Goal: Task Accomplishment & Management: Use online tool/utility

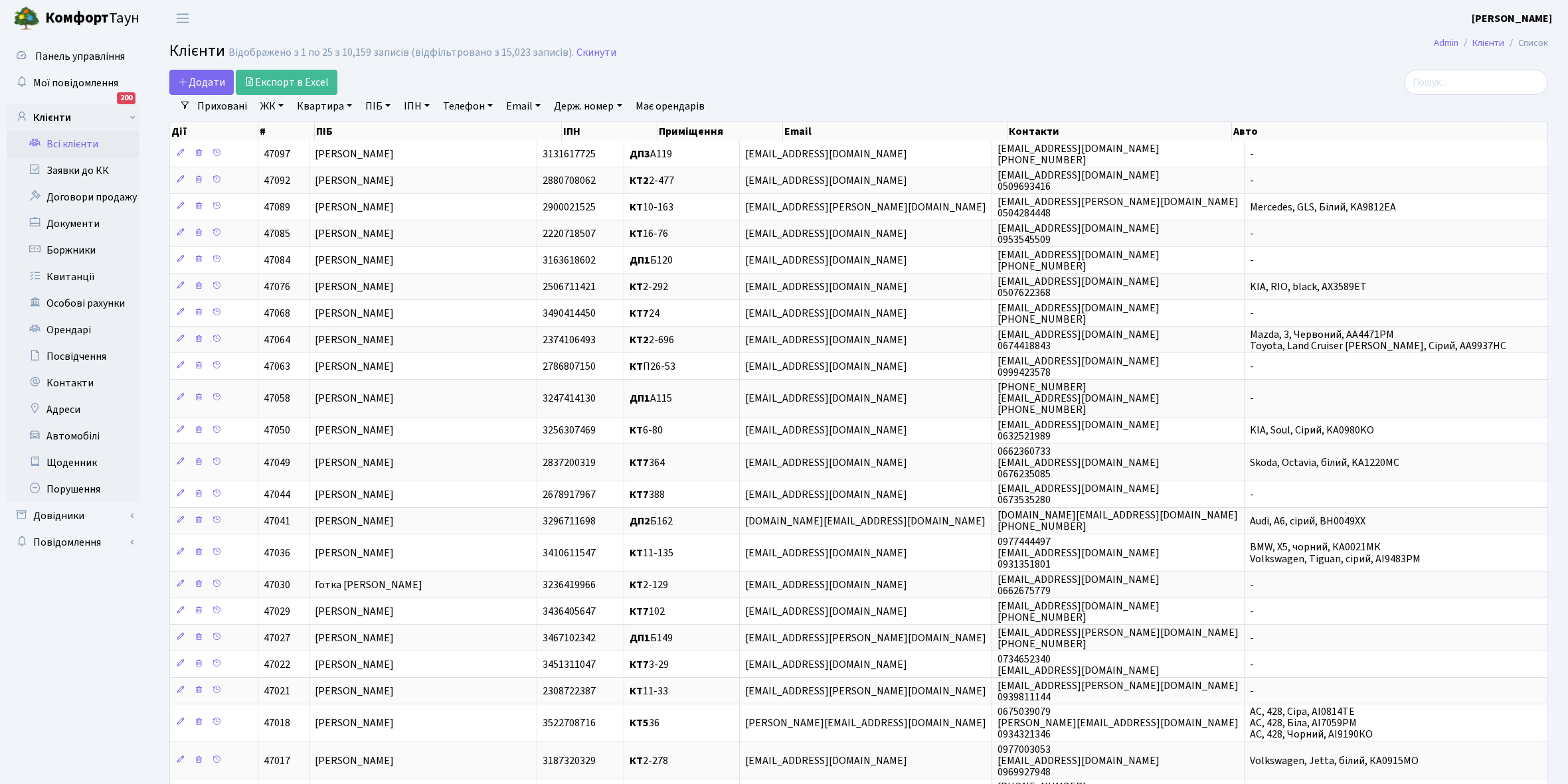
select select "25"
click at [70, 142] on link "Всі клієнти" at bounding box center [73, 144] width 133 height 27
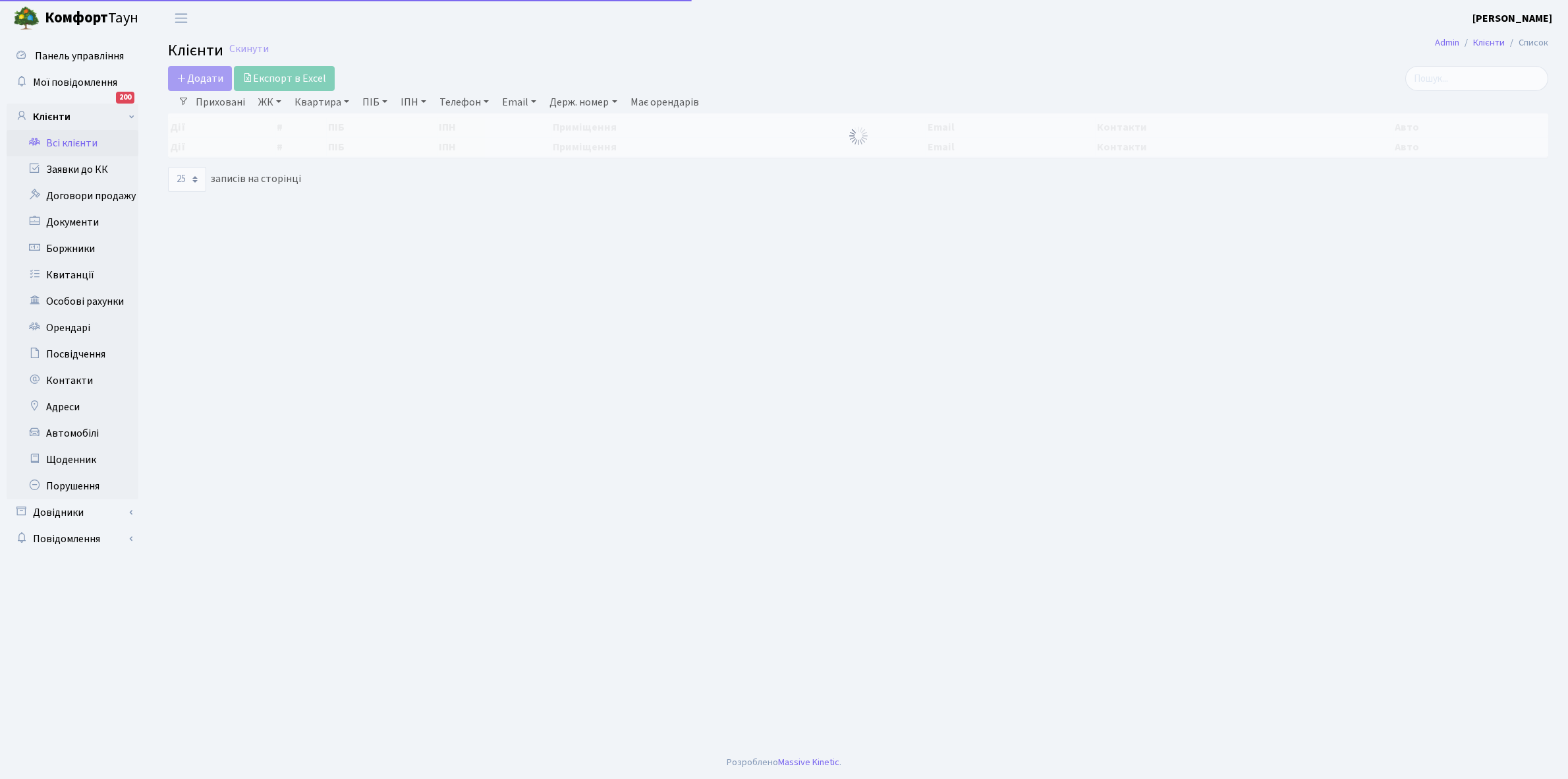
select select "25"
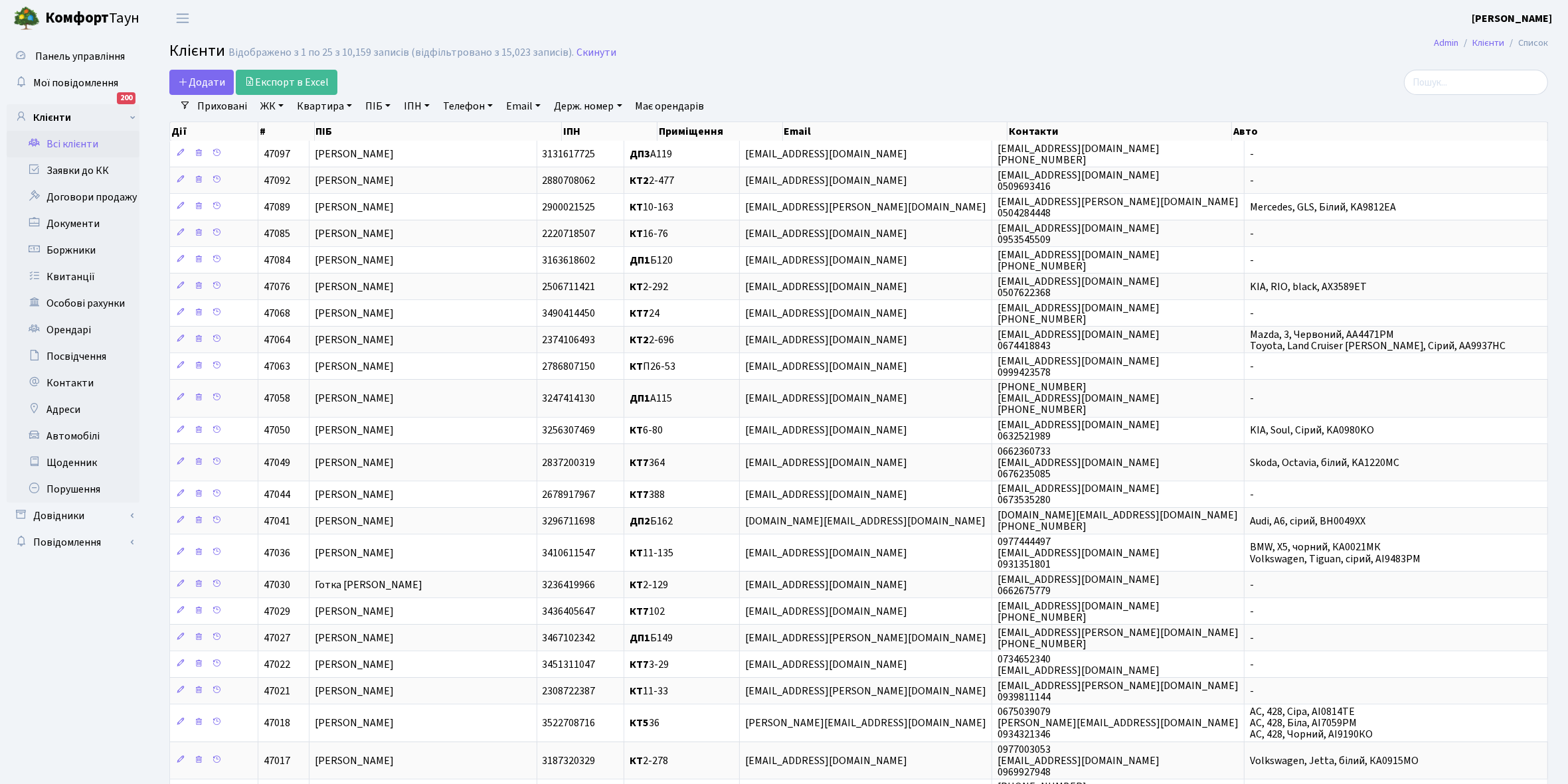
click at [283, 106] on link "ЖК" at bounding box center [271, 106] width 34 height 23
click at [319, 175] on li "КТ2, просп. Соборності, 17" at bounding box center [337, 175] width 161 height 23
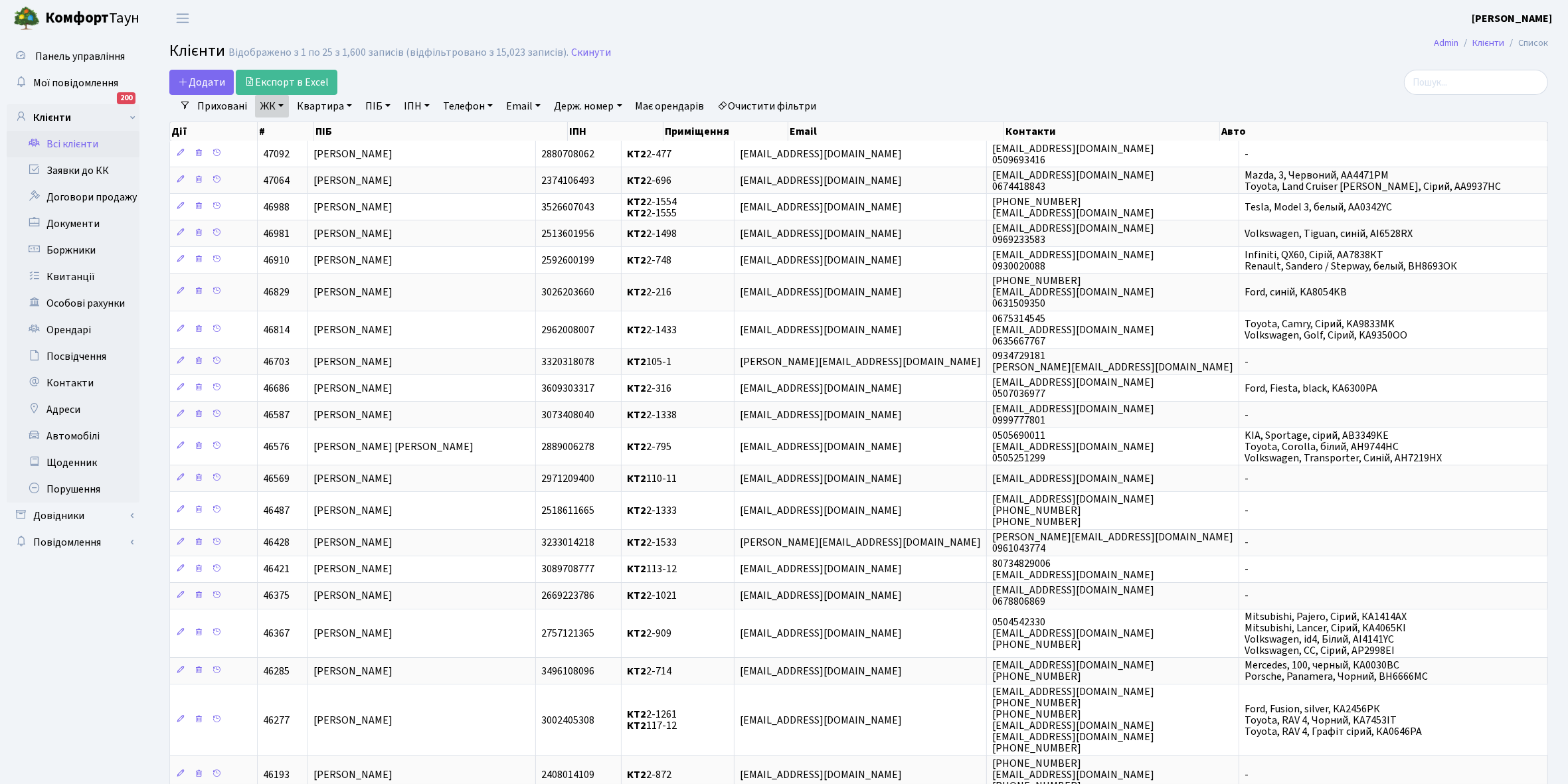
click at [350, 103] on link "Квартира" at bounding box center [324, 106] width 66 height 23
click at [319, 134] on input "text" at bounding box center [331, 132] width 78 height 25
type input "2-236"
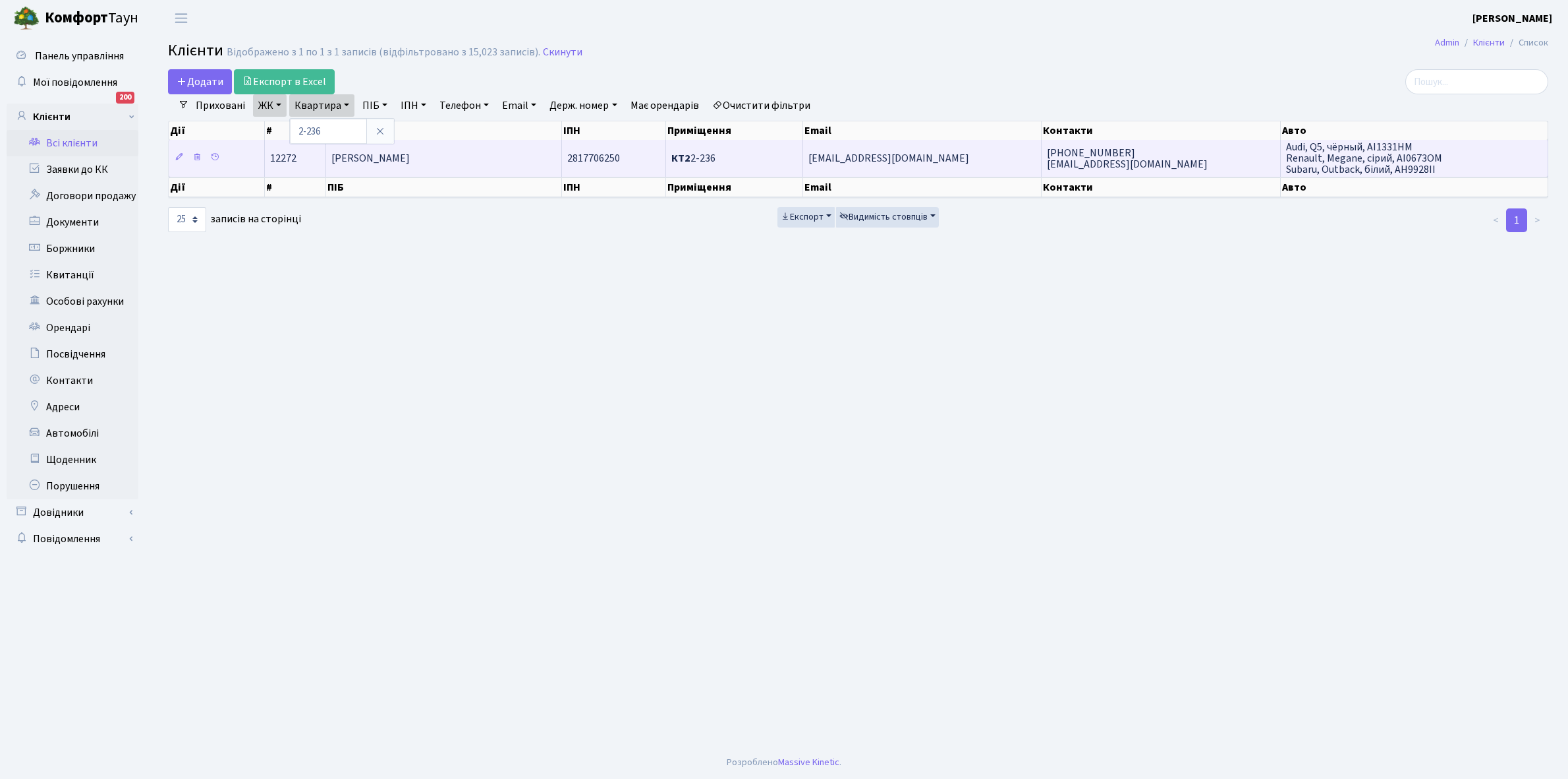
click at [482, 149] on td "Ткаченко Віталій Вікторович" at bounding box center [444, 158] width 236 height 36
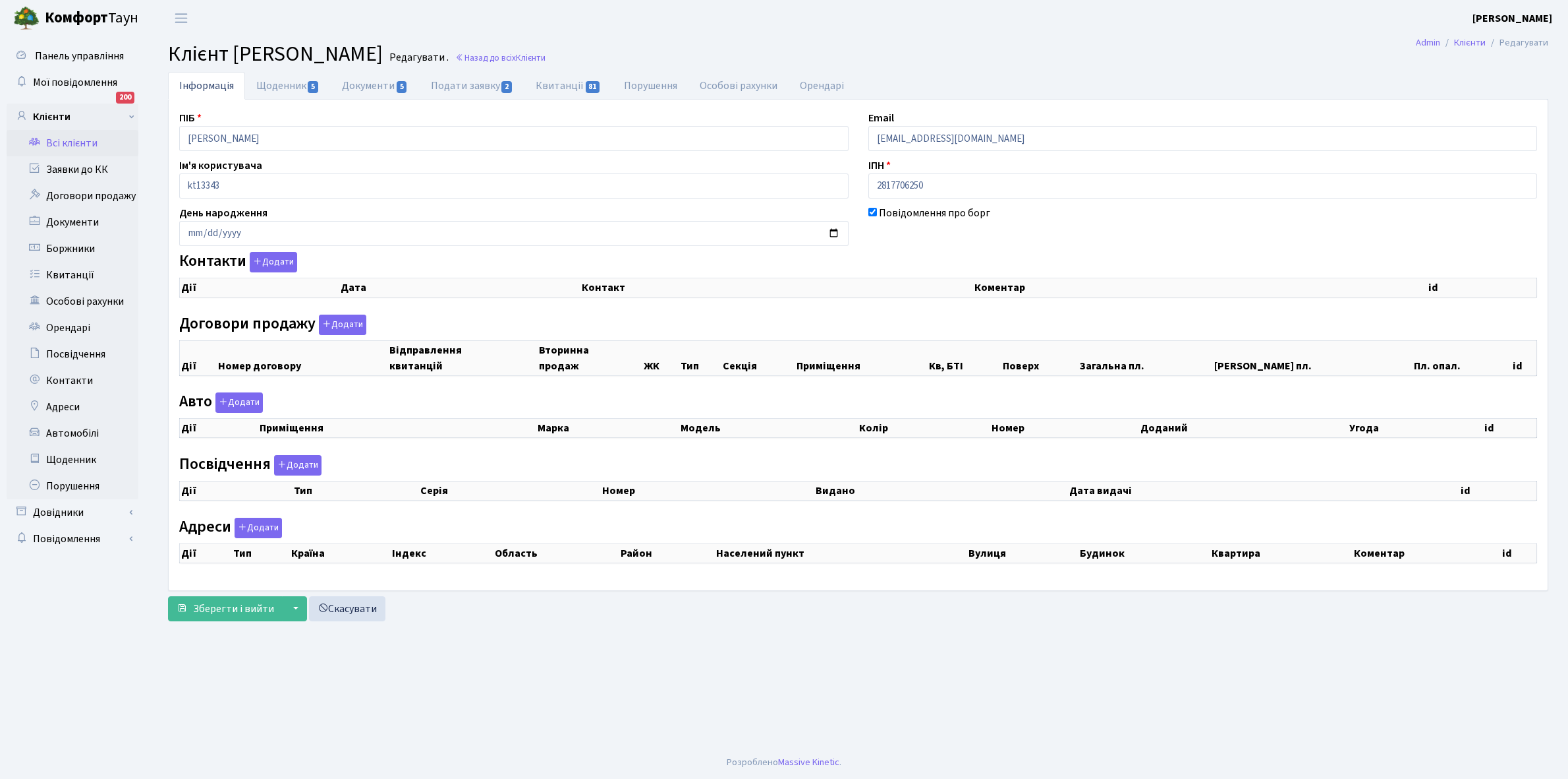
checkbox input "true"
select select "25"
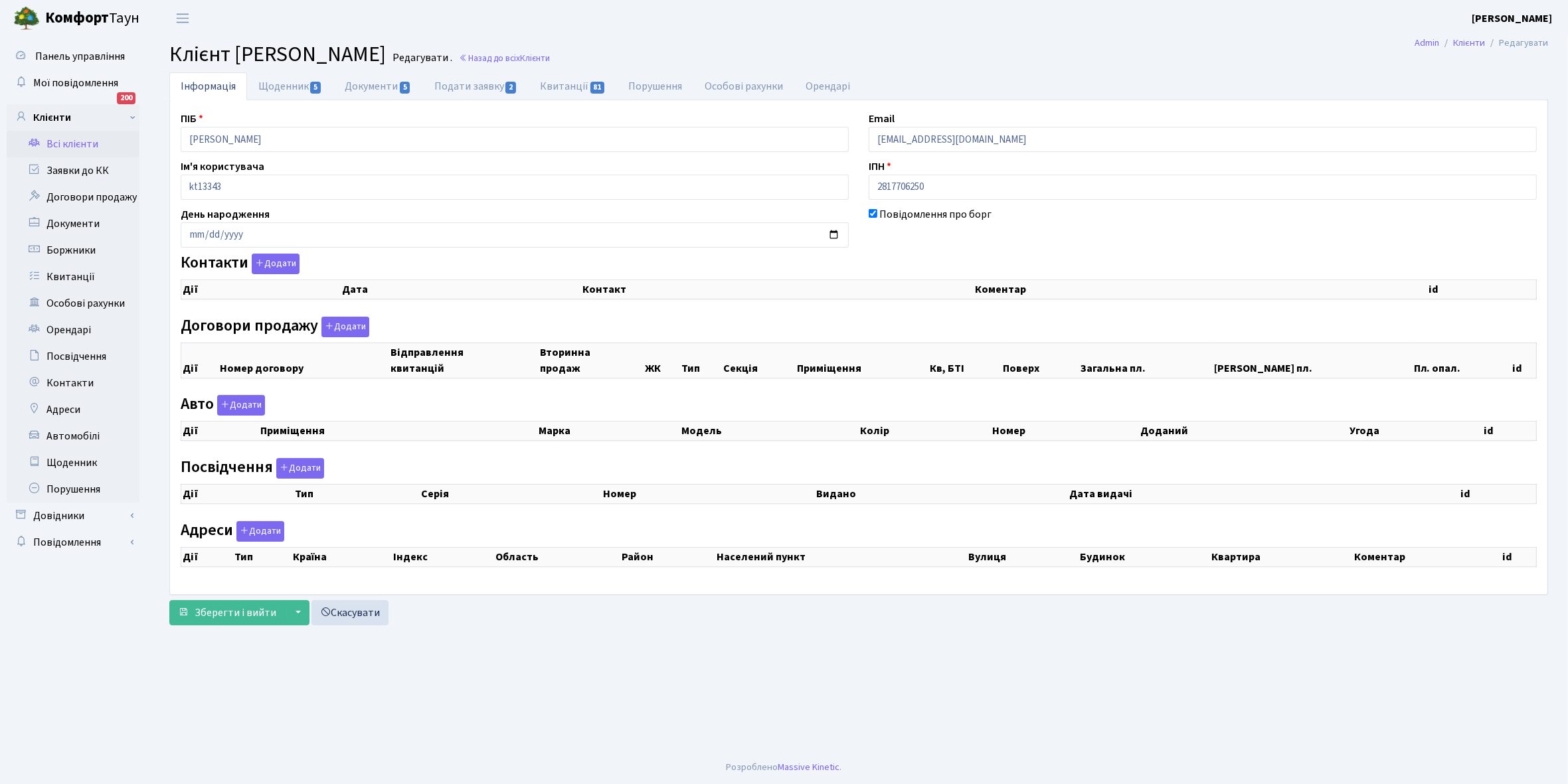
select select "25"
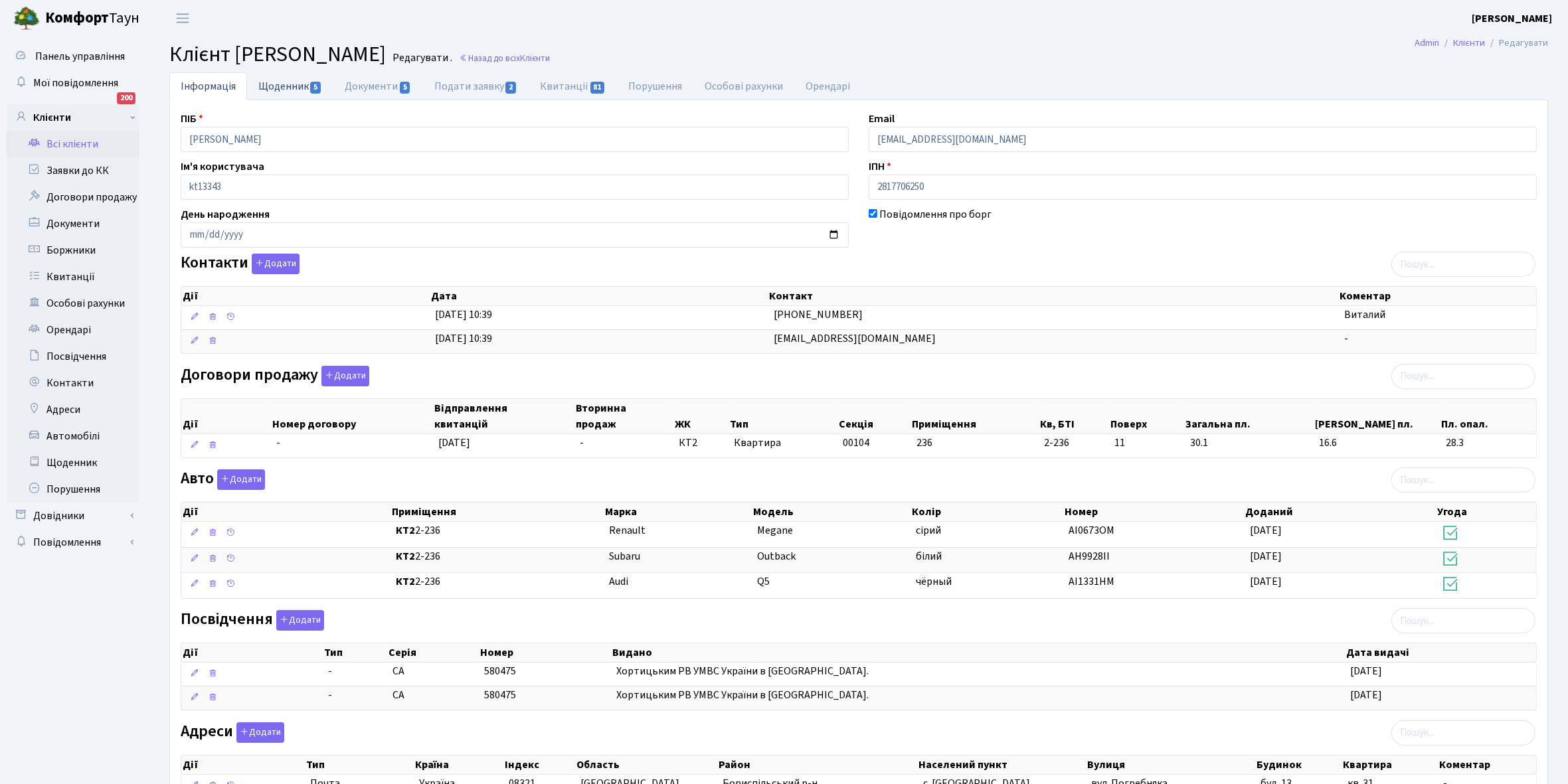
click at [269, 89] on link "Щоденник 5" at bounding box center [290, 85] width 86 height 27
select select "25"
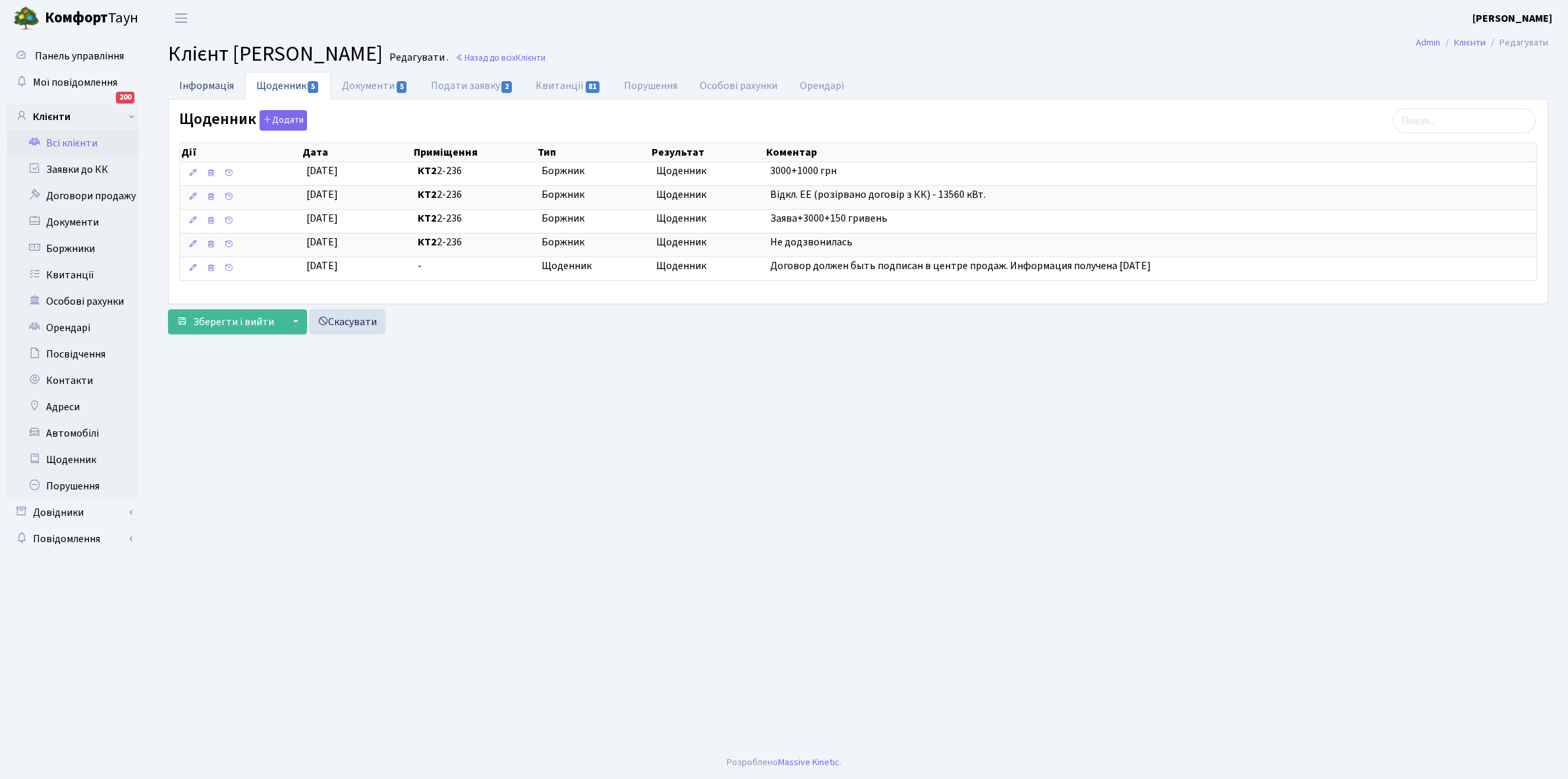
click at [196, 80] on link "Інформація" at bounding box center [207, 85] width 77 height 27
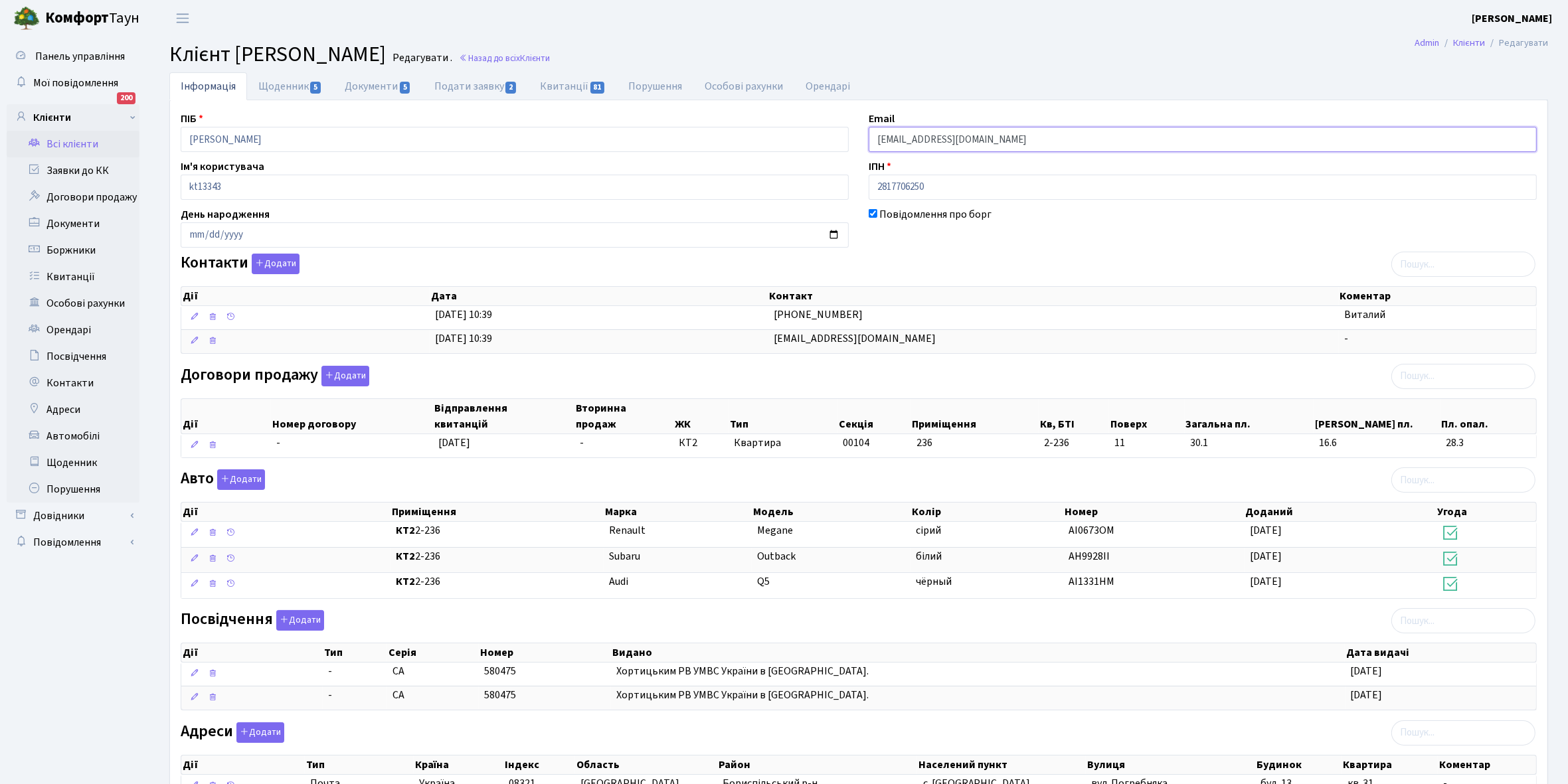
drag, startPoint x: 874, startPoint y: 138, endPoint x: 1091, endPoint y: 142, distance: 217.0
click at [1091, 142] on input "vitalii.v.tkachenko@gmail.com" at bounding box center [1202, 139] width 668 height 25
drag, startPoint x: 967, startPoint y: 142, endPoint x: 280, endPoint y: 84, distance: 689.4
click at [280, 84] on link "Щоденник 5" at bounding box center [290, 85] width 86 height 27
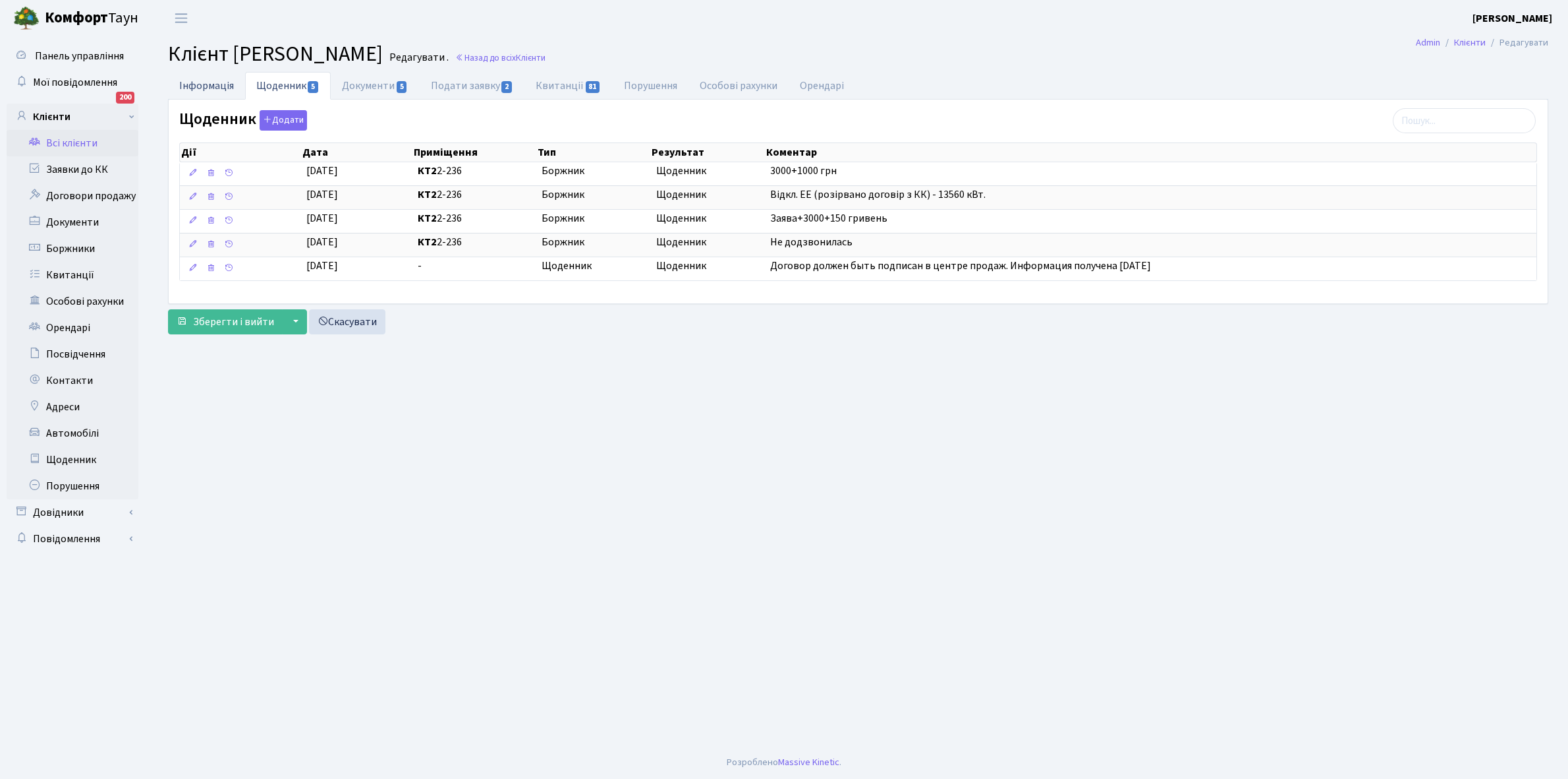
click at [200, 81] on link "Інформація" at bounding box center [207, 85] width 77 height 27
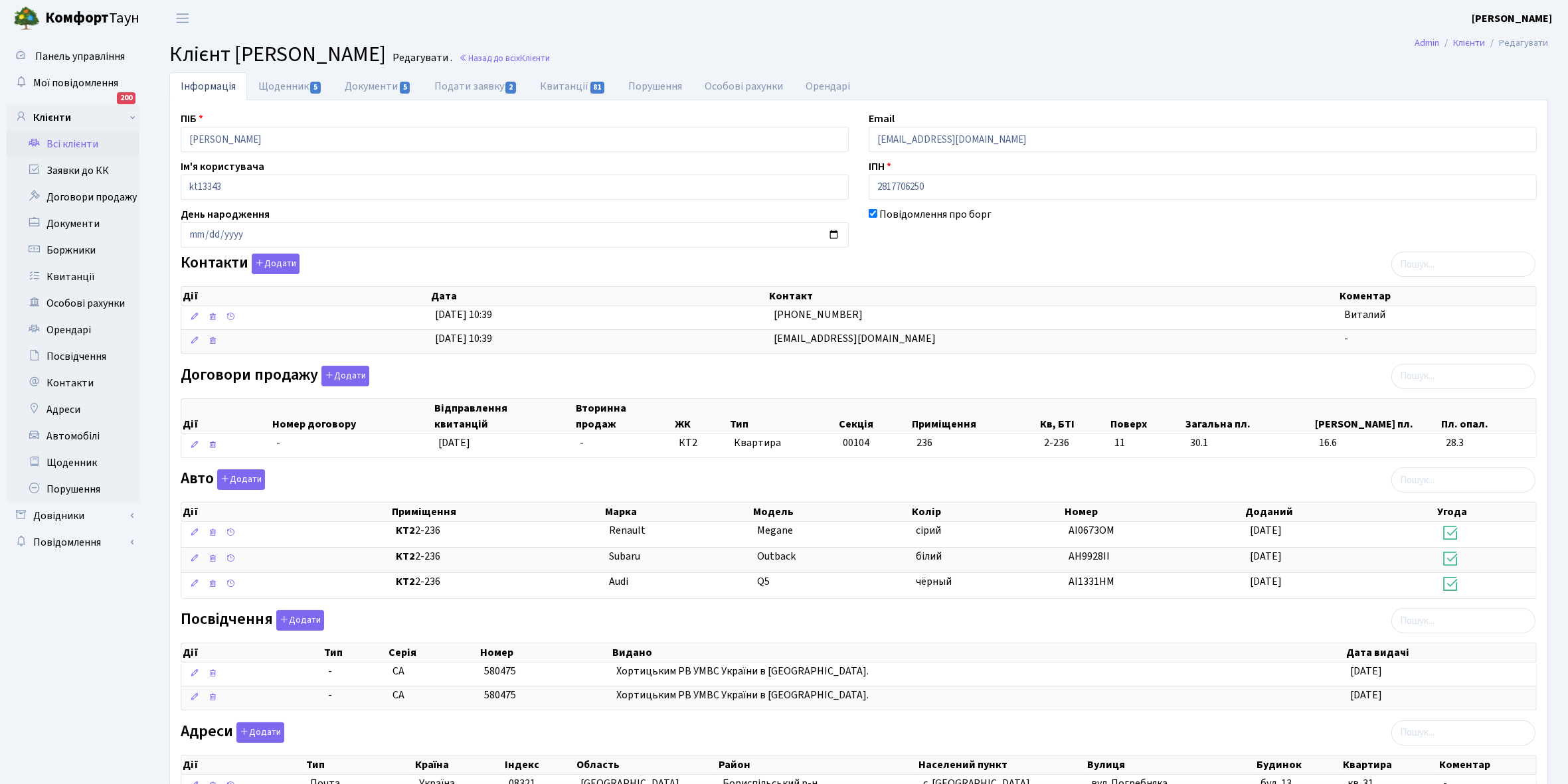
click at [72, 146] on link "Всі клієнти" at bounding box center [73, 144] width 133 height 27
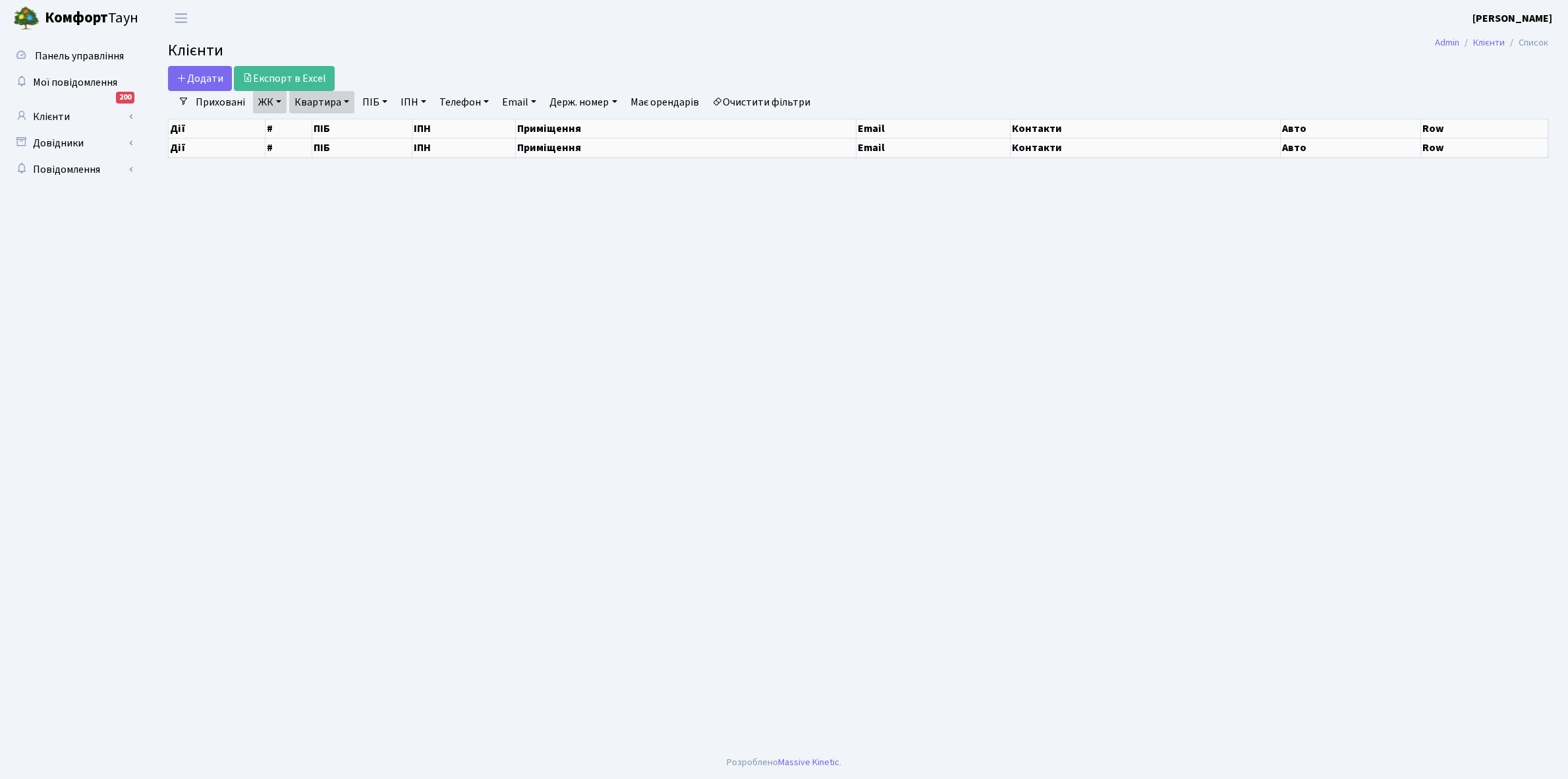
select select "25"
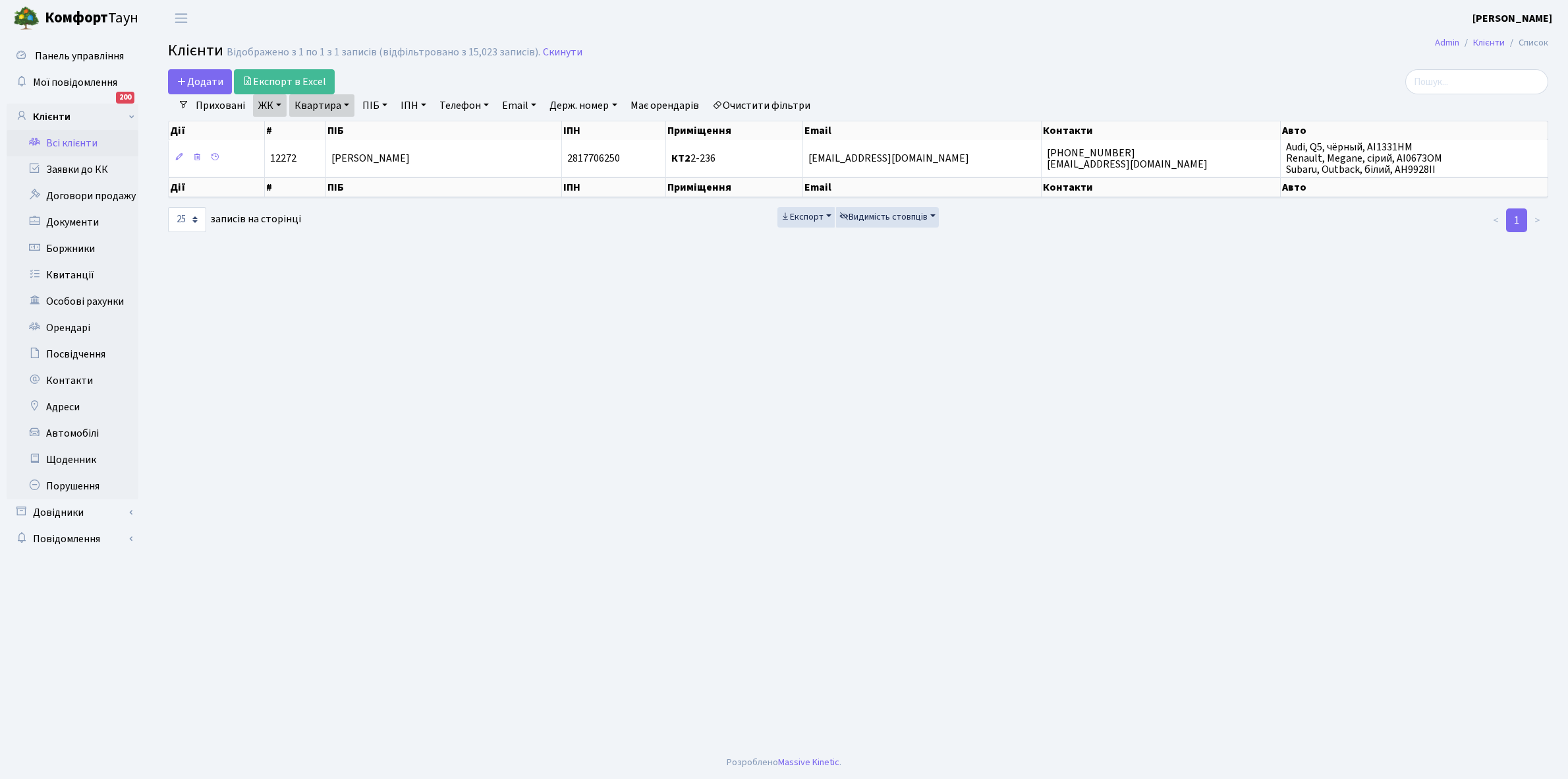
click at [348, 106] on link "Квартира" at bounding box center [321, 105] width 65 height 23
click at [278, 101] on link "ЖК" at bounding box center [269, 105] width 34 height 23
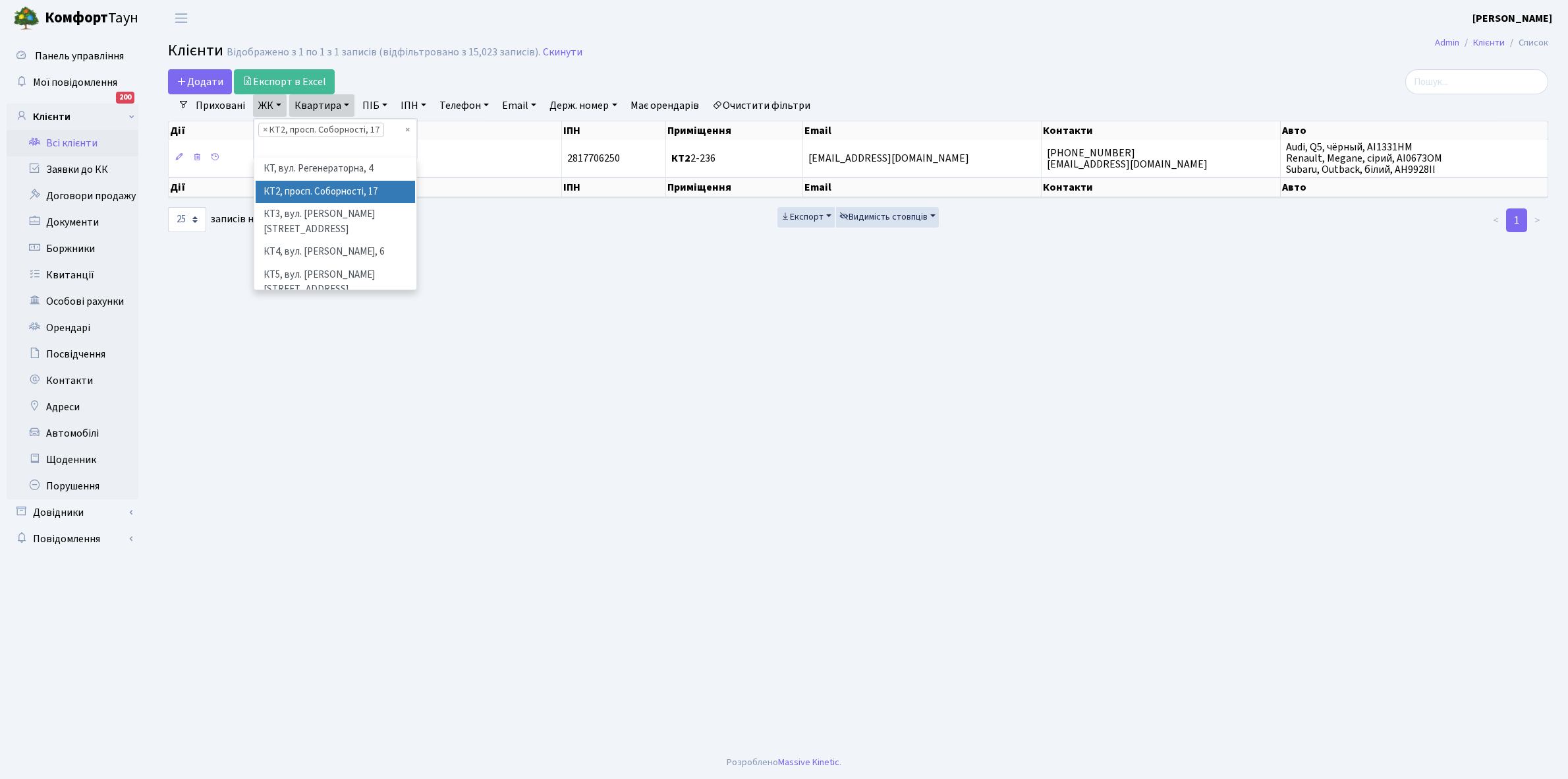
click at [292, 133] on li "× КТ2, просп. Соборності, 17" at bounding box center [321, 130] width 126 height 14
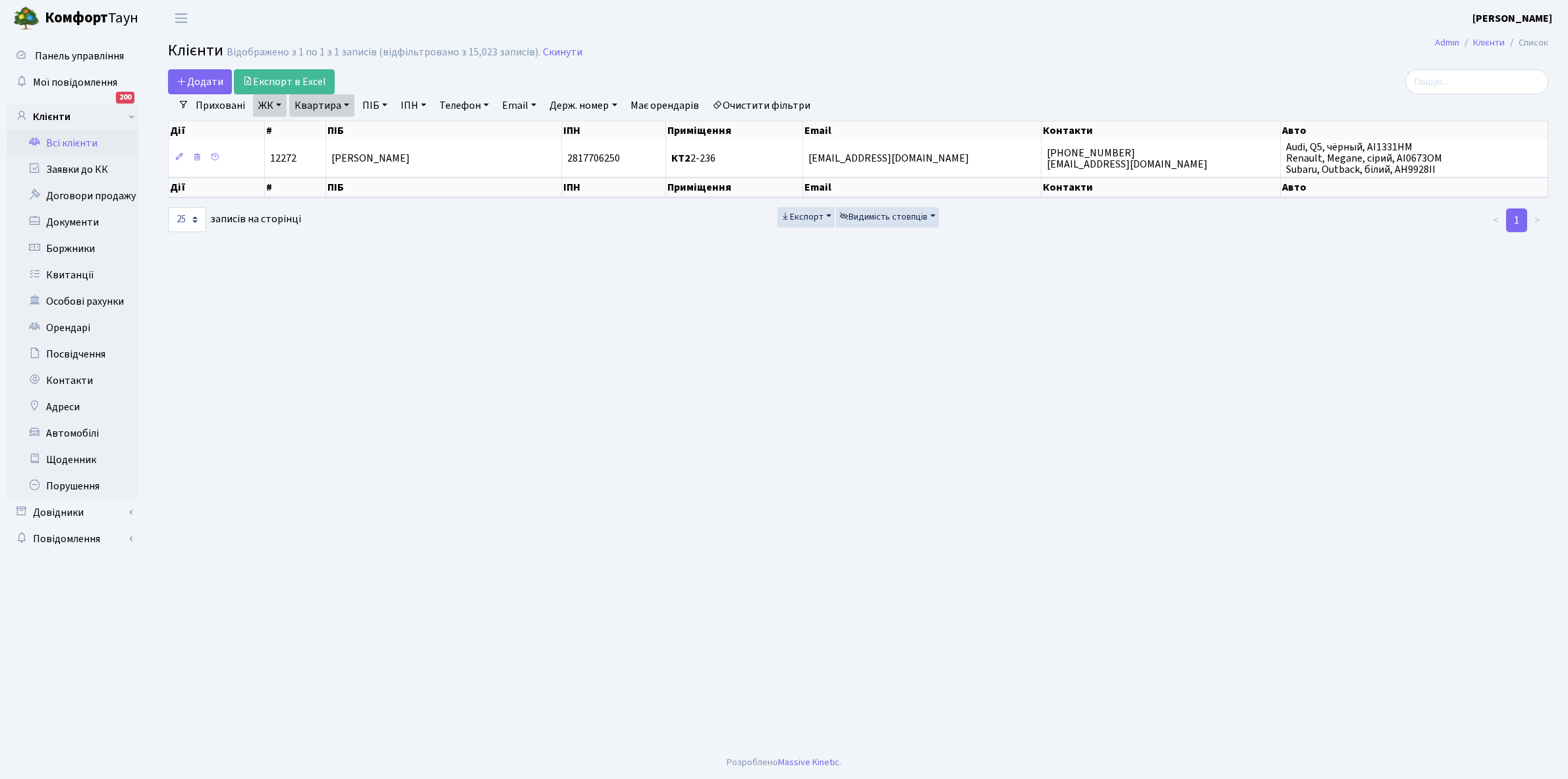
click at [350, 105] on link "Квартира" at bounding box center [321, 105] width 65 height 23
click at [337, 123] on input "2-236" at bounding box center [328, 131] width 77 height 25
type input "2-287"
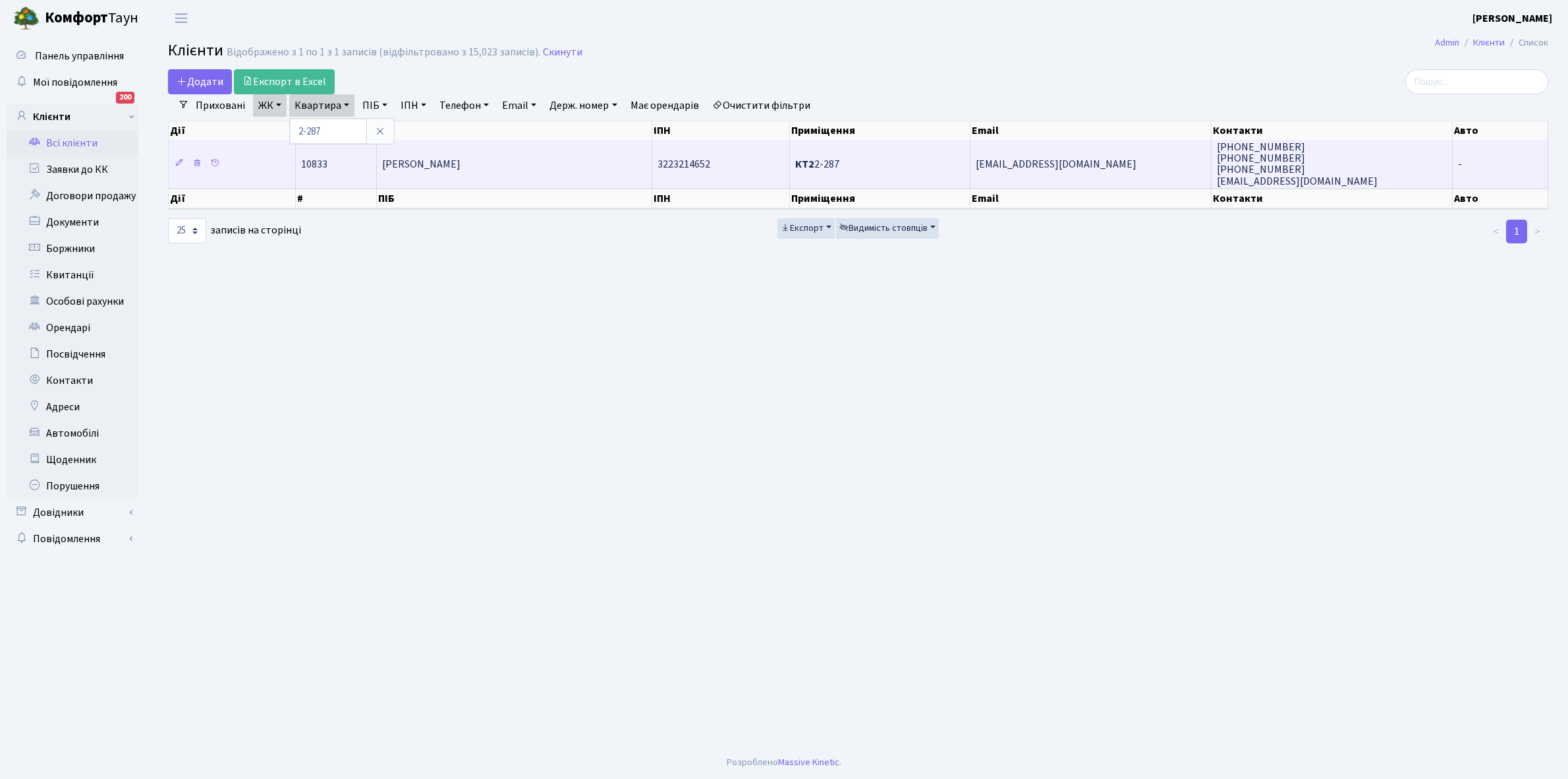
click at [460, 157] on span "Іванов Павло Вікторович" at bounding box center [422, 164] width 79 height 14
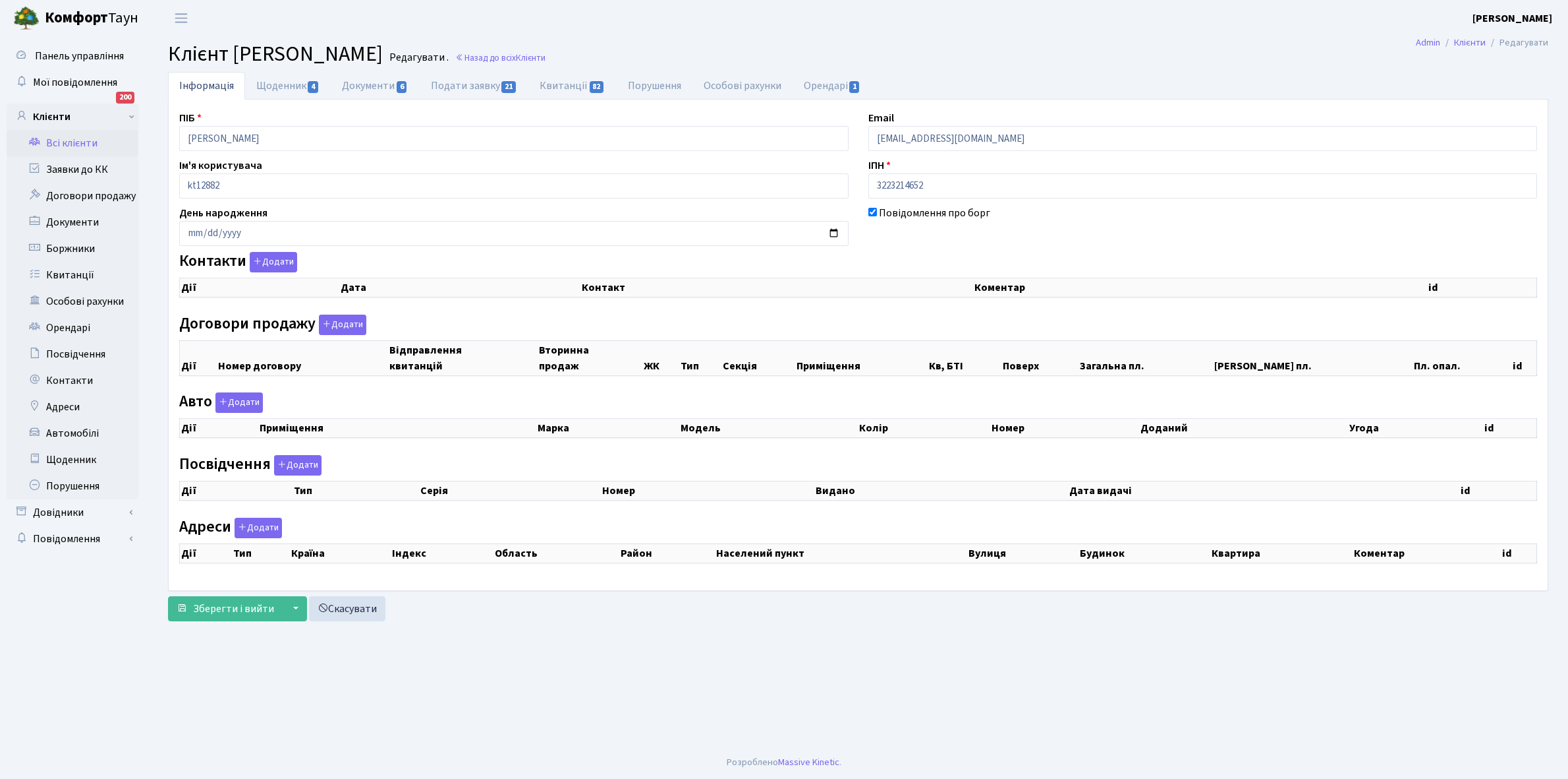
checkbox input "true"
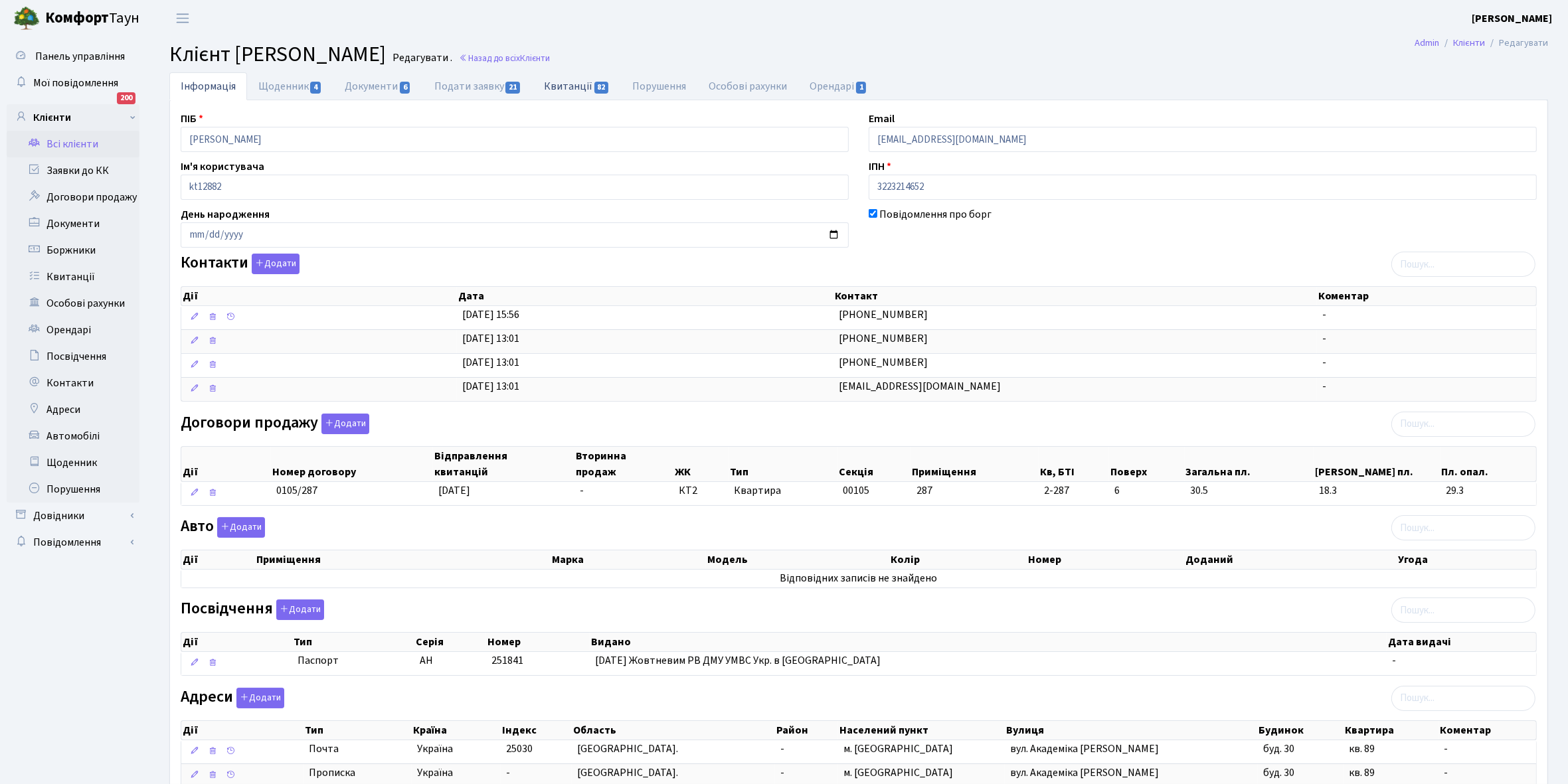
click at [564, 83] on link "Квитанції 82" at bounding box center [577, 85] width 89 height 27
select select "25"
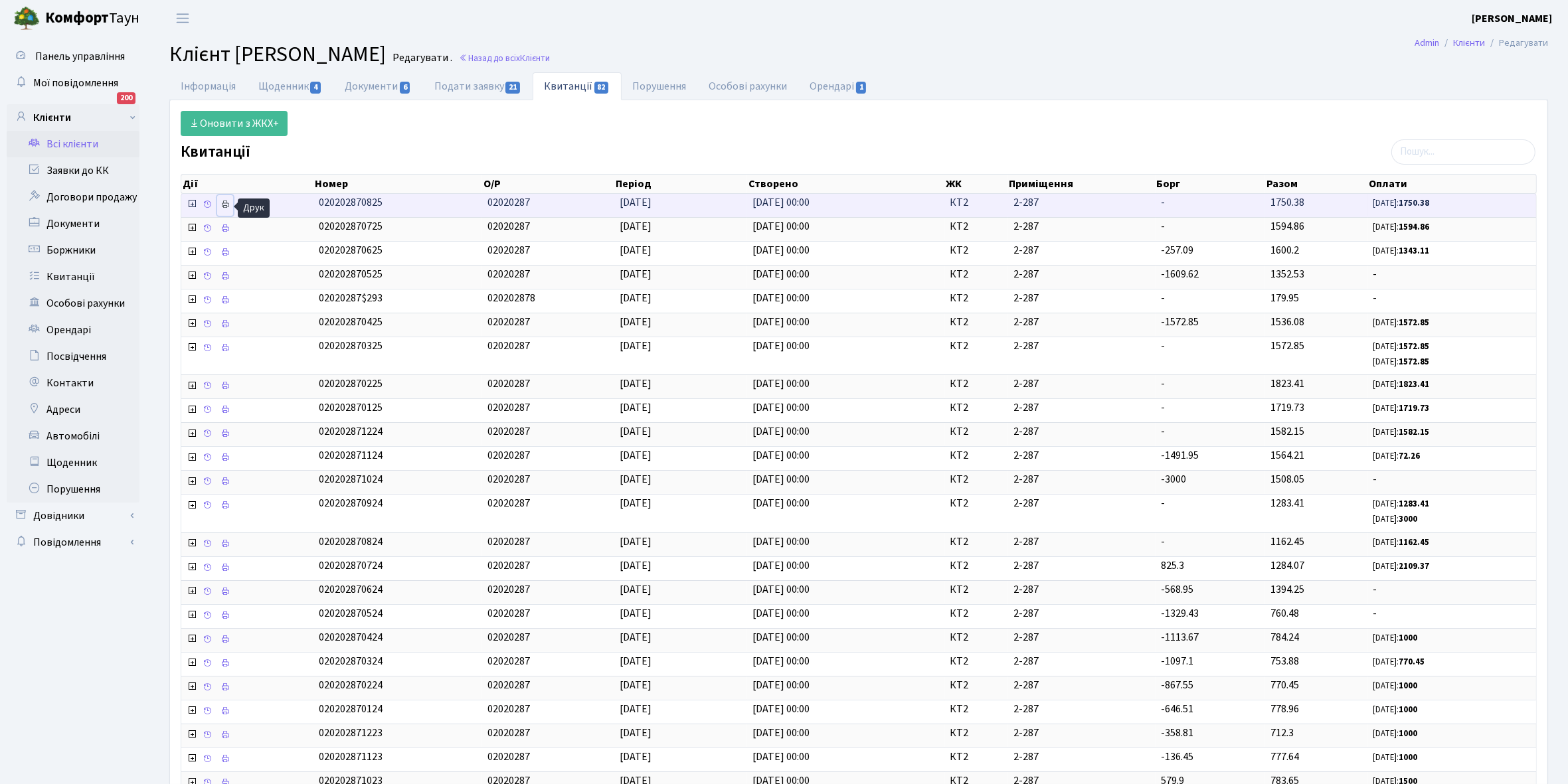
click at [227, 206] on icon at bounding box center [226, 204] width 9 height 9
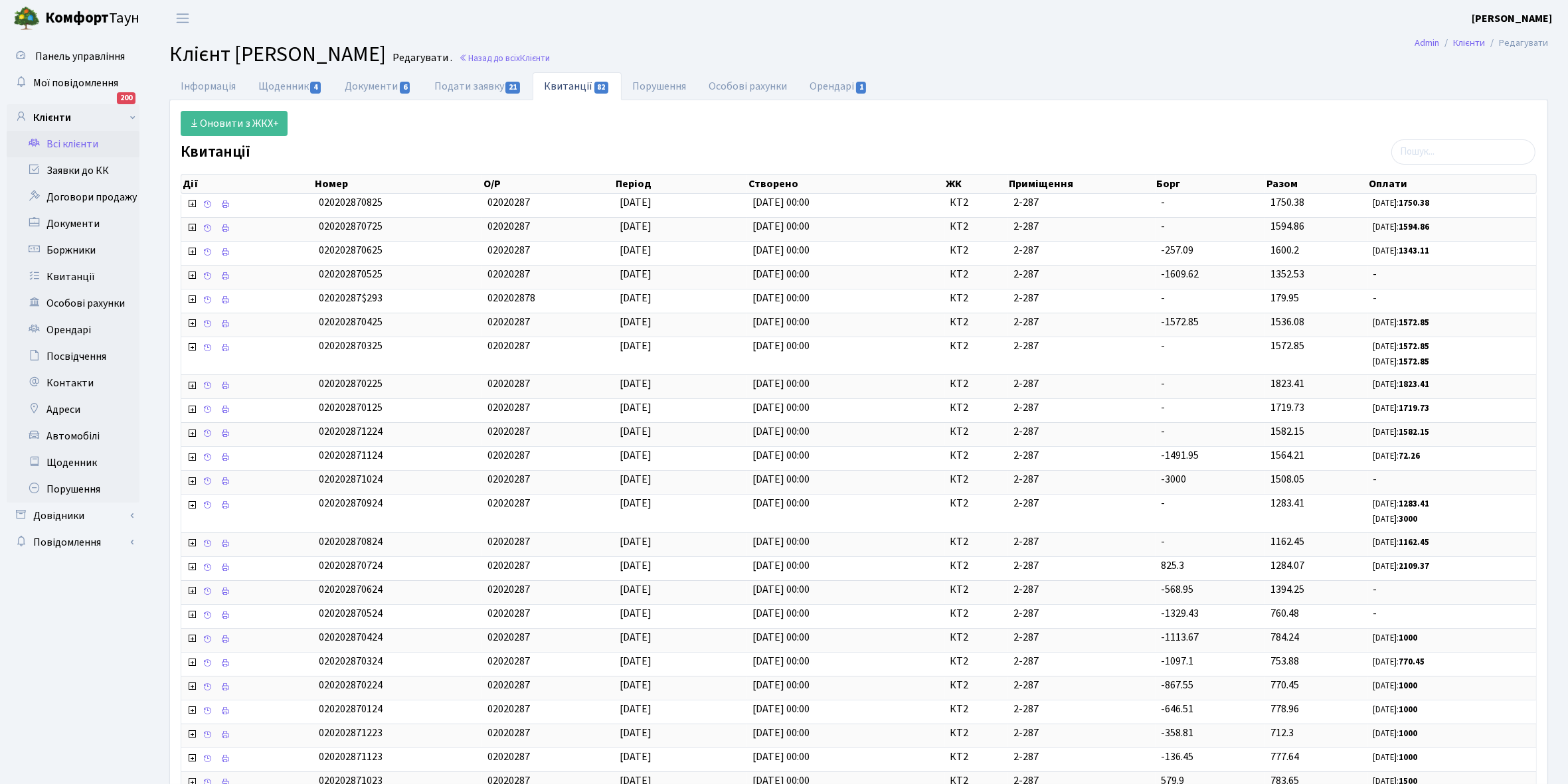
click at [85, 141] on link "Всі клієнти" at bounding box center [73, 144] width 133 height 27
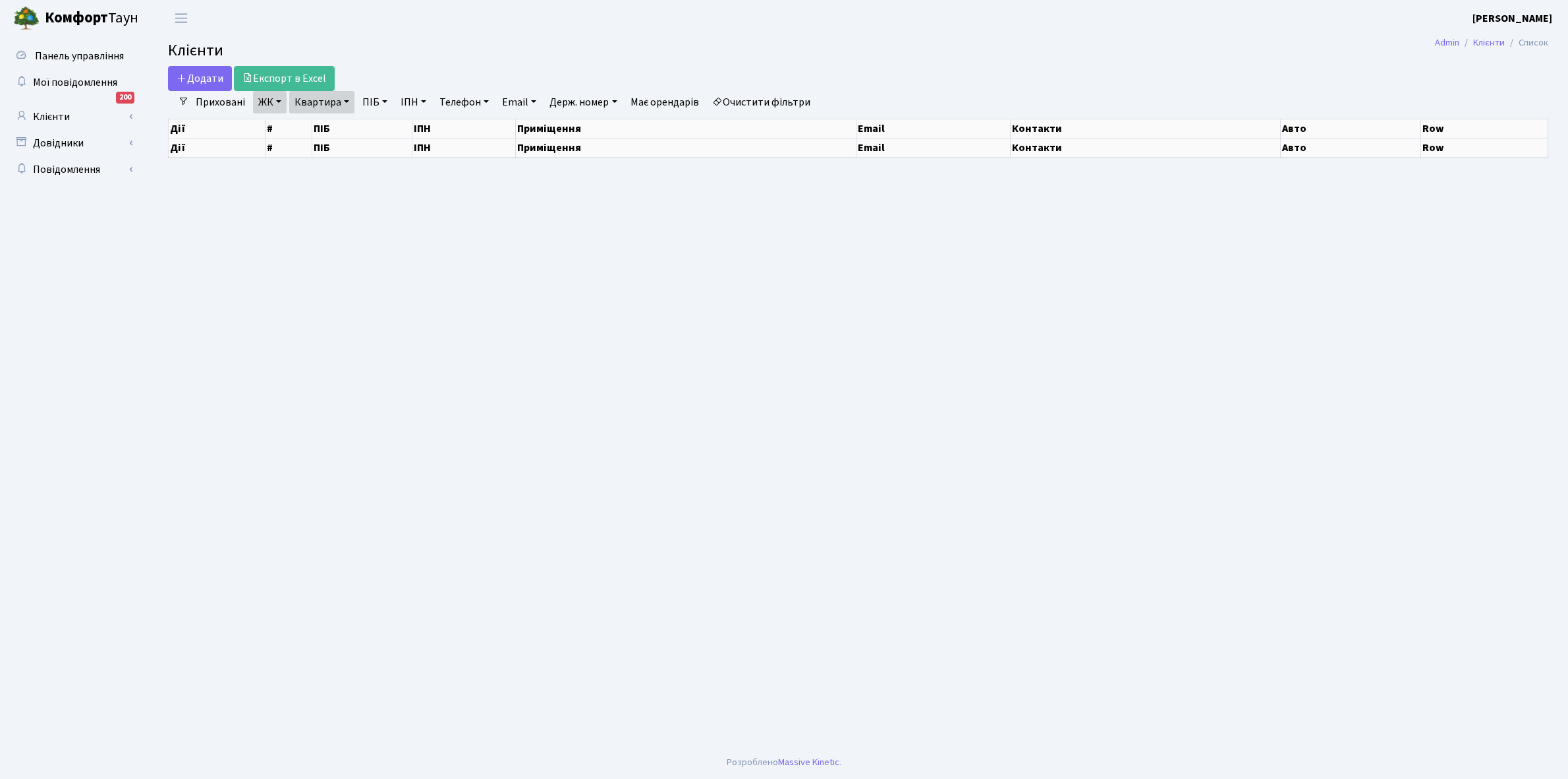
select select "25"
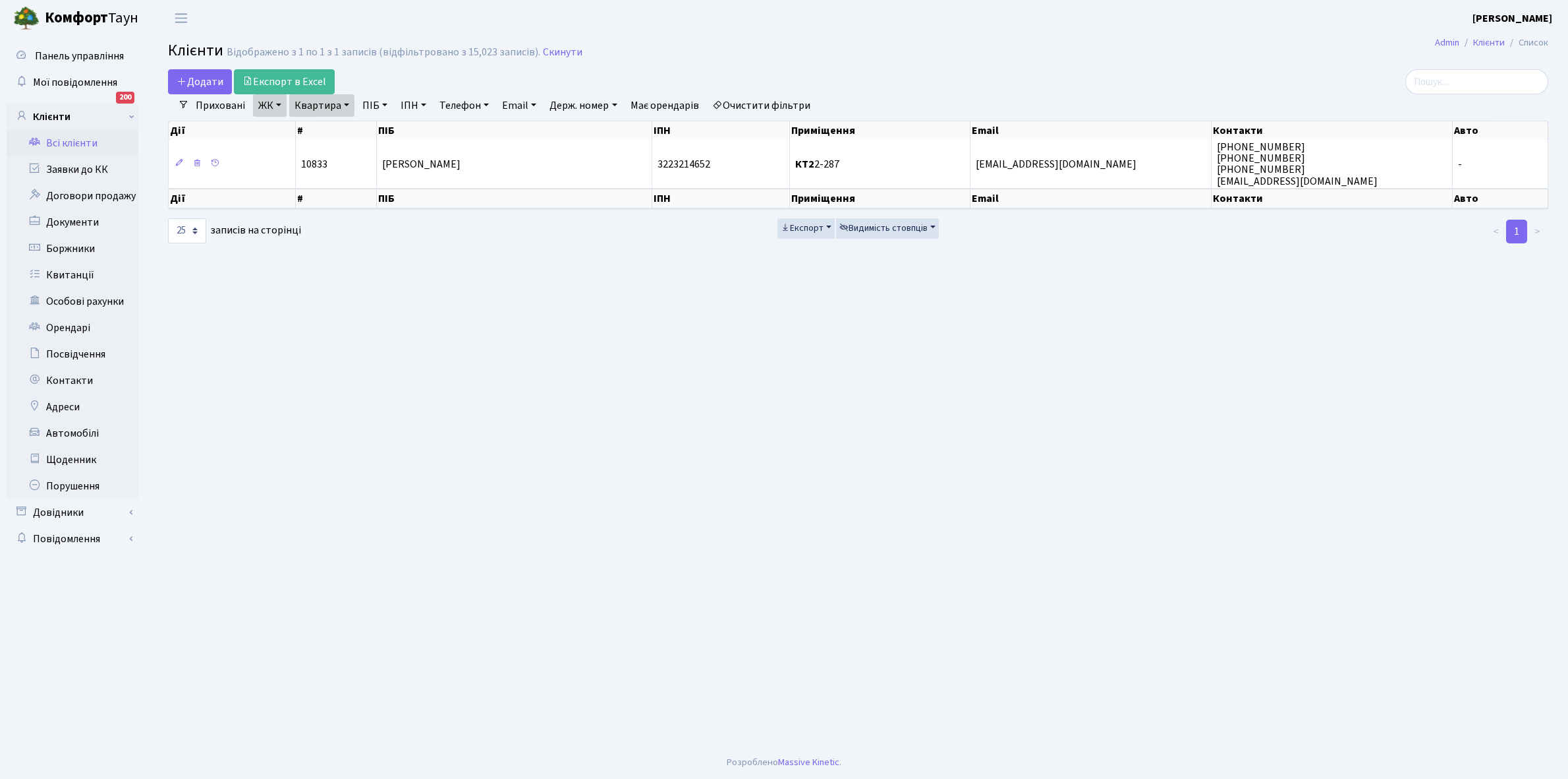
drag, startPoint x: 345, startPoint y: 104, endPoint x: 345, endPoint y: 121, distance: 17.0
click at [346, 106] on link "Квартира" at bounding box center [321, 105] width 65 height 23
click at [343, 122] on input "2-287" at bounding box center [328, 131] width 77 height 25
type input "2-163"
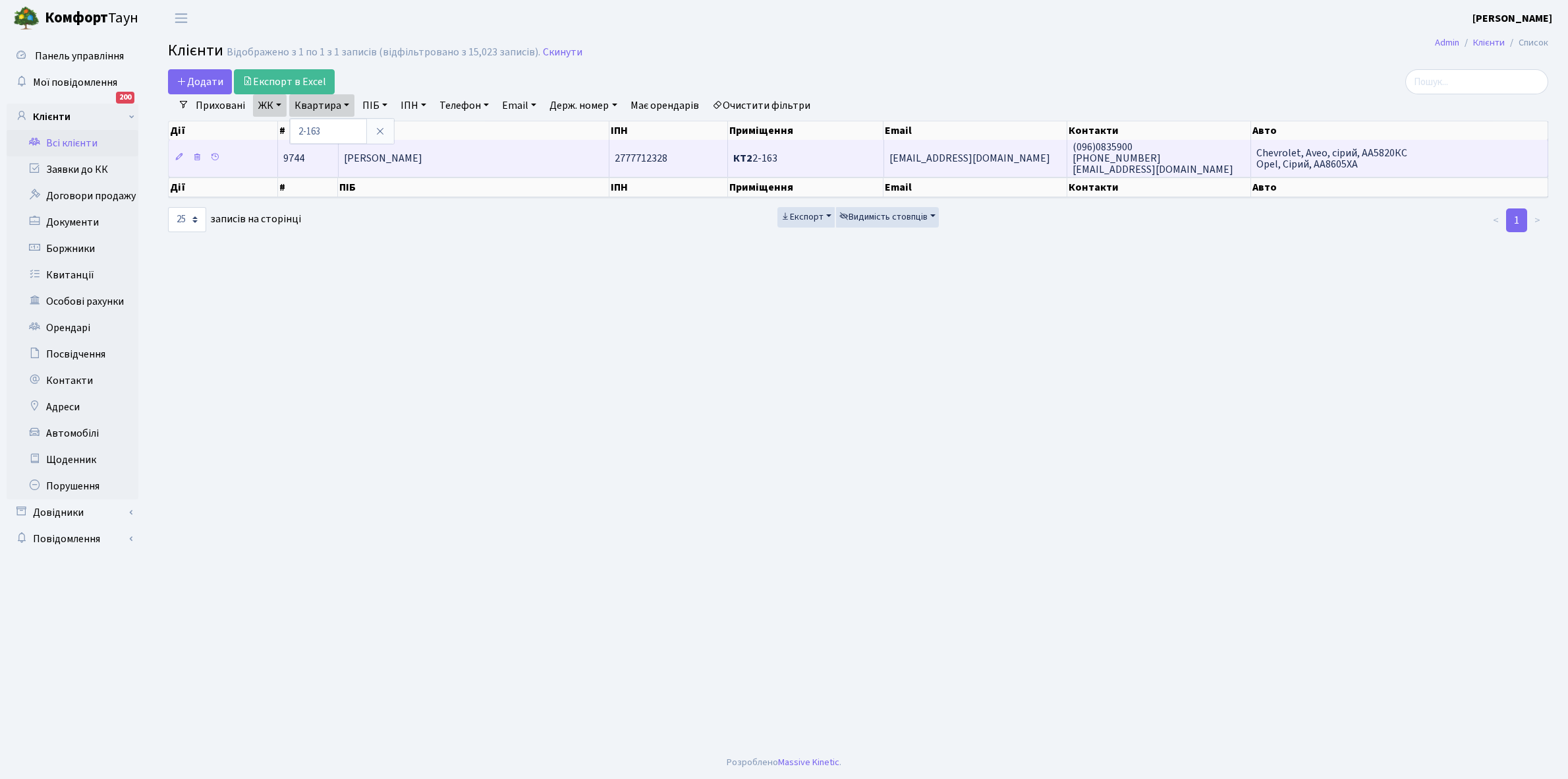
click at [423, 156] on span "[PERSON_NAME] [PERSON_NAME]" at bounding box center [383, 158] width 79 height 14
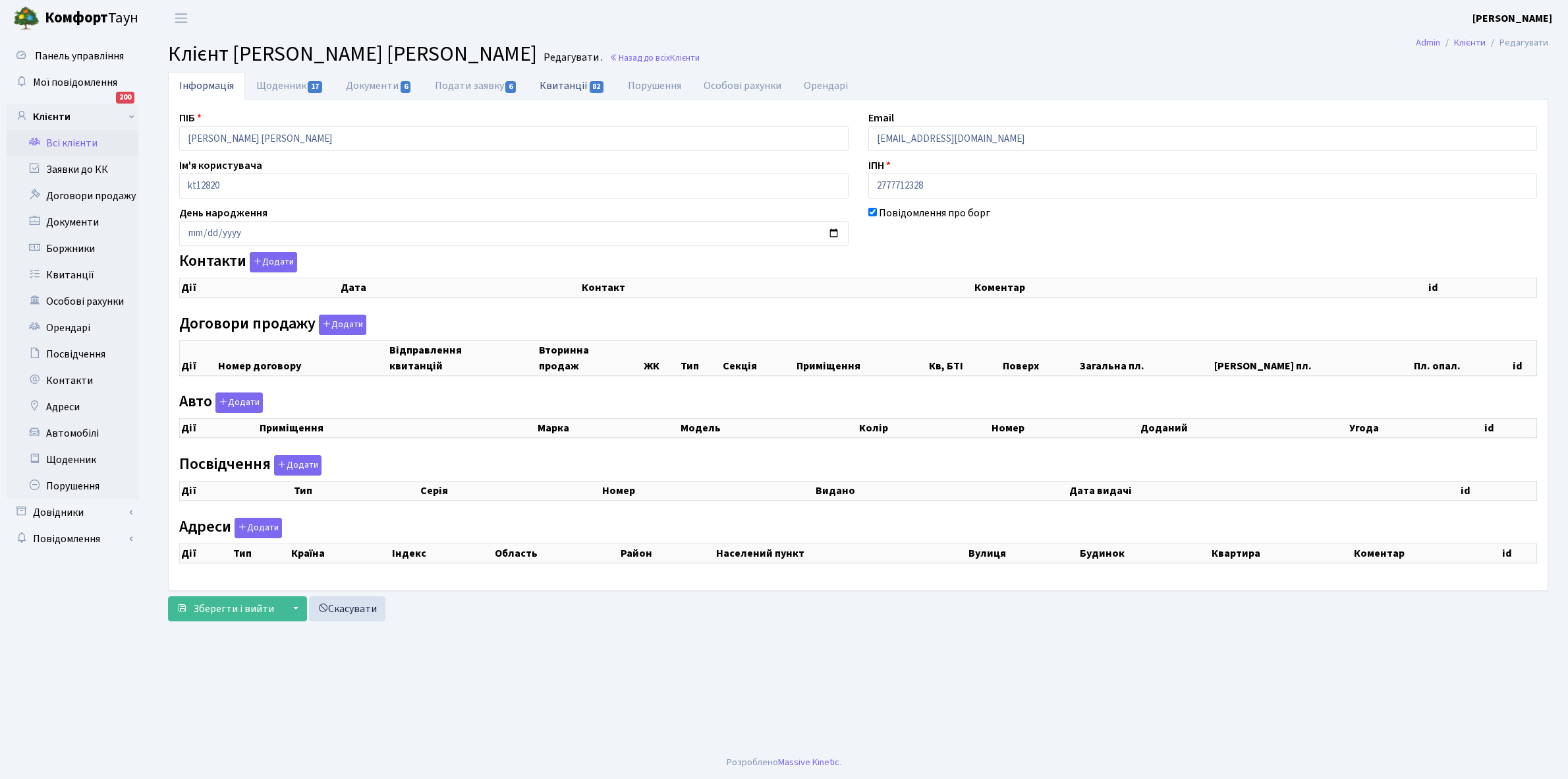
select select "25"
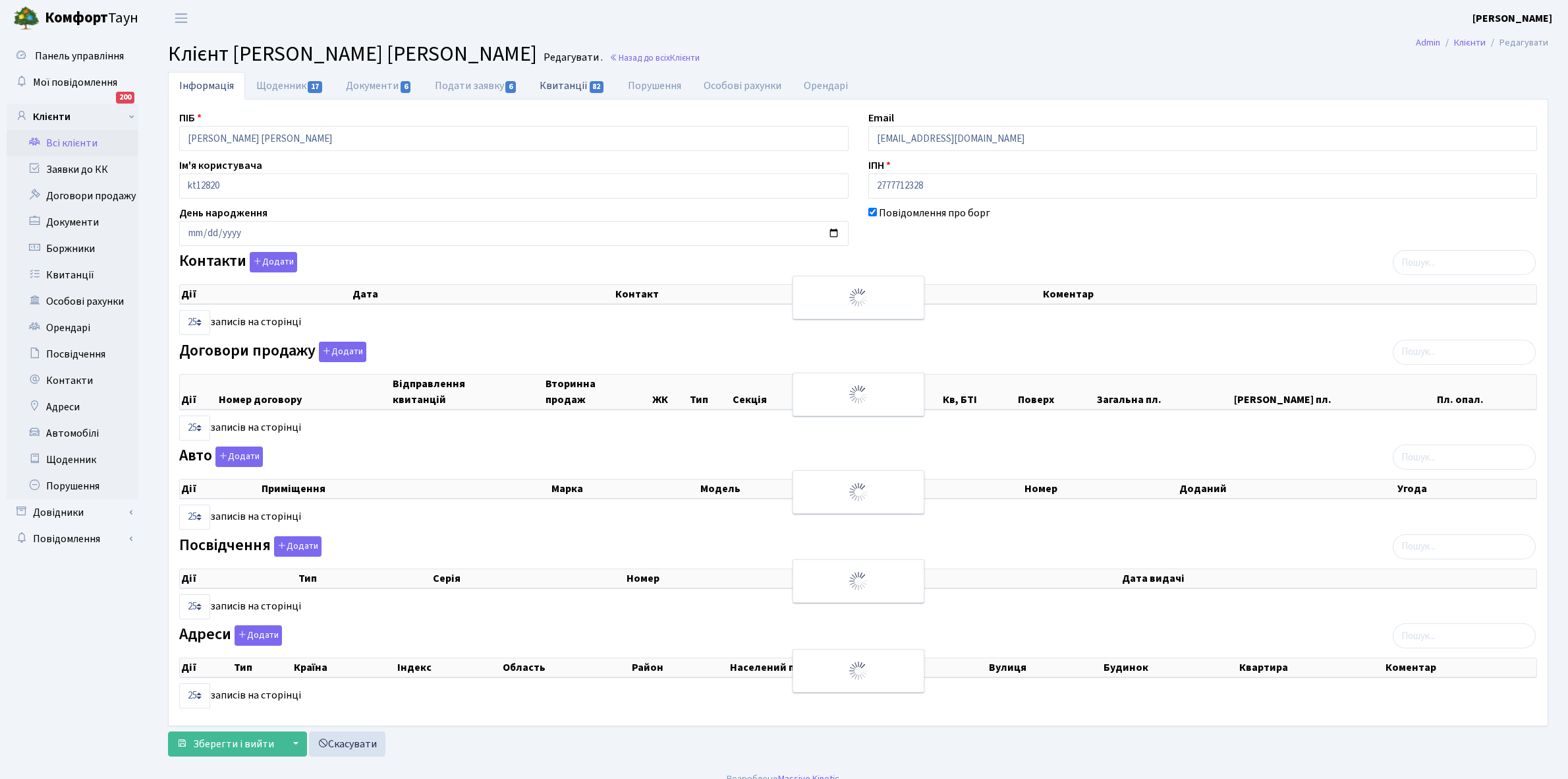
checkbox input "true"
click at [570, 86] on link "Квитанції 82" at bounding box center [573, 85] width 88 height 27
select select "25"
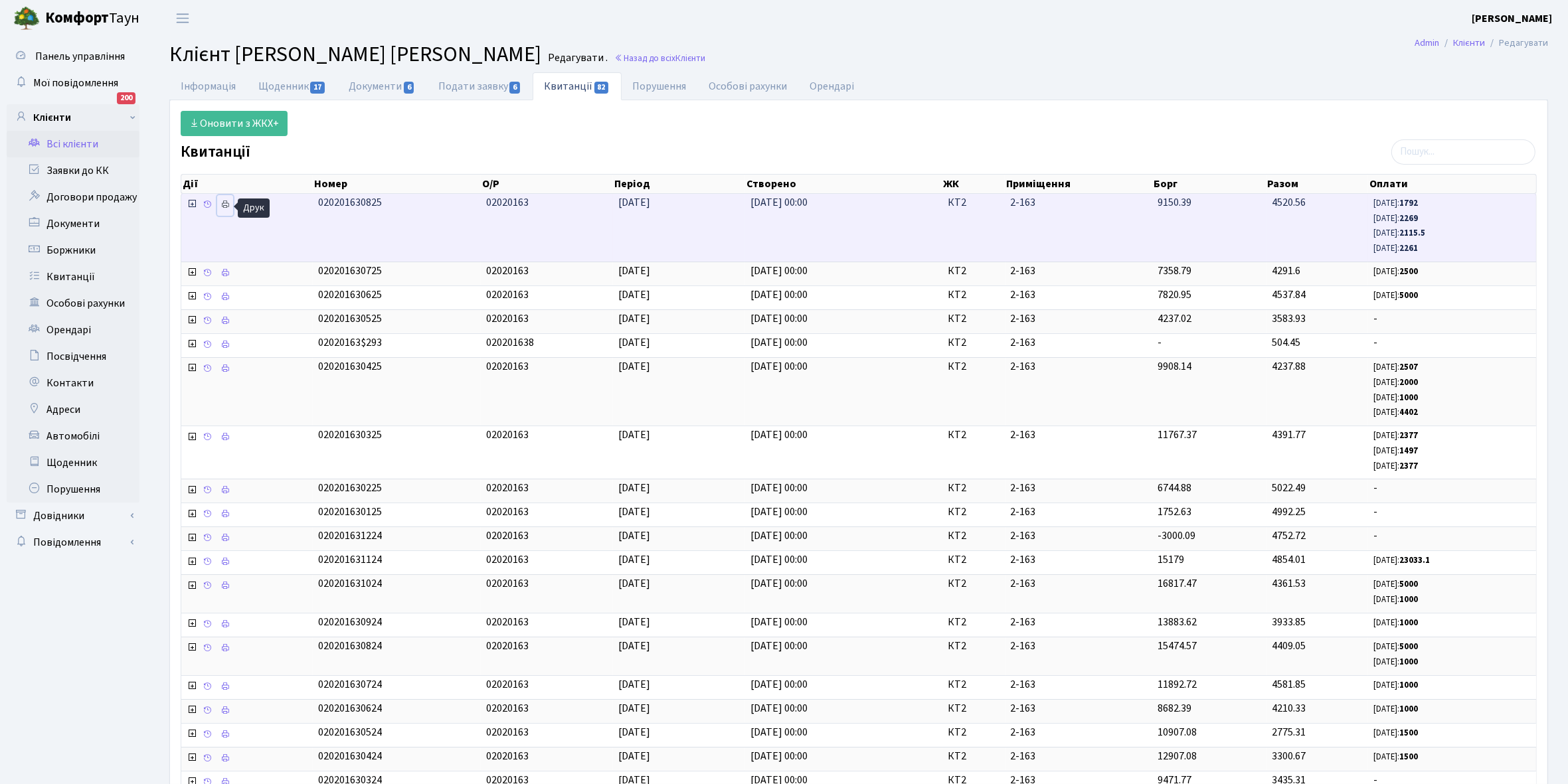
click at [222, 207] on icon at bounding box center [226, 204] width 9 height 9
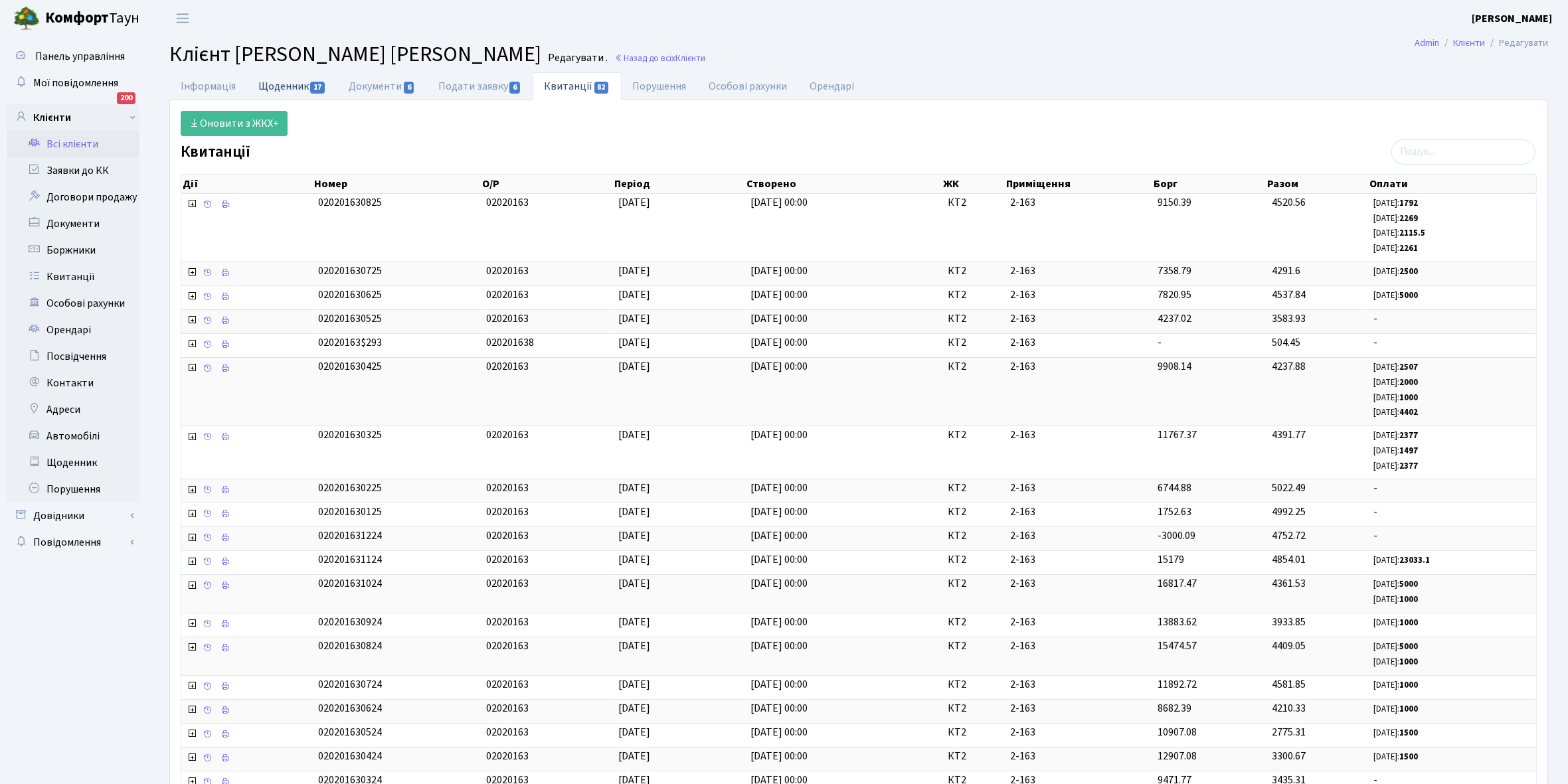
click at [277, 84] on link "Щоденник 17" at bounding box center [292, 85] width 90 height 27
select select "25"
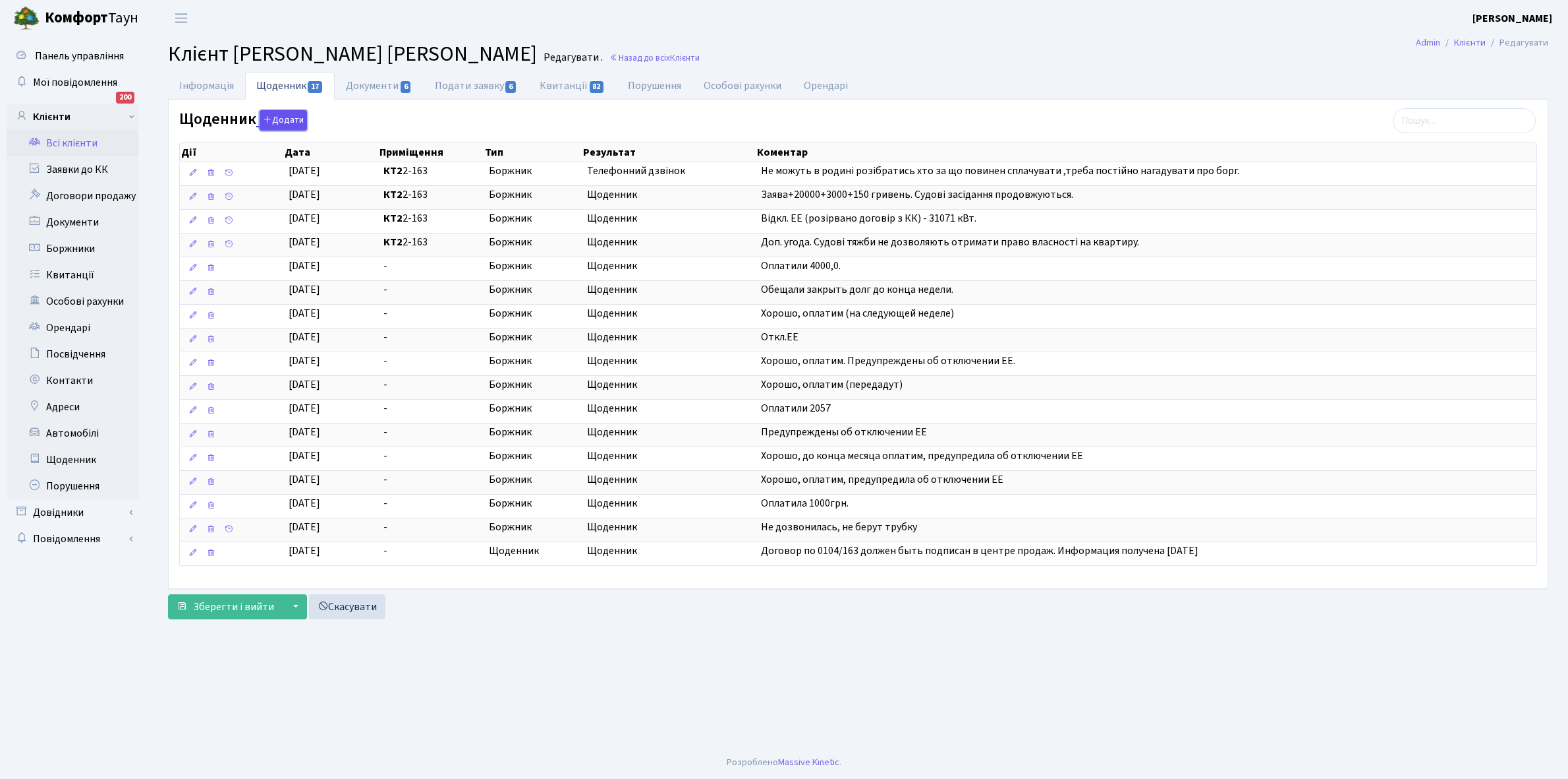
click at [287, 116] on button "Додати" at bounding box center [284, 120] width 47 height 20
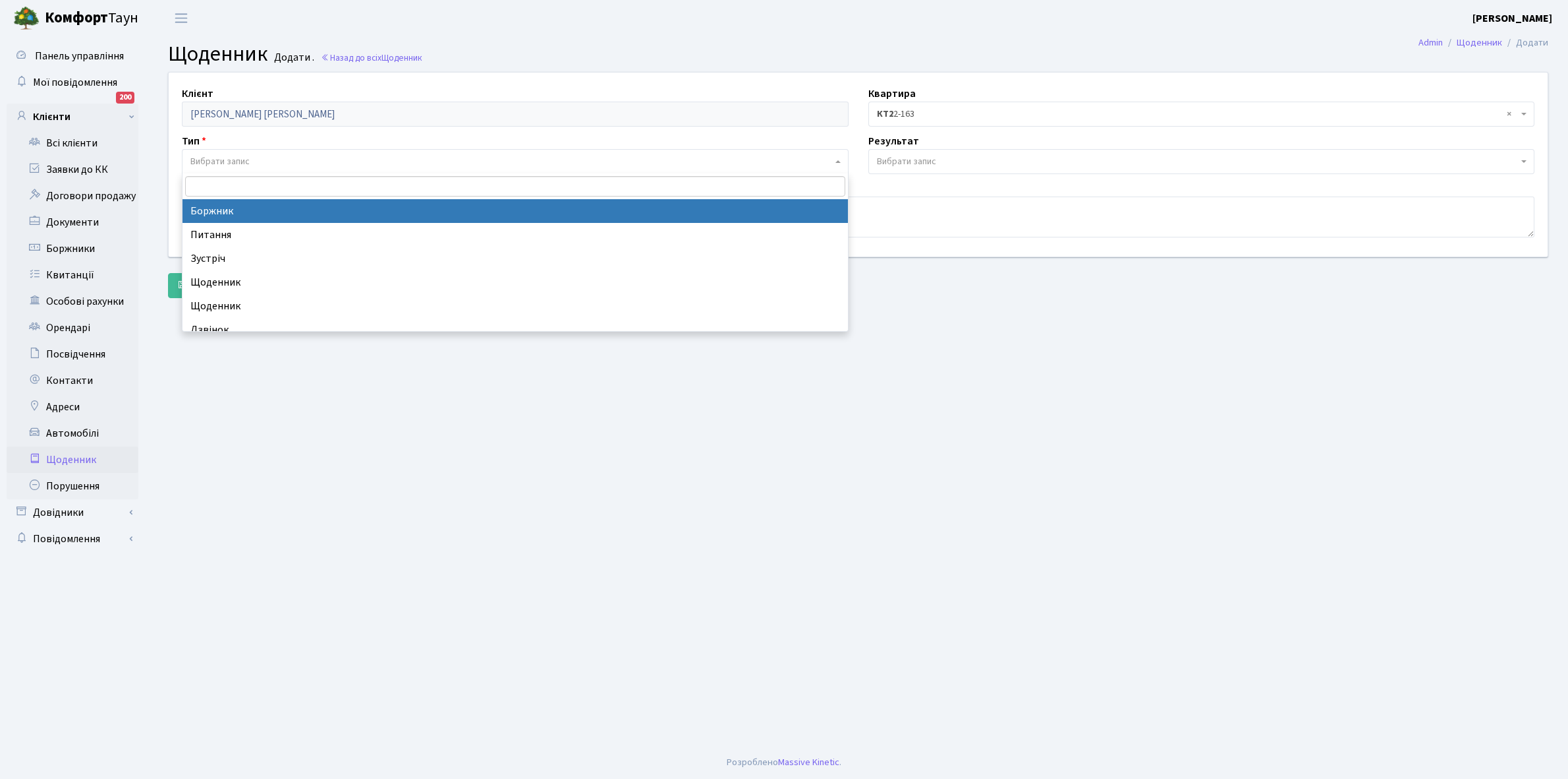
click at [236, 160] on span "Вибрати запис" at bounding box center [219, 161] width 59 height 13
select select "189"
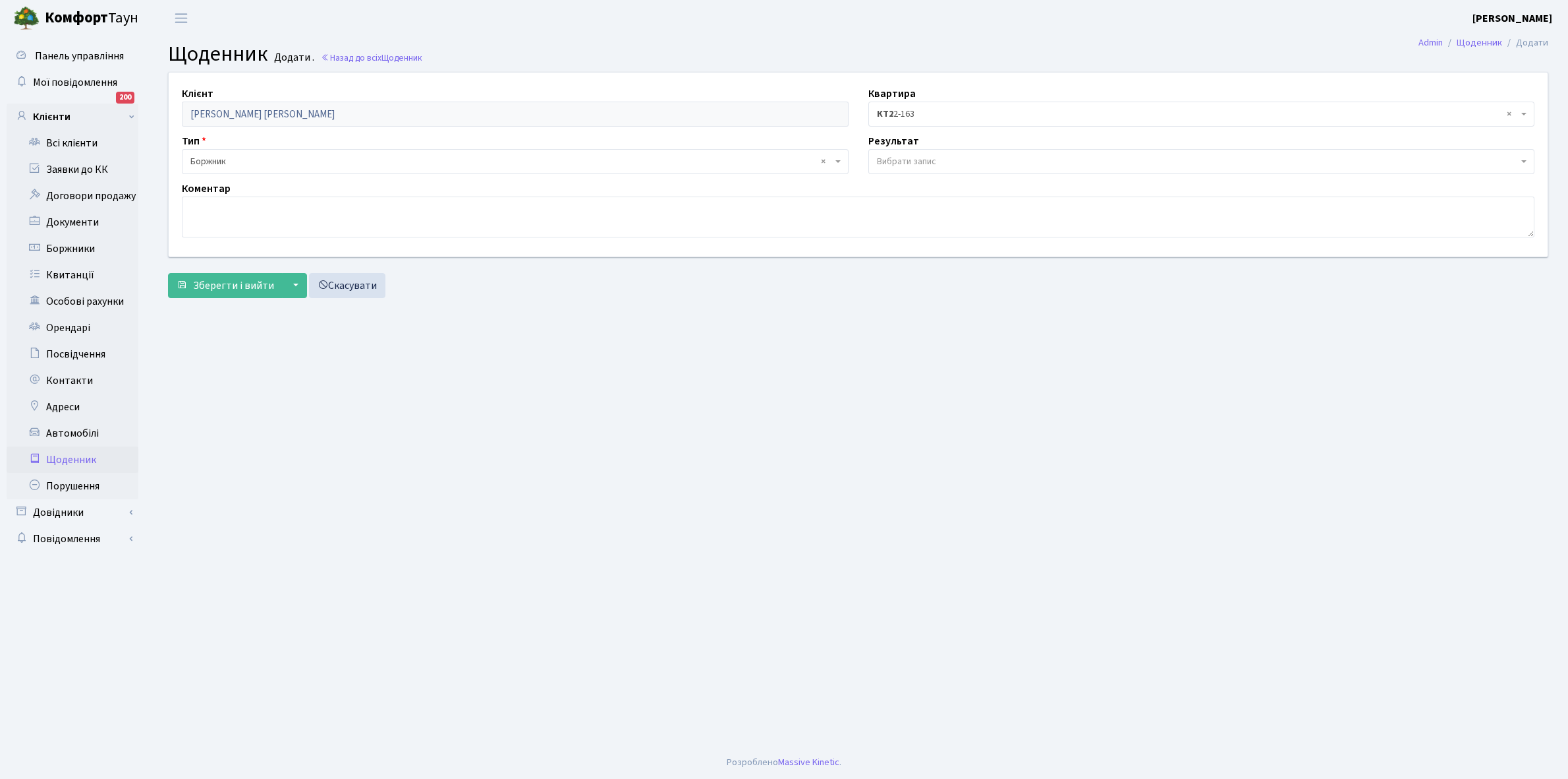
click at [903, 153] on span "Вибрати запис" at bounding box center [1202, 162] width 667 height 25
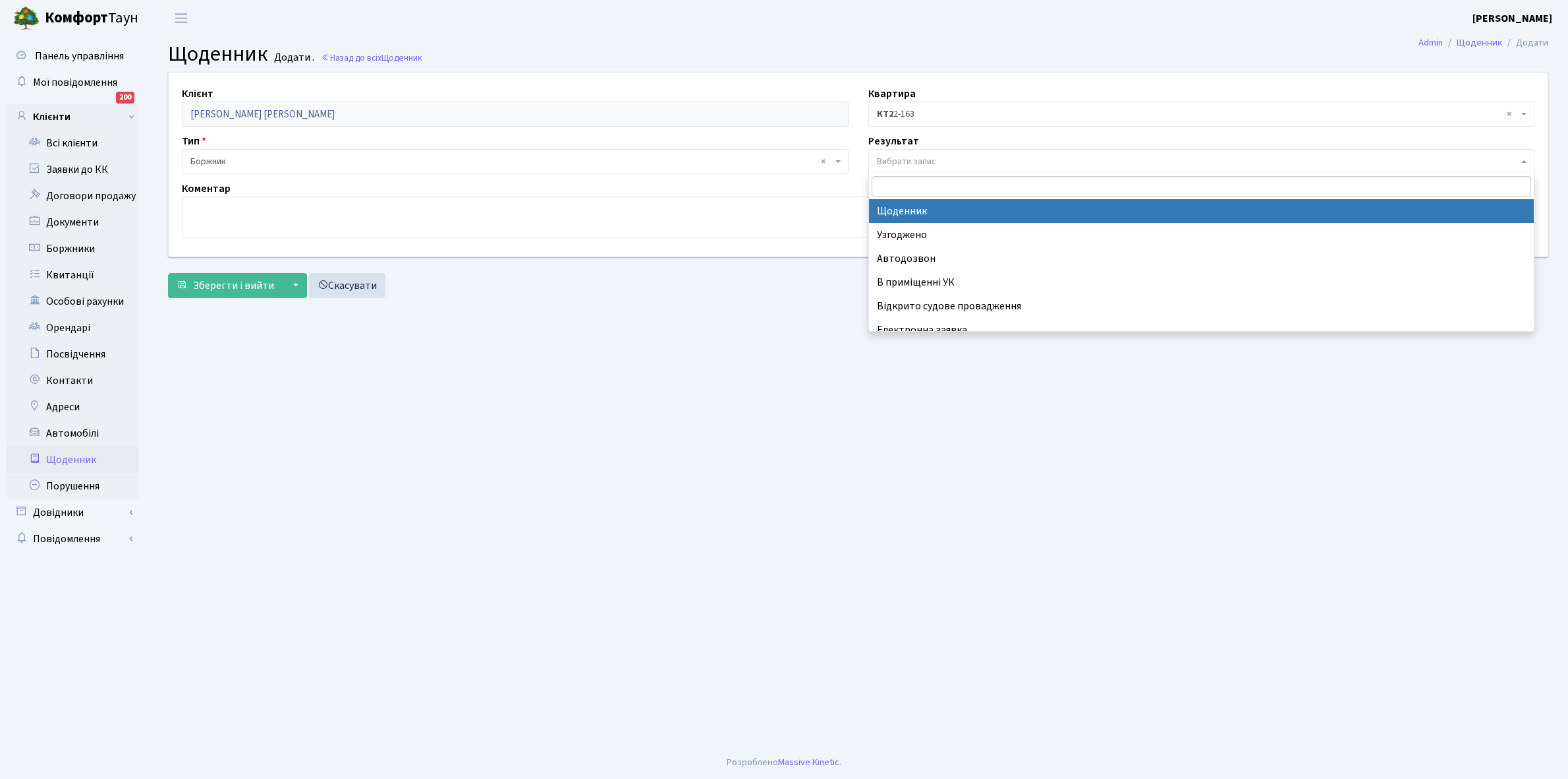
select select "14"
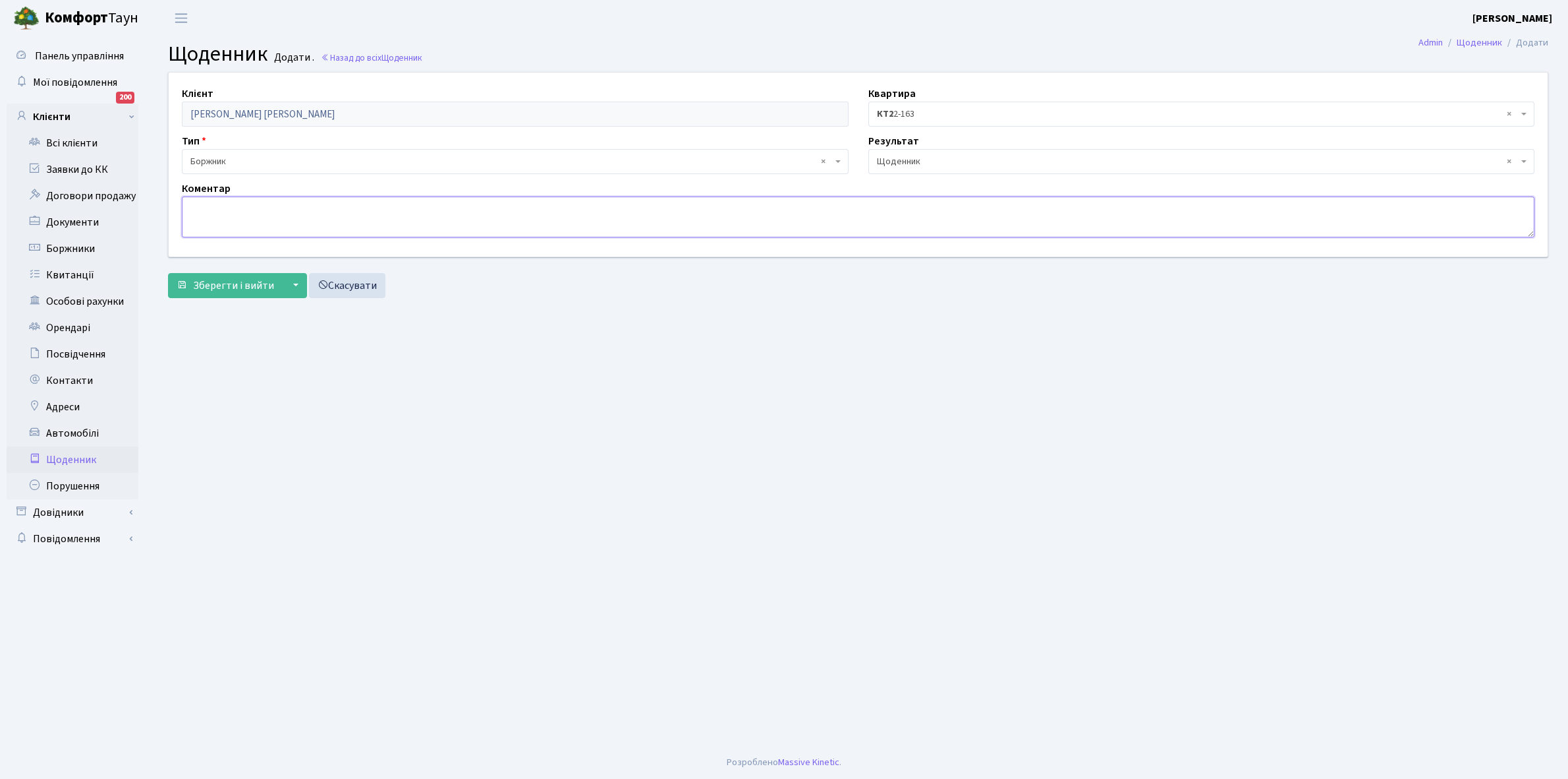
click at [204, 215] on textarea at bounding box center [859, 217] width 1353 height 41
paste textarea "[EMAIL_ADDRESS][PERSON_NAME][DOMAIN_NAME]"
click at [328, 198] on textarea "[EMAIL_ADDRESS][PERSON_NAME][DOMAIN_NAME]" at bounding box center [859, 217] width 1353 height 41
type textarea "v"
click at [342, 281] on link "Скасувати" at bounding box center [346, 285] width 76 height 25
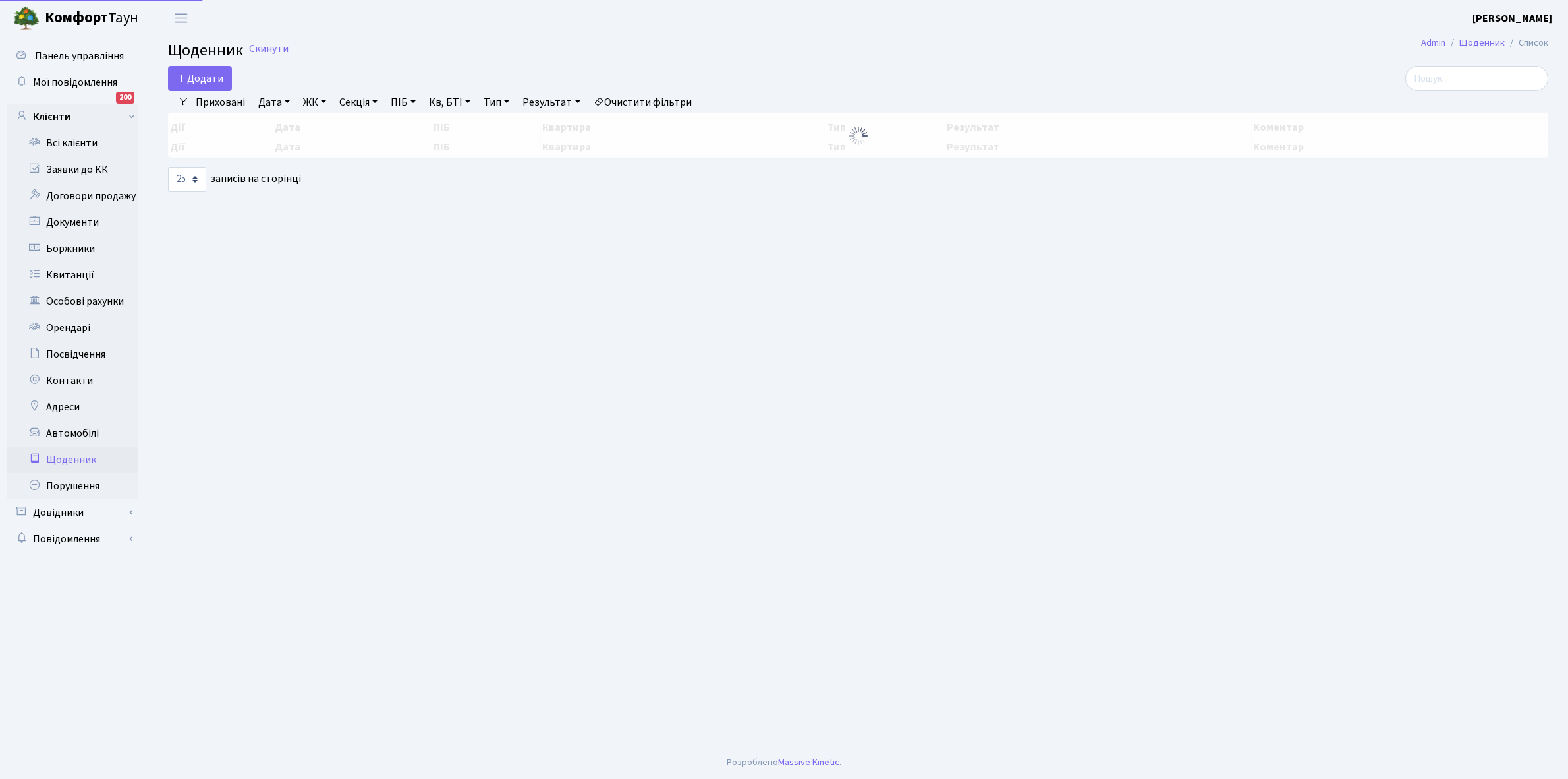
select select "25"
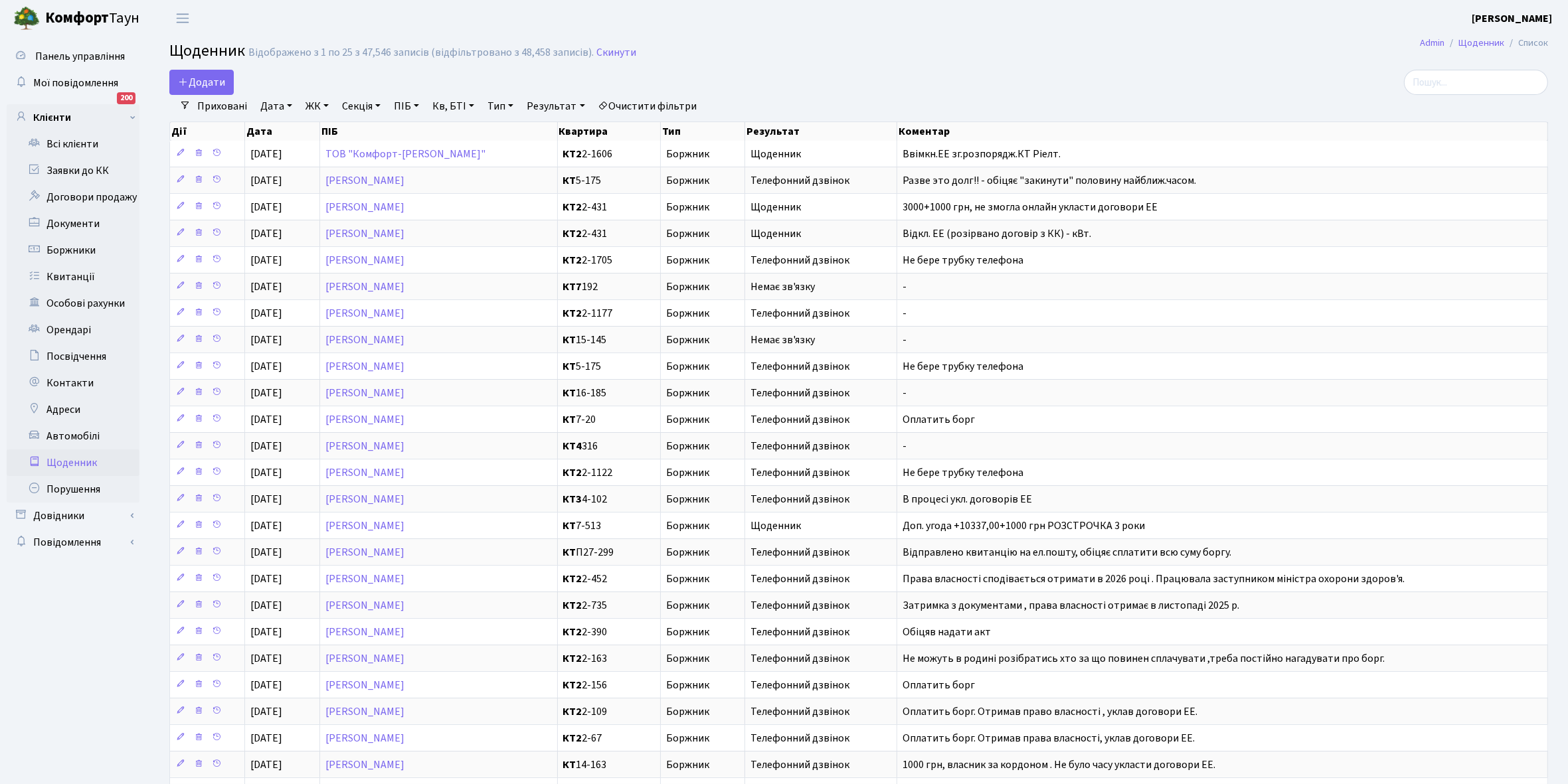
click at [71, 462] on link "Щоденник" at bounding box center [73, 463] width 133 height 27
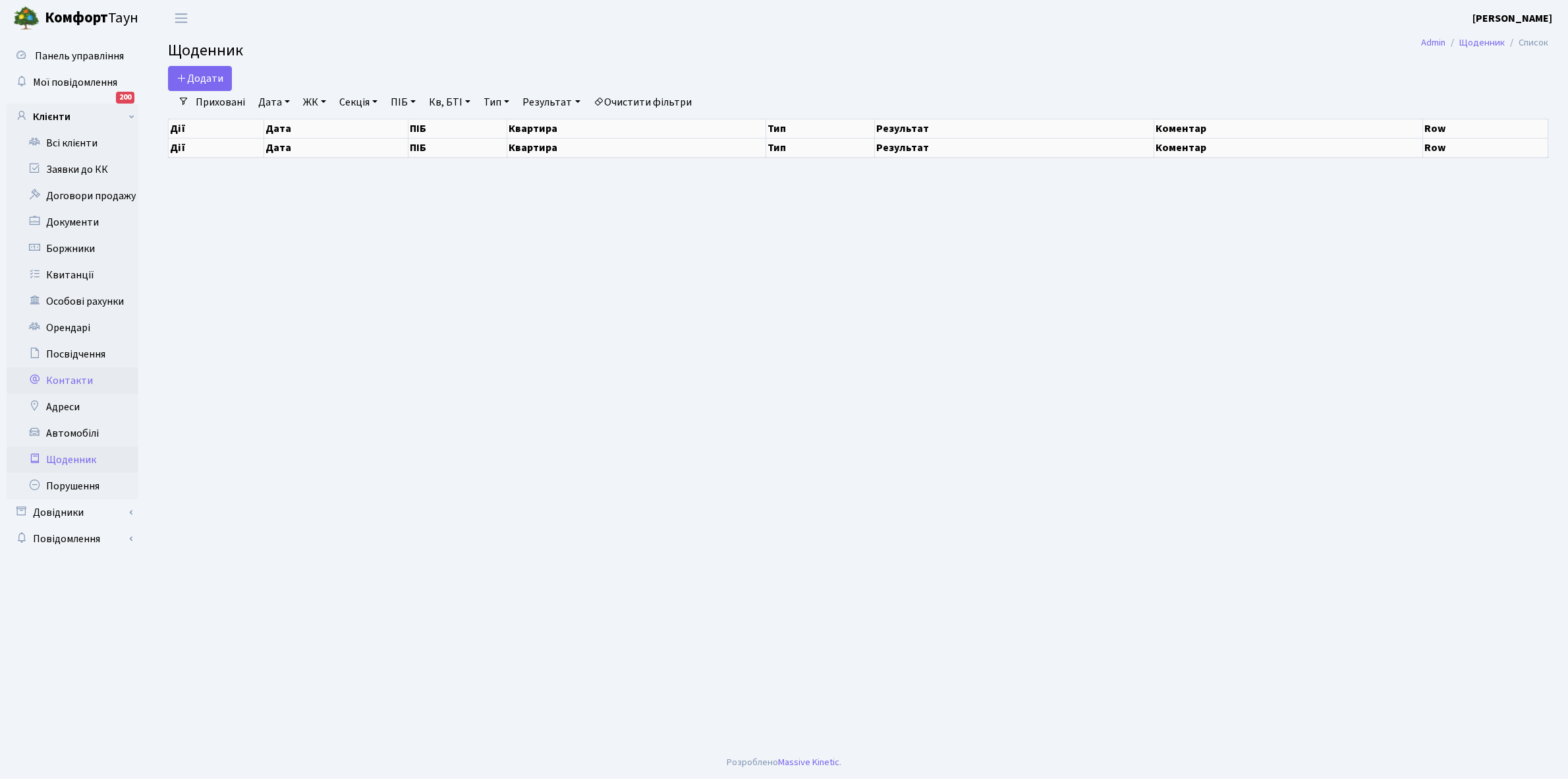
select select "25"
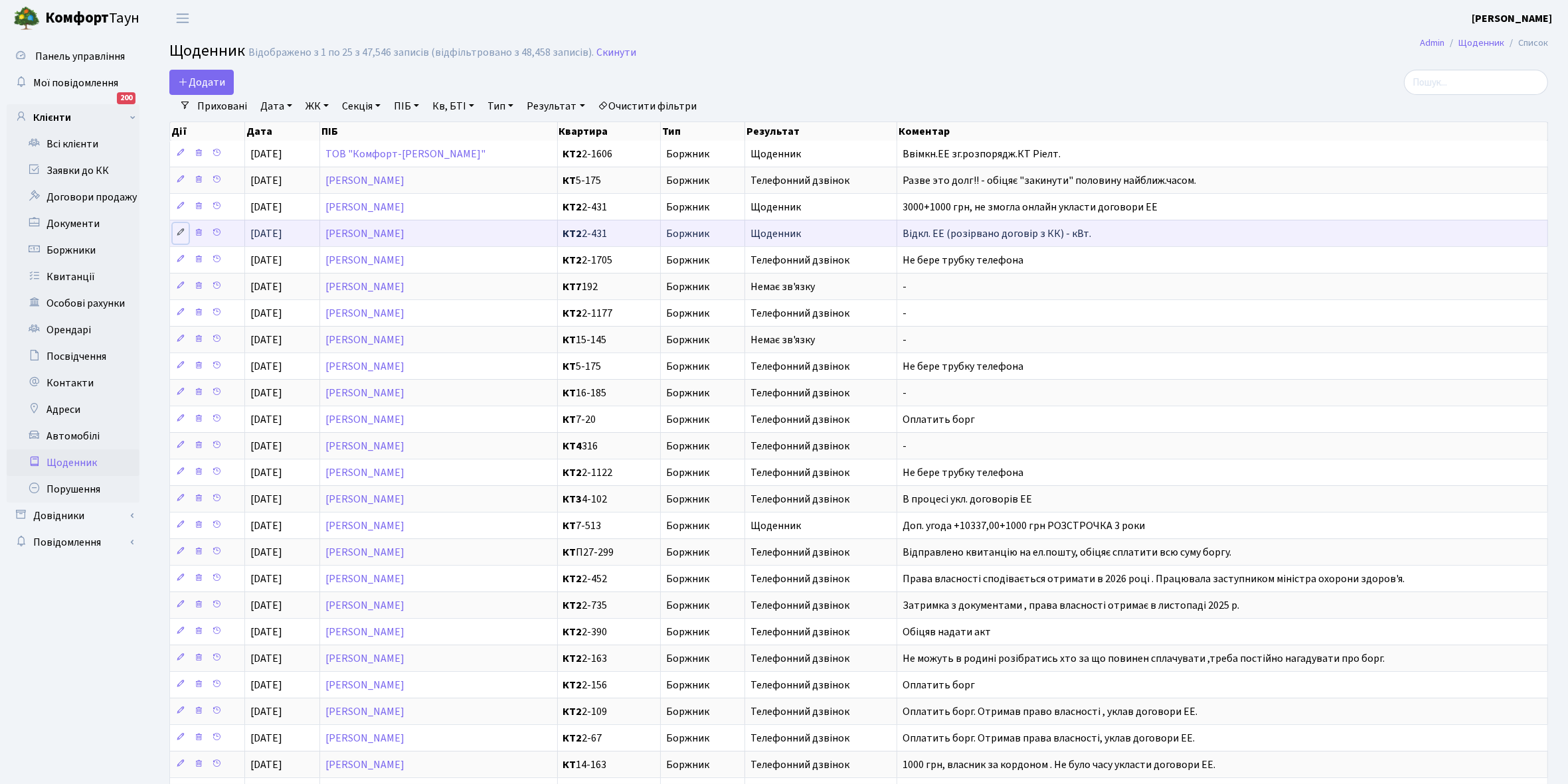
click at [179, 234] on icon at bounding box center [180, 233] width 9 height 9
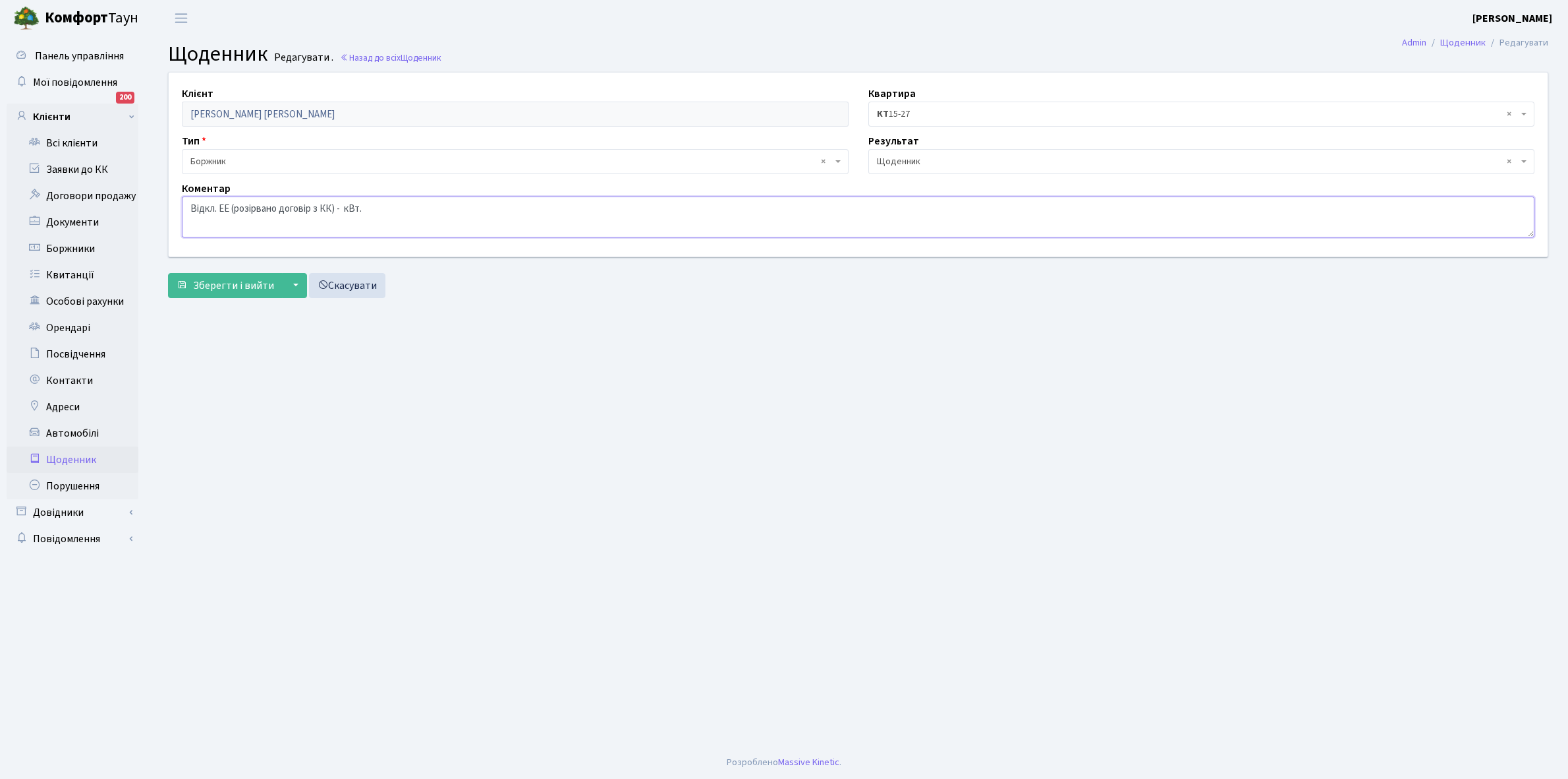
drag, startPoint x: 186, startPoint y: 208, endPoint x: 430, endPoint y: 206, distance: 244.0
click at [430, 206] on textarea "Відкл. ЕЕ (розірвано договір з КК) - кВт." at bounding box center [859, 217] width 1353 height 41
click at [66, 465] on link "Щоденник" at bounding box center [72, 460] width 132 height 27
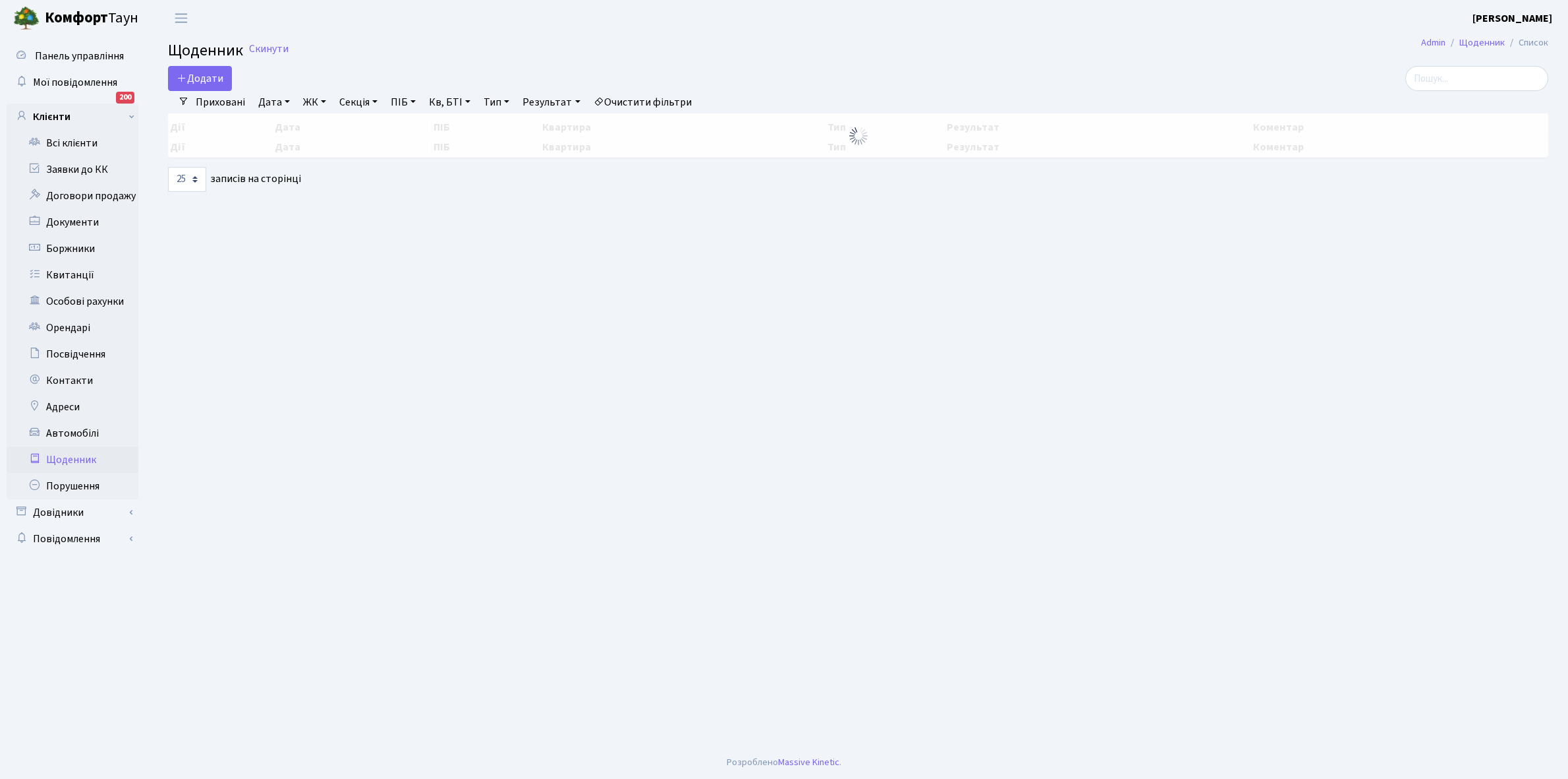
select select "25"
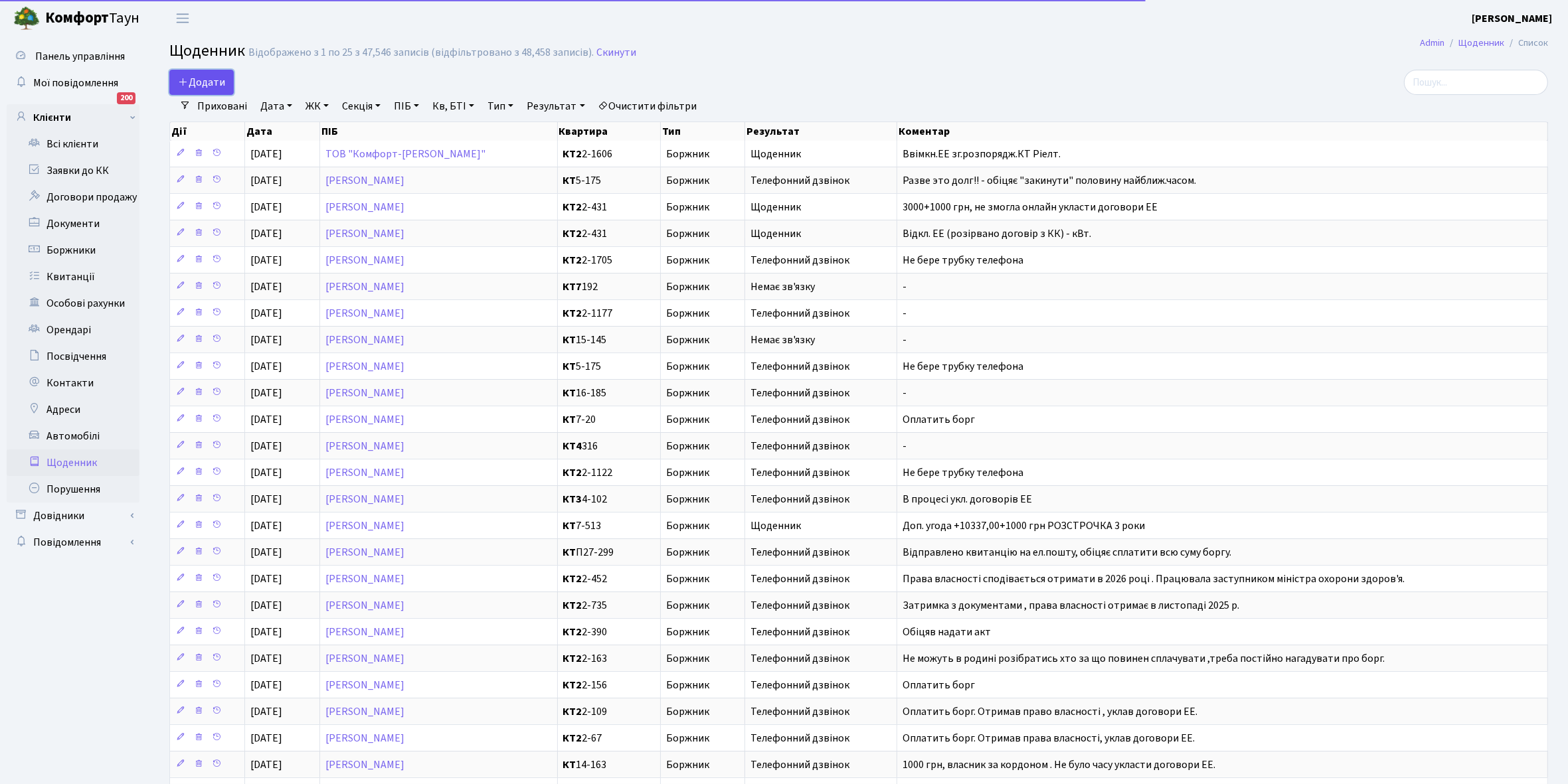
click at [203, 80] on span "Додати" at bounding box center [202, 82] width 47 height 14
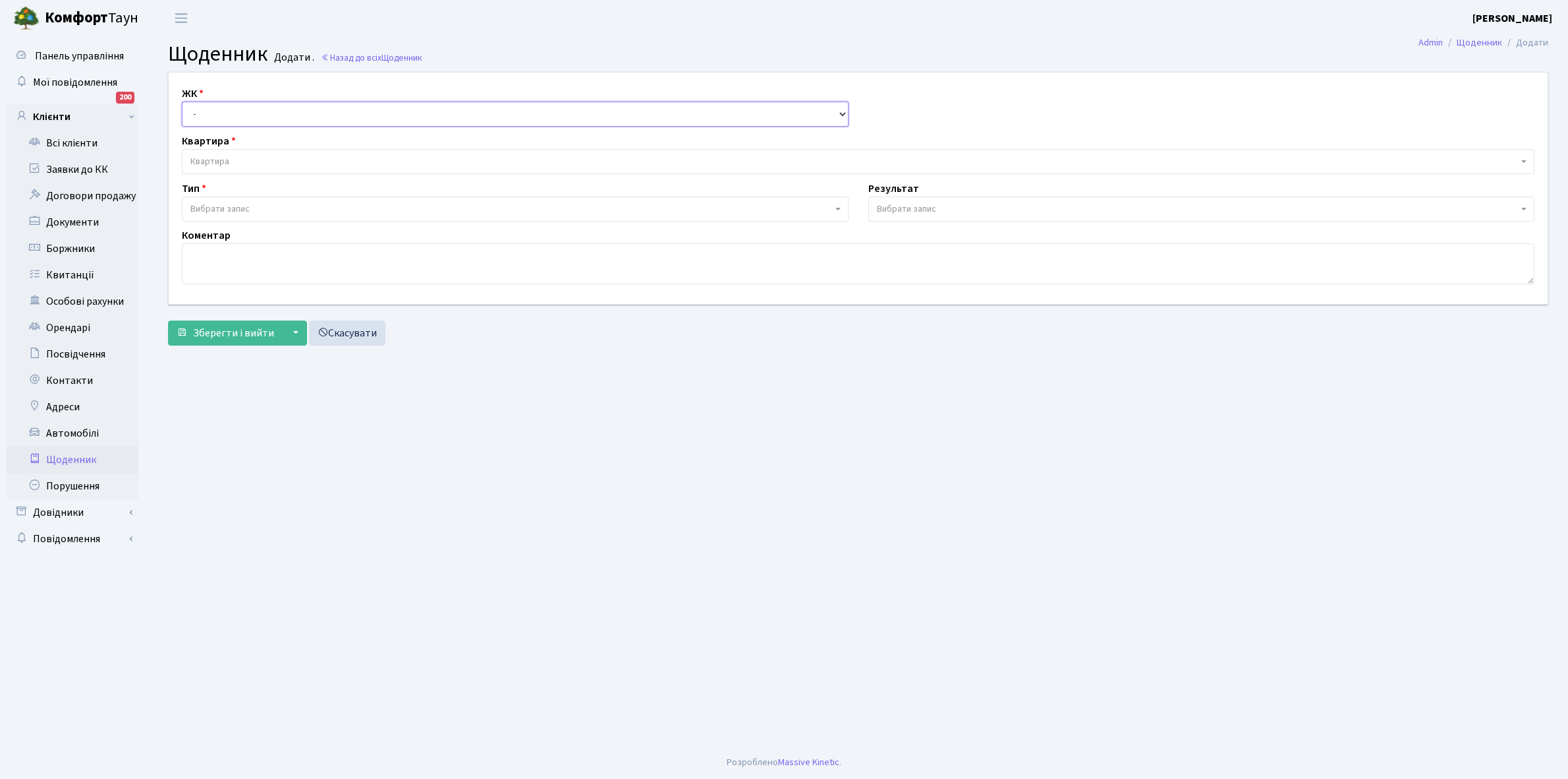
click at [207, 117] on select "- КТ, вул. Регенераторна, 4 КТ2, просп. Соборності, 17 КТ3, вул. Березнева, 16 …" at bounding box center [515, 114] width 667 height 25
select select "295"
click at [182, 101] on select "- КТ, вул. Регенераторна, 4 КТ2, просп. Соборності, 17 КТ3, вул. Березнева, 16 …" at bounding box center [515, 114] width 667 height 25
select select
click at [248, 158] on span "Квартира" at bounding box center [854, 161] width 1328 height 13
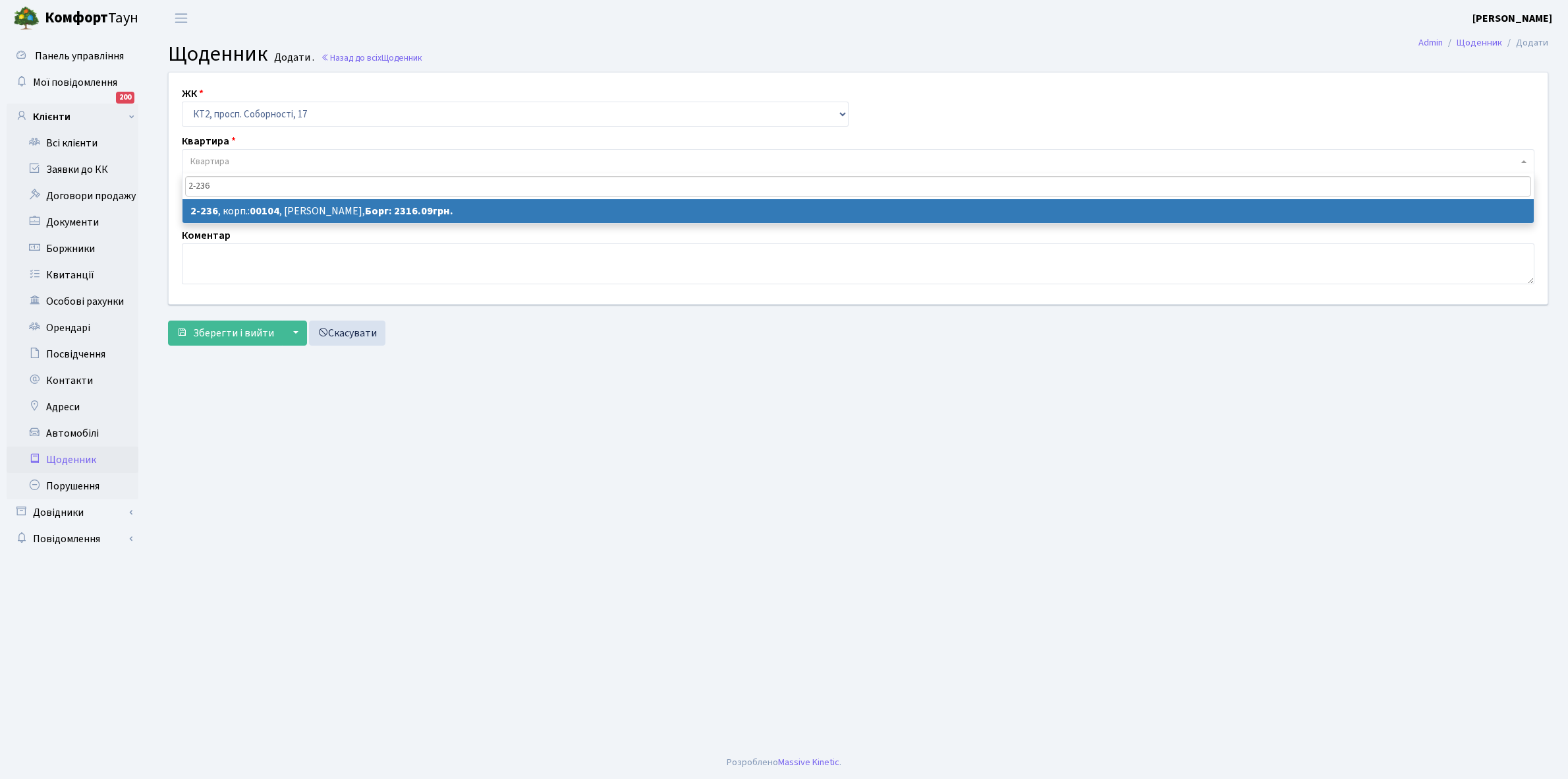
type input "2-236"
select select "15278"
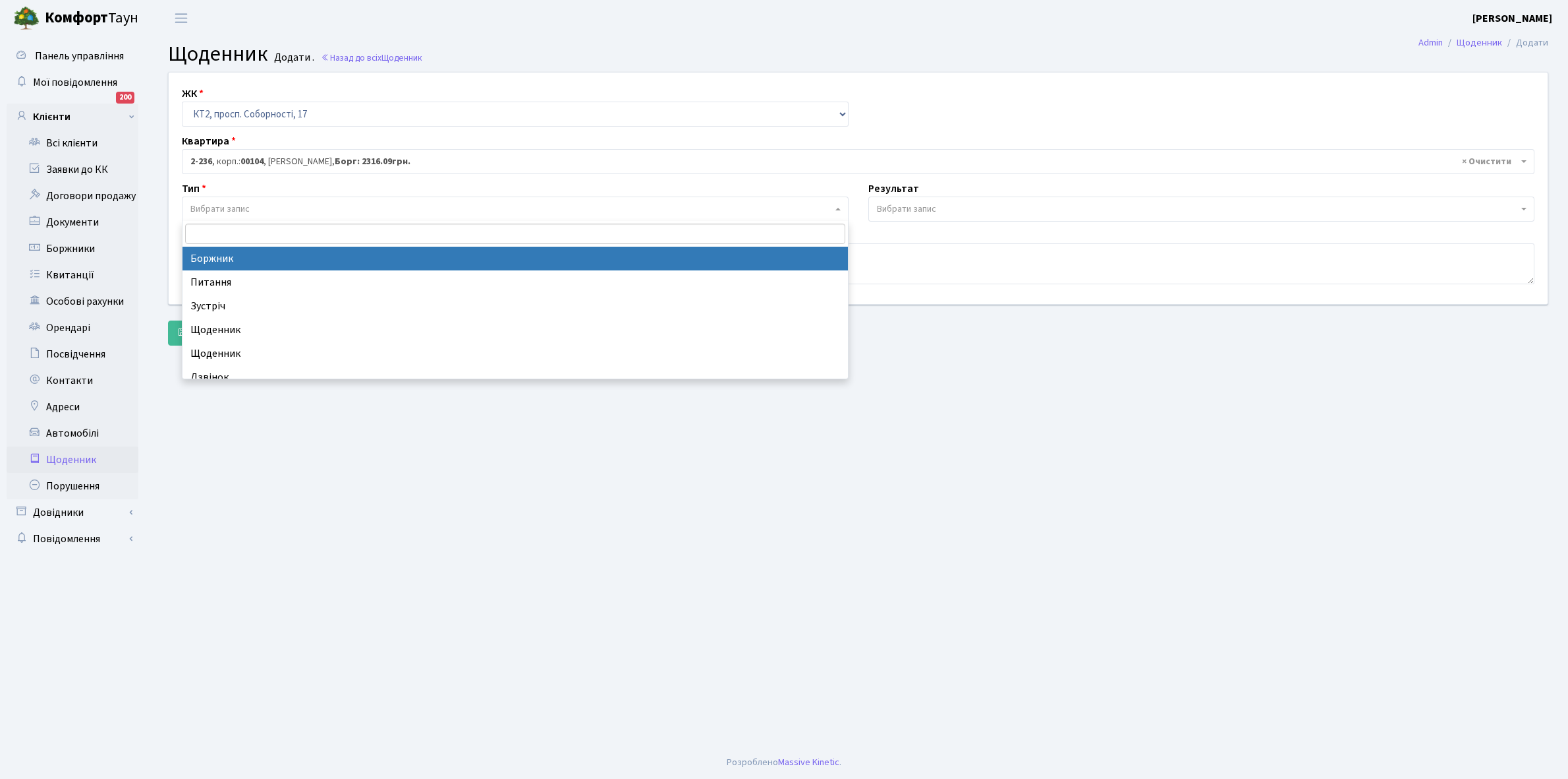
click at [288, 207] on span "Вибрати запис" at bounding box center [511, 209] width 642 height 13
select select "189"
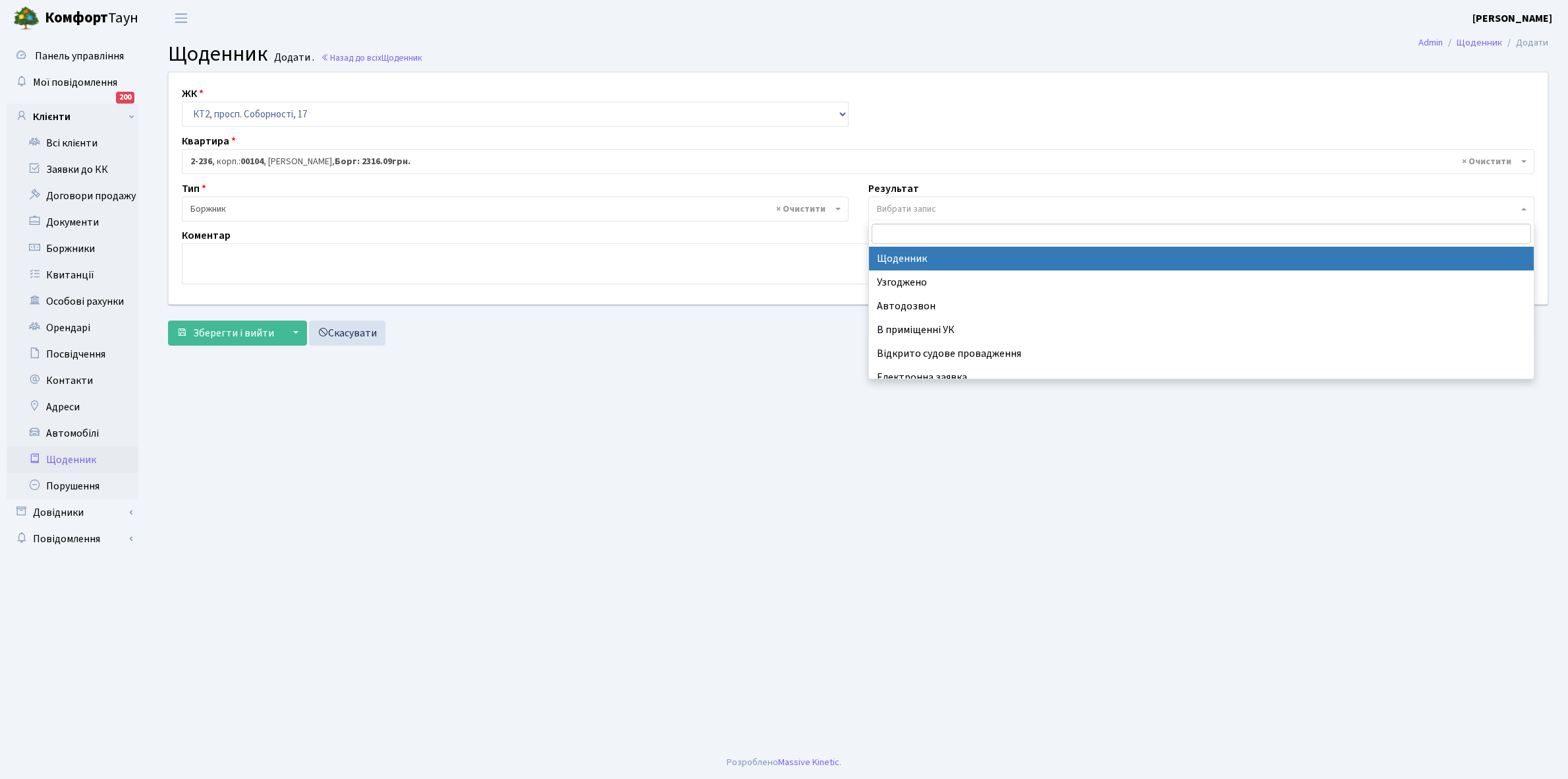
click at [914, 201] on span "Вибрати запис" at bounding box center [1202, 209] width 667 height 25
select select "14"
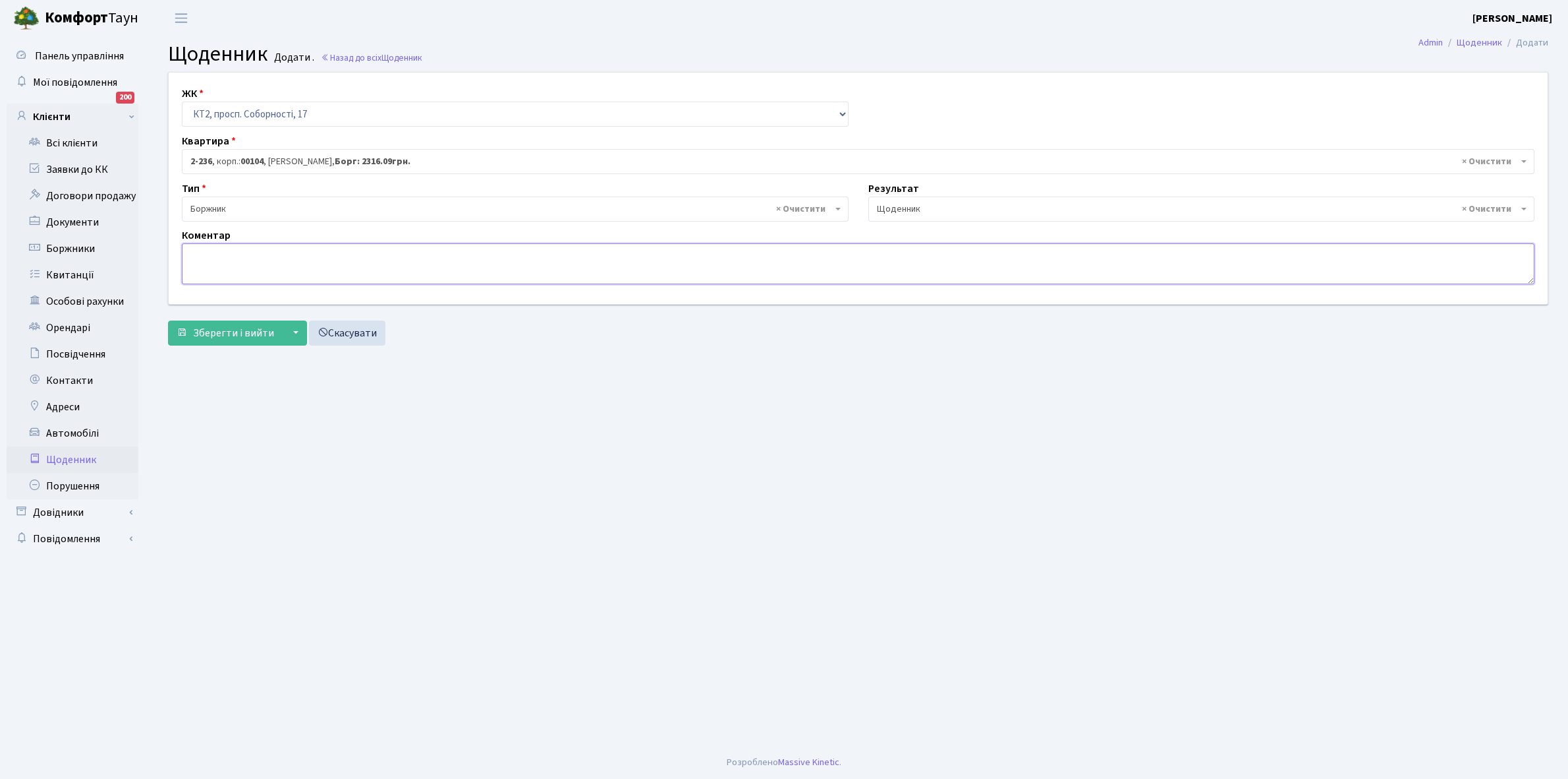
click at [186, 257] on textarea at bounding box center [859, 264] width 1353 height 41
paste textarea "Відкл. ЕЕ (розірвано договір з КК) - кВт."
type textarea "Відкл. ЕЕ (розірвано договір з КК) - кВт."
click at [243, 334] on span "Зберегти і вийти" at bounding box center [233, 333] width 81 height 14
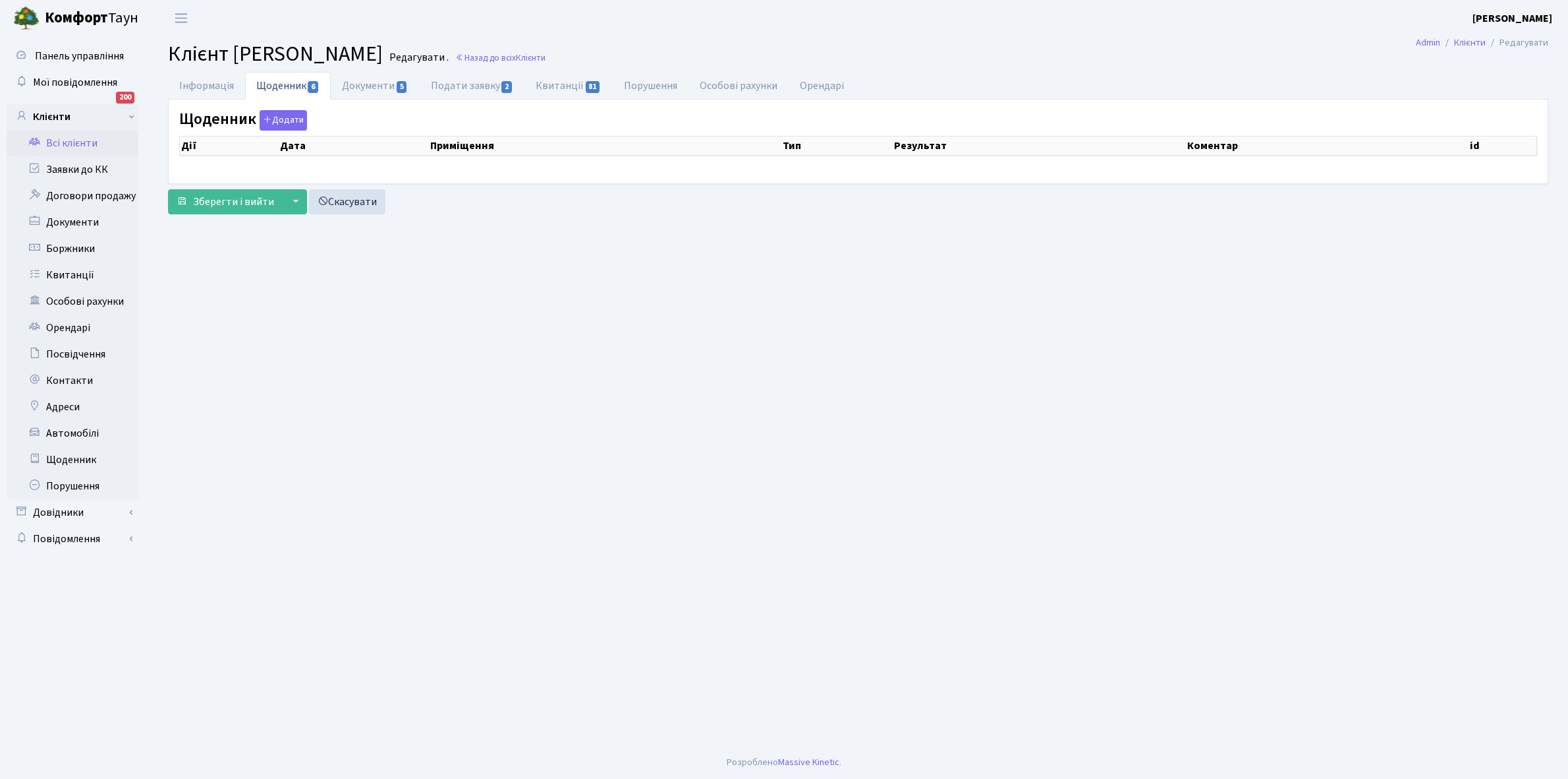
select select "25"
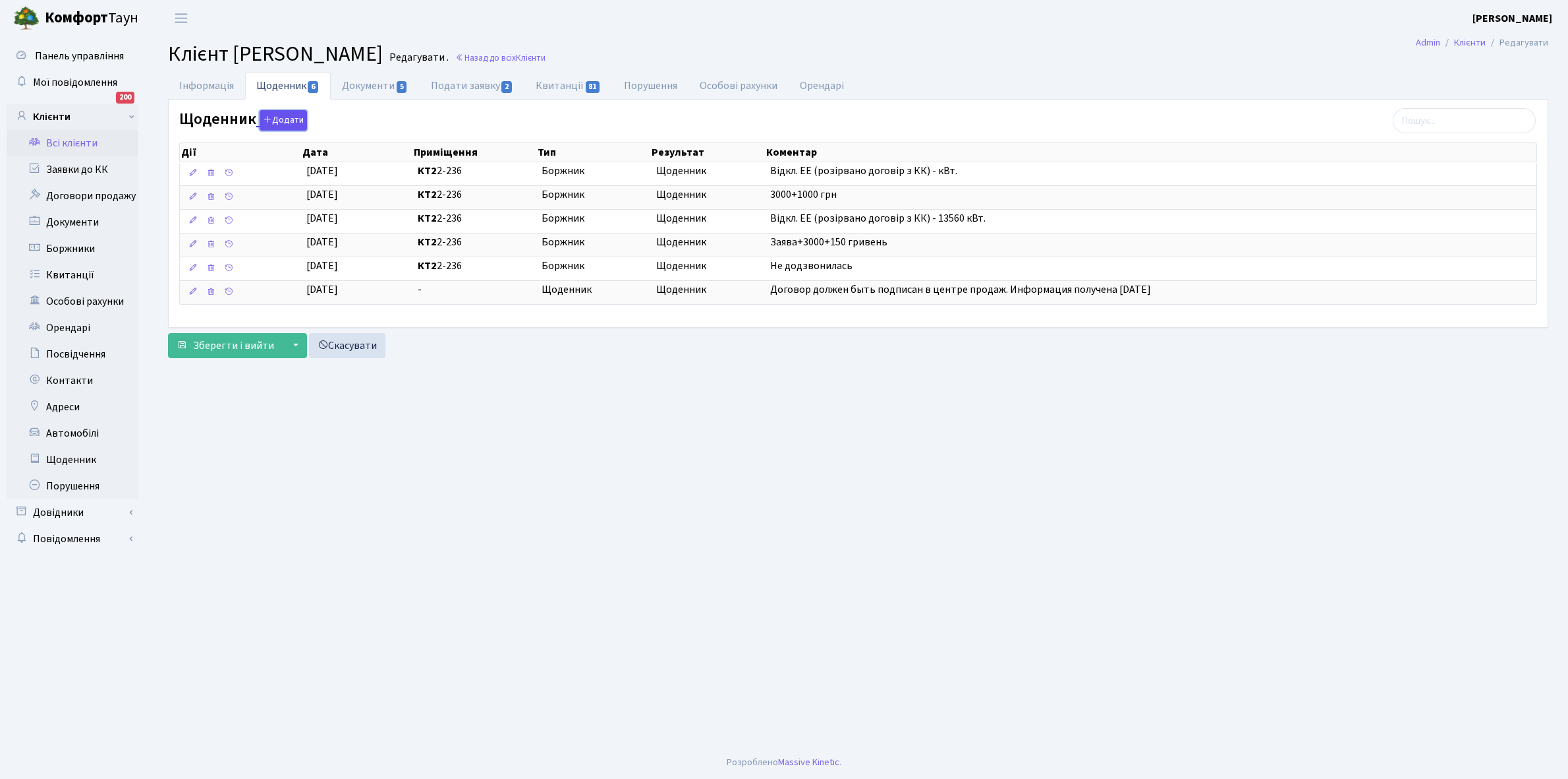
click at [291, 120] on button "Додати" at bounding box center [284, 120] width 47 height 20
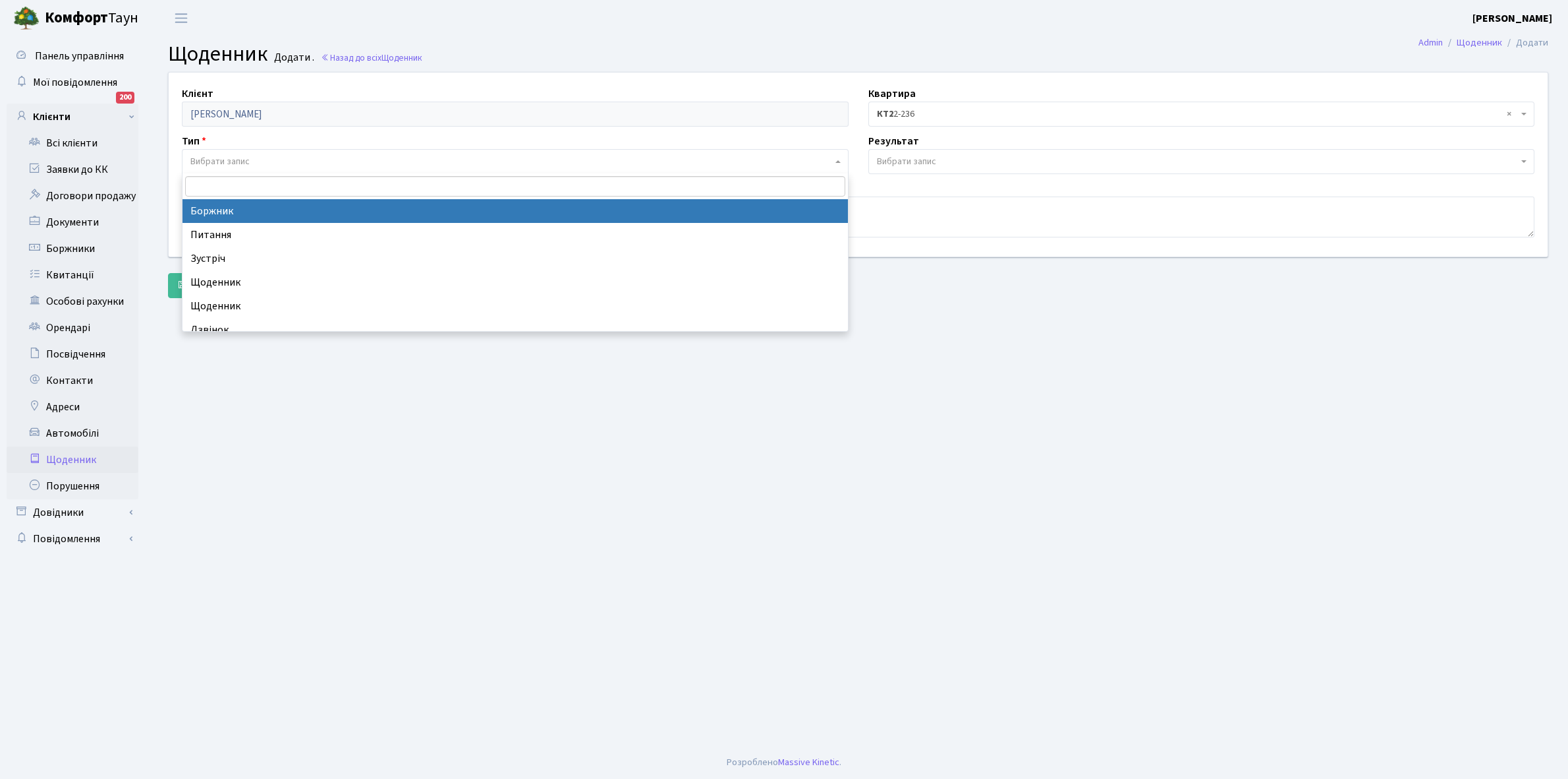
click at [244, 156] on span "Вибрати запис" at bounding box center [219, 161] width 59 height 13
select select "189"
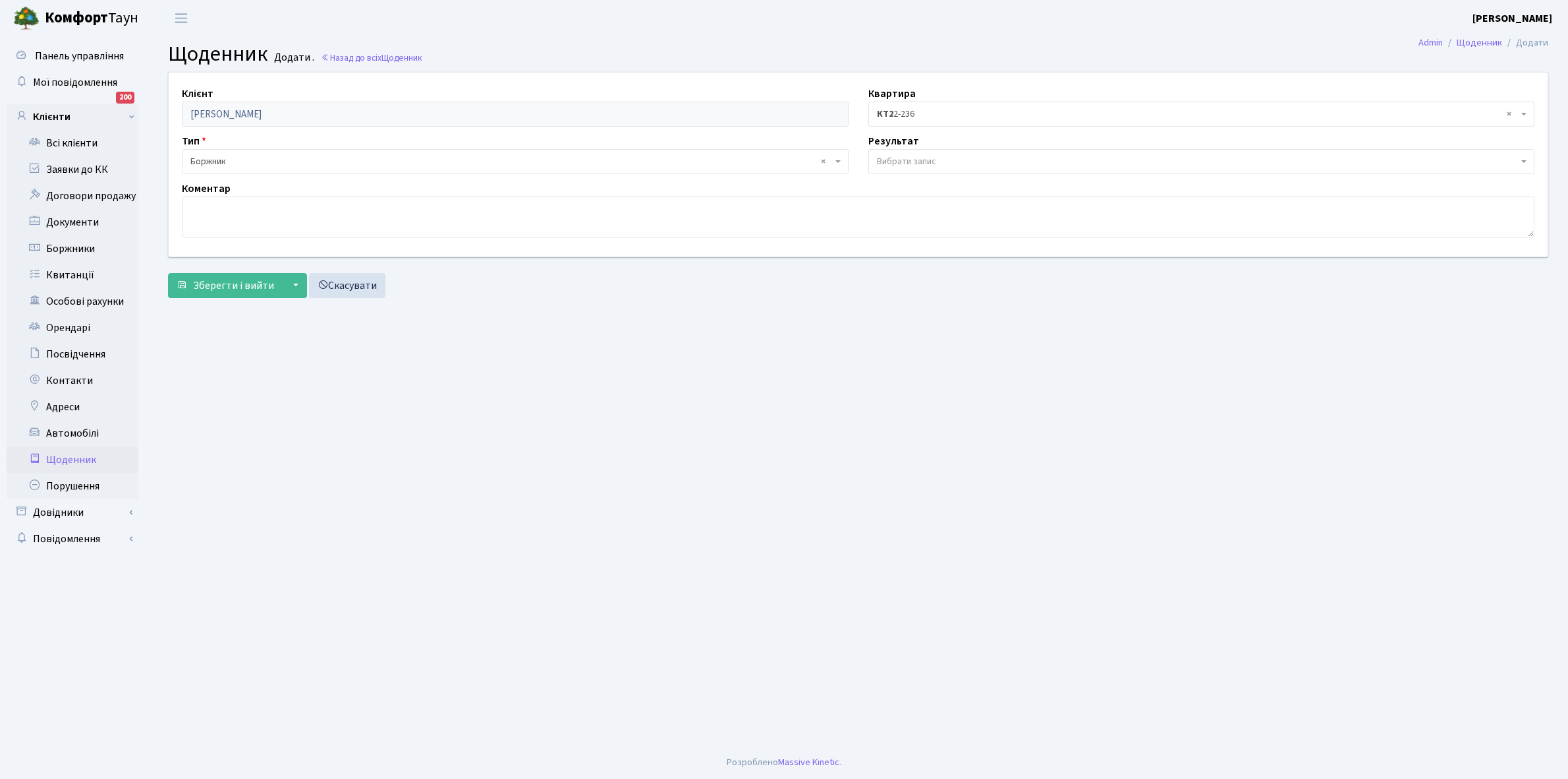
click at [903, 157] on span "Вибрати запис" at bounding box center [907, 161] width 59 height 13
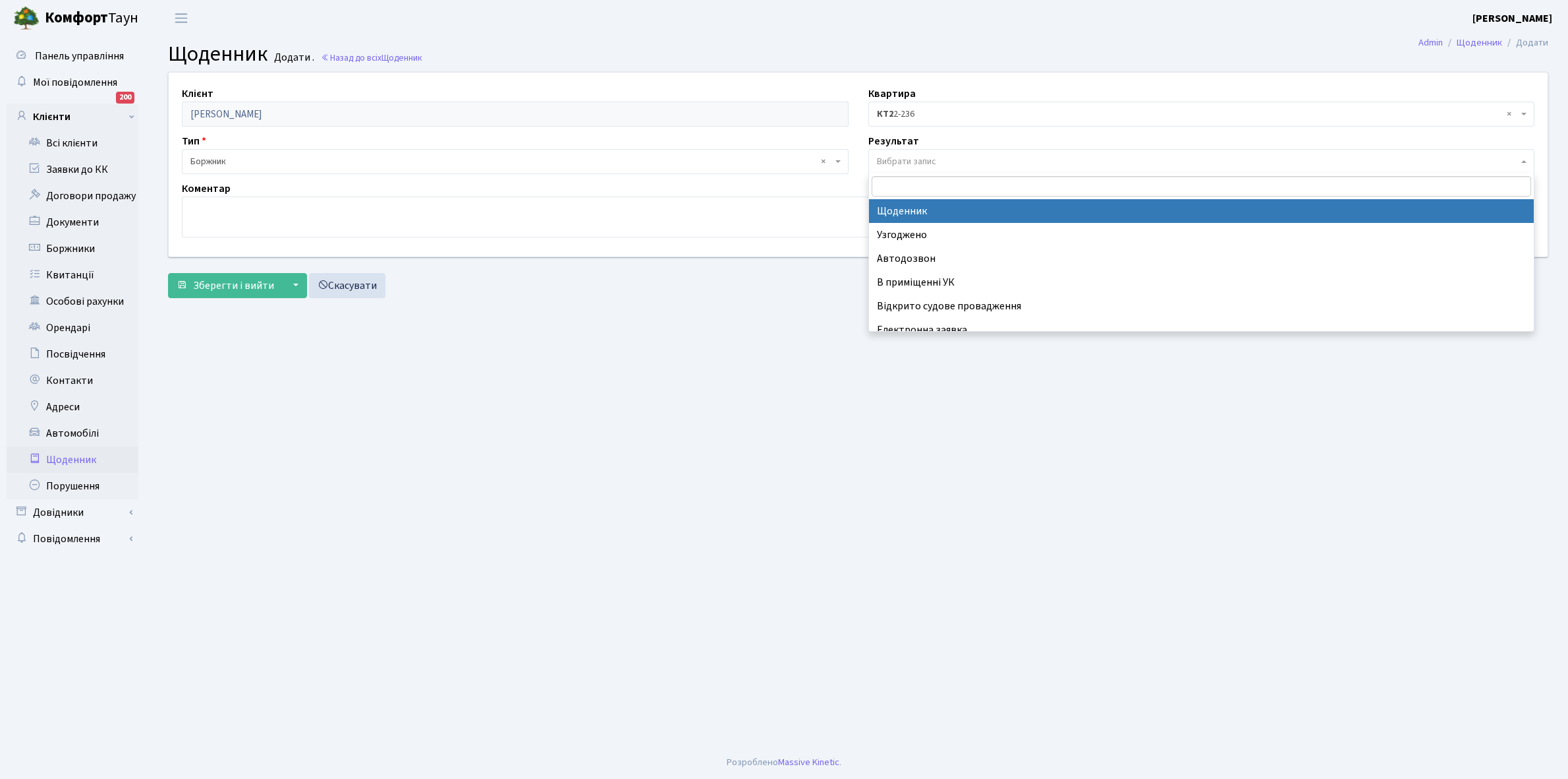
select select "14"
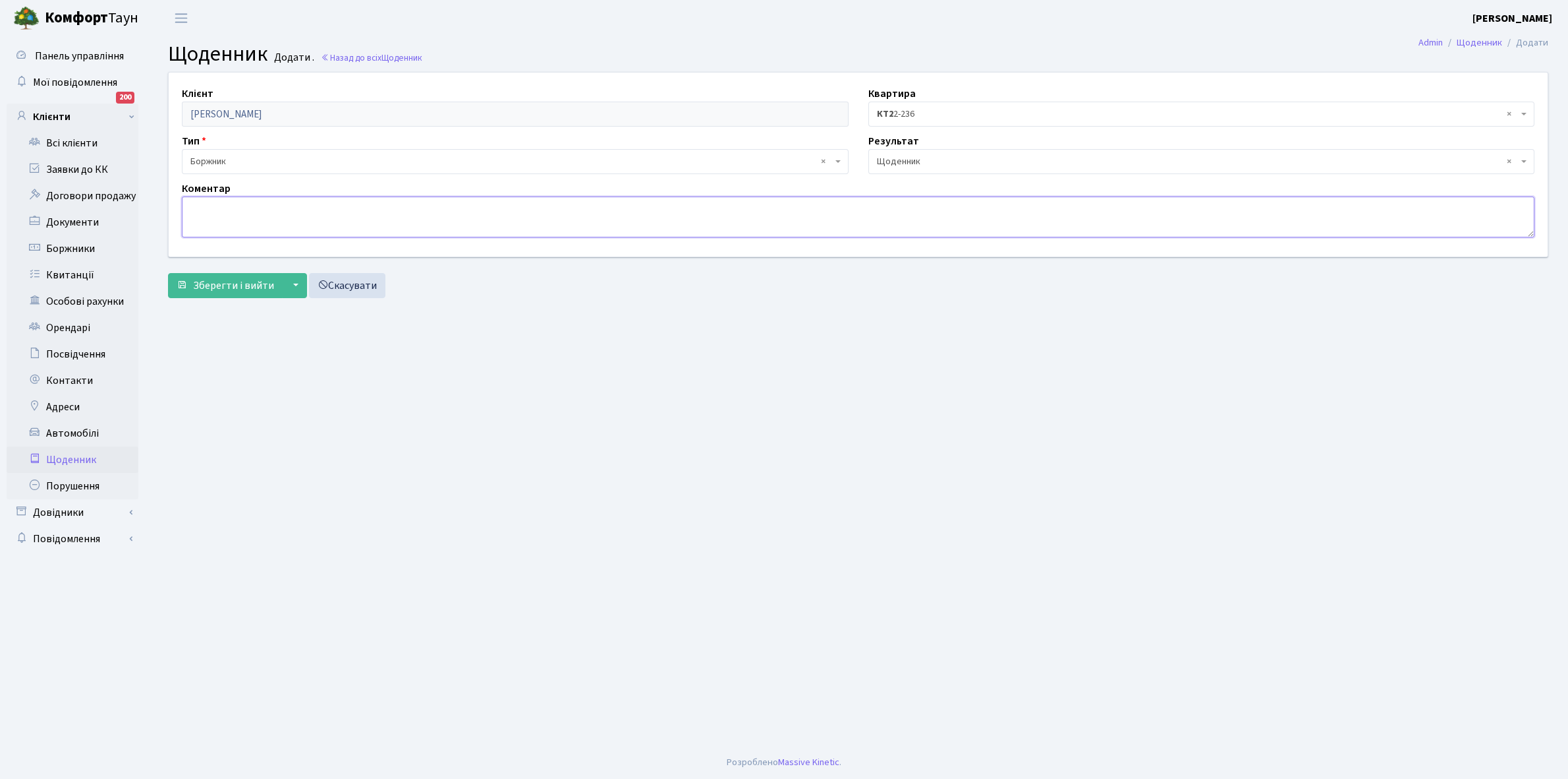
click at [205, 211] on textarea at bounding box center [859, 217] width 1353 height 41
type textarea "5316+1000, не було часу укласти договори ЕЕ"
click at [242, 285] on span "Зберегти і вийти" at bounding box center [233, 285] width 81 height 14
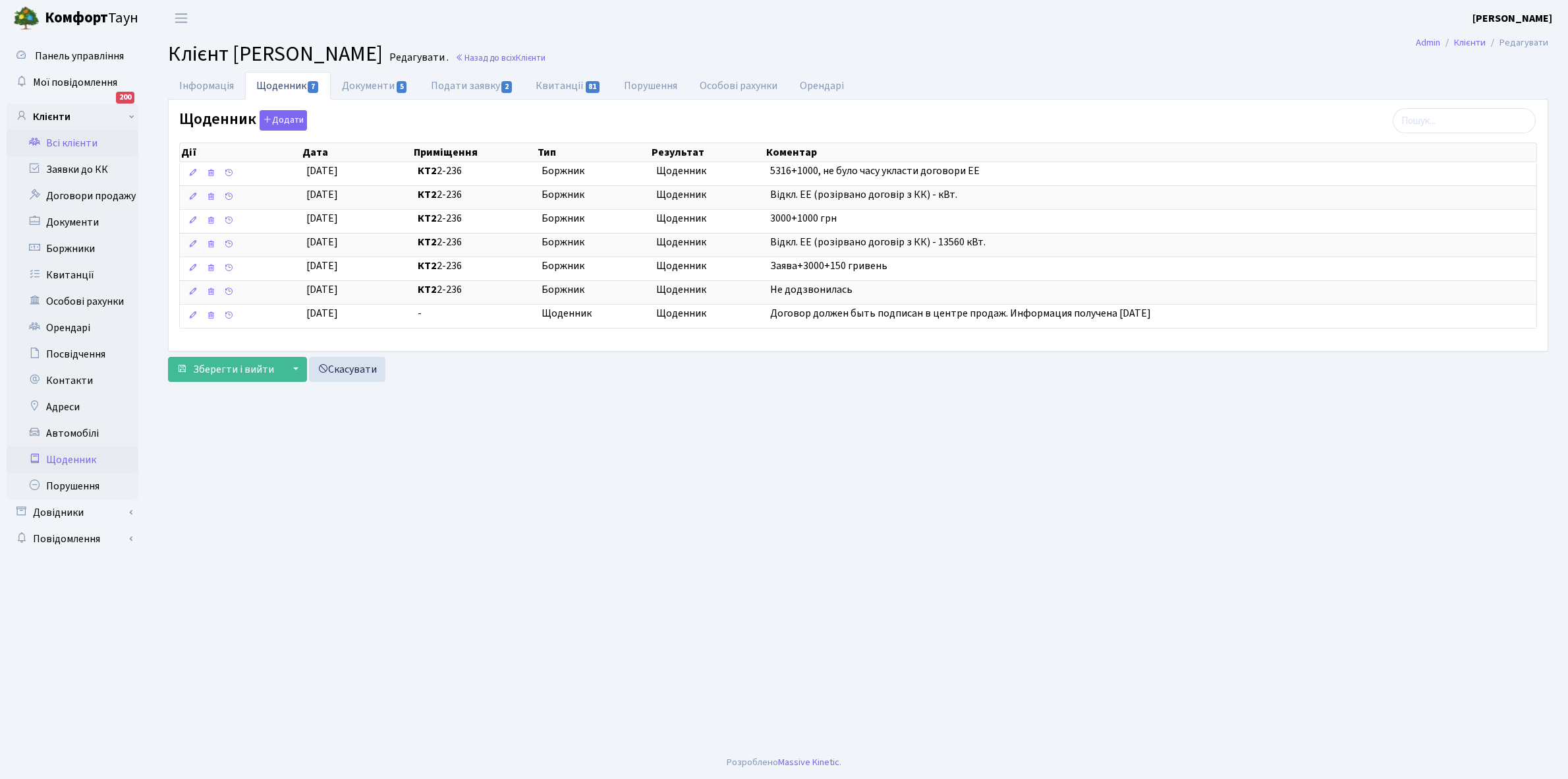
click at [75, 459] on link "Щоденник" at bounding box center [72, 460] width 132 height 27
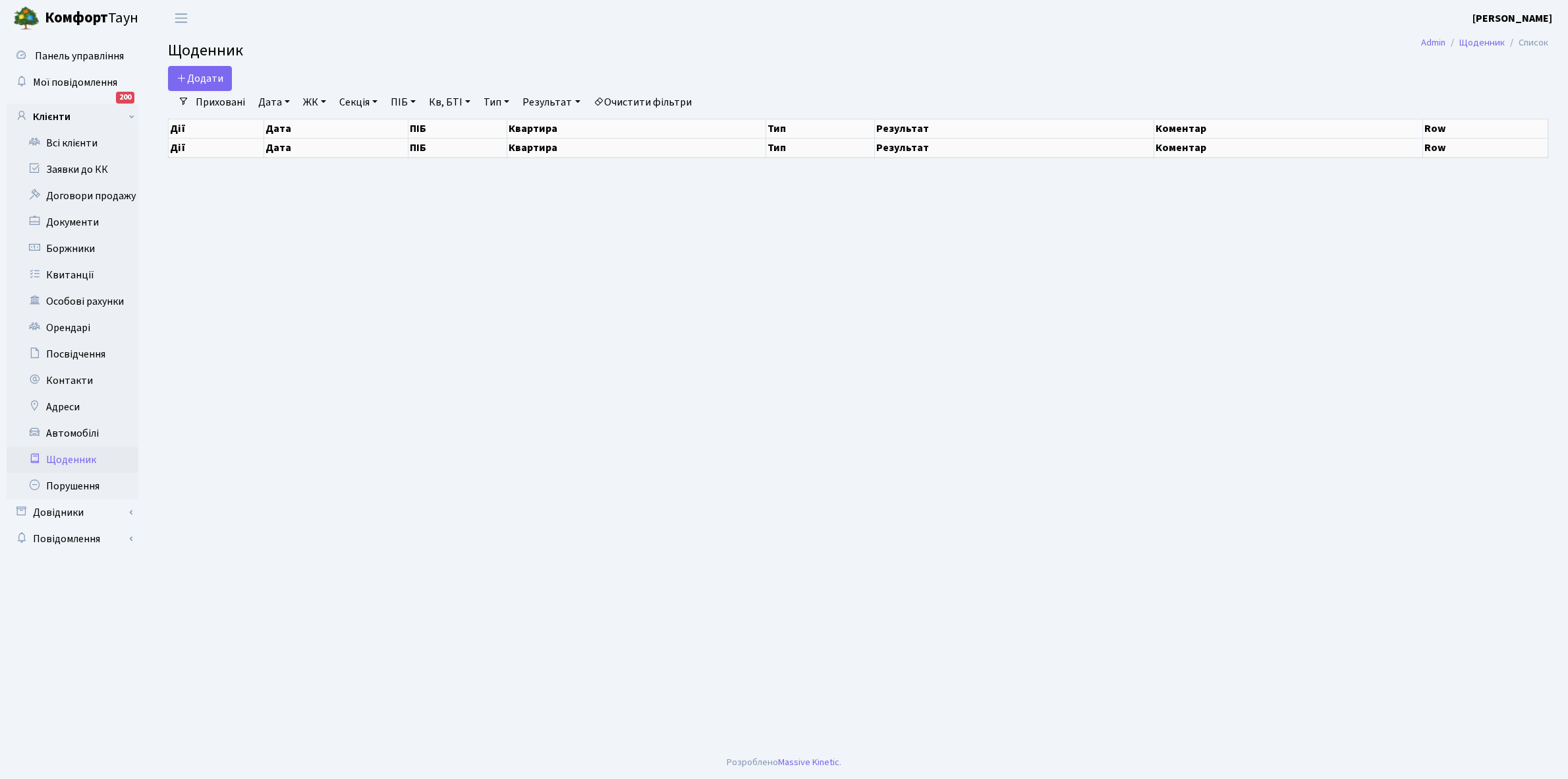
select select "25"
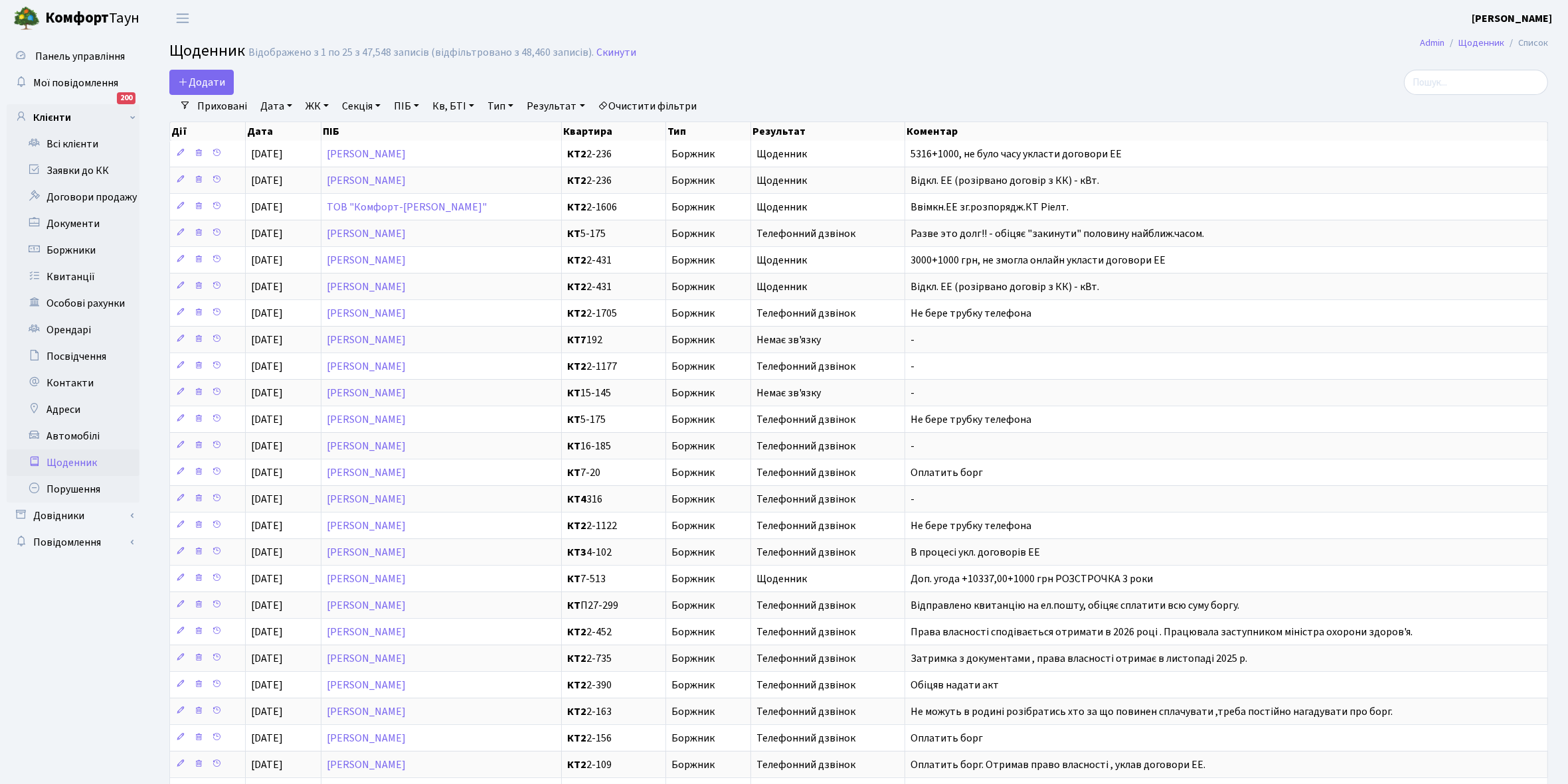
click at [77, 461] on link "Щоденник" at bounding box center [73, 463] width 133 height 27
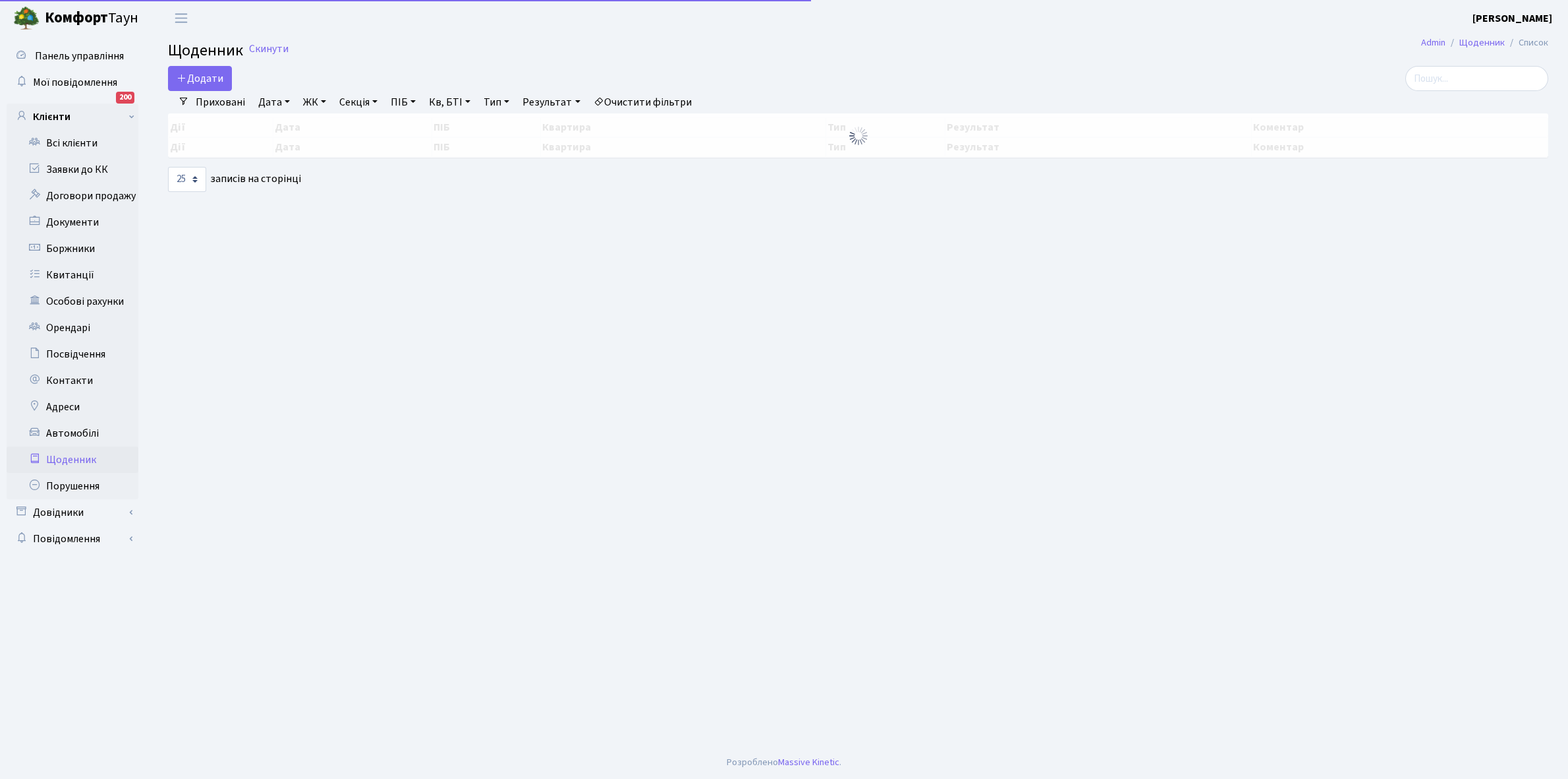
select select "25"
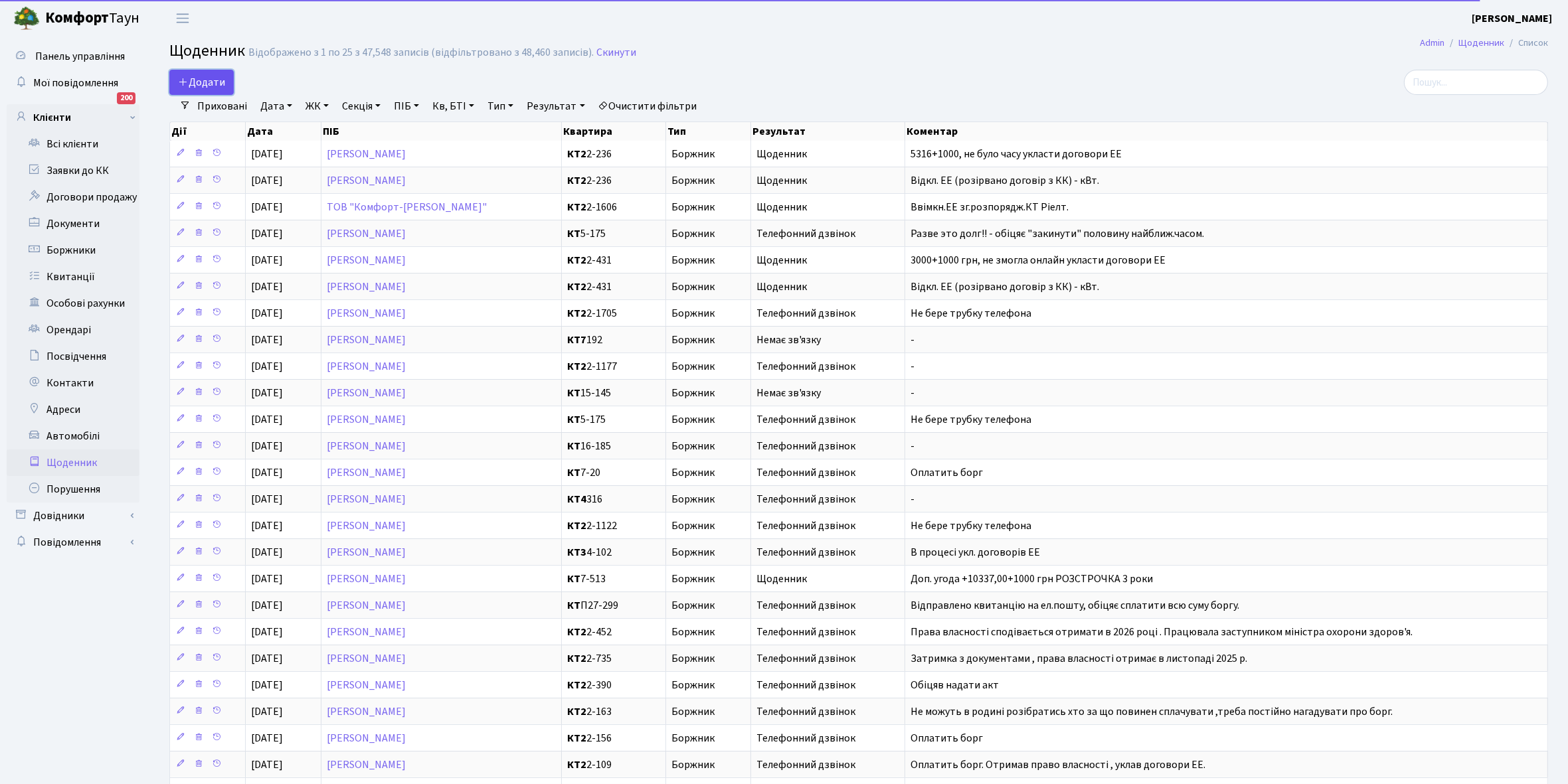
click at [212, 78] on span "Додати" at bounding box center [202, 82] width 47 height 14
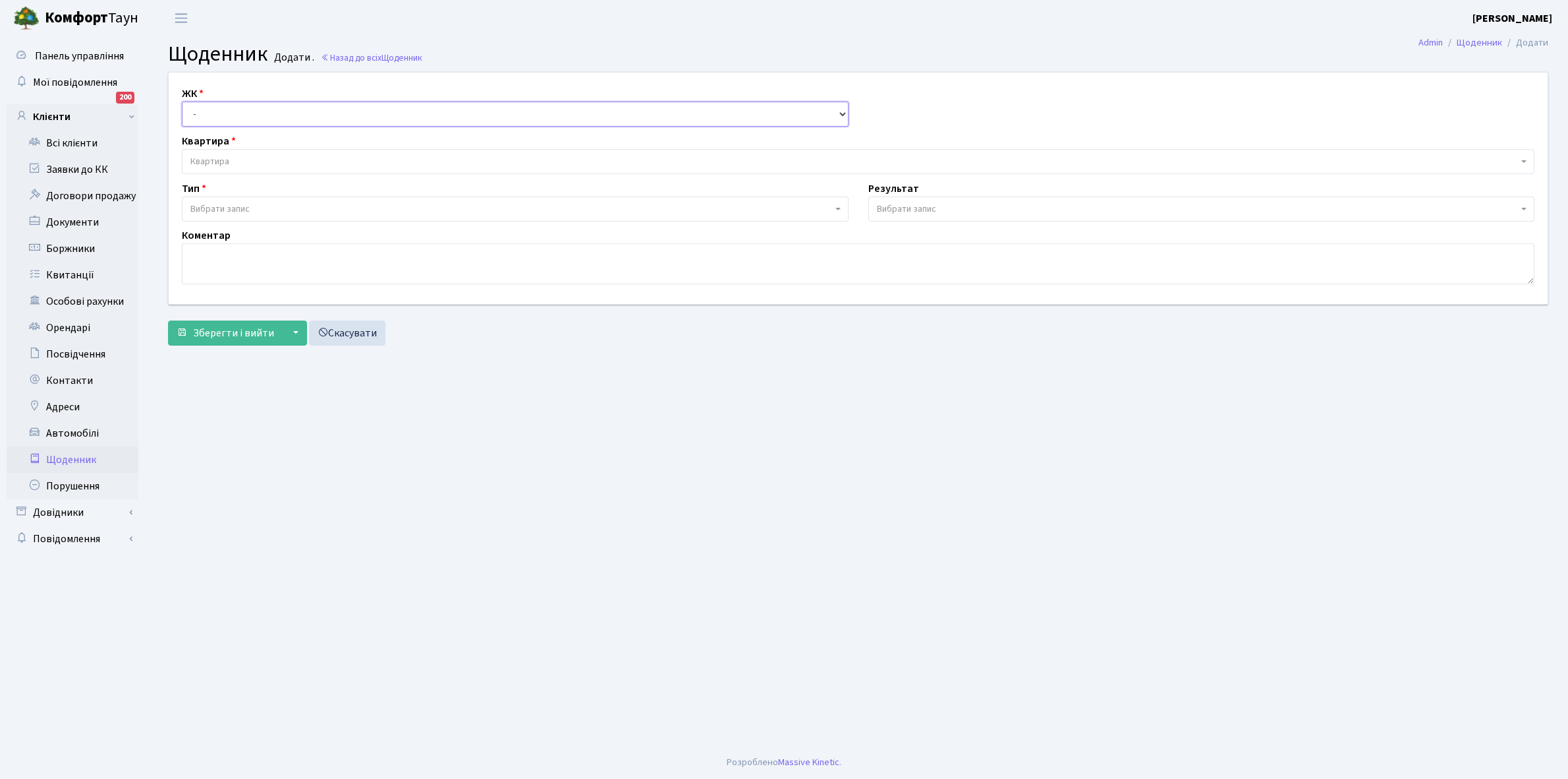
click at [207, 110] on select "- КТ, вул. Регенераторна, 4 КТ2, просп. Соборності, 17 КТ3, вул. Березнева, 16 …" at bounding box center [515, 114] width 667 height 25
select select "271"
click at [182, 101] on select "- КТ, вул. Регенераторна, 4 КТ2, просп. Соборності, 17 КТ3, вул. Березнева, 16 …" at bounding box center [515, 114] width 667 height 25
select select
click at [225, 156] on span "Квартира" at bounding box center [209, 161] width 38 height 13
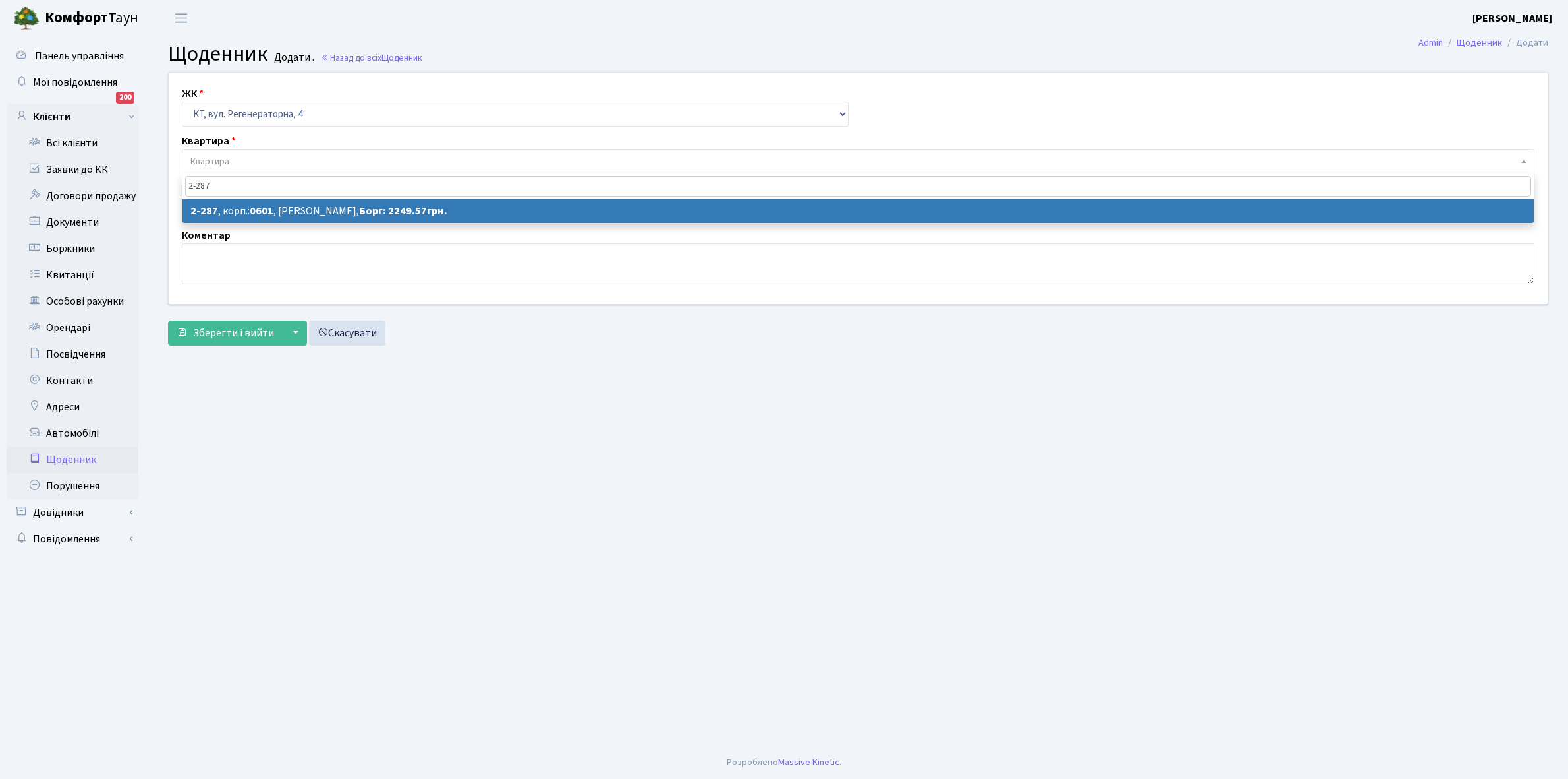
type input "2-287"
select select "1301"
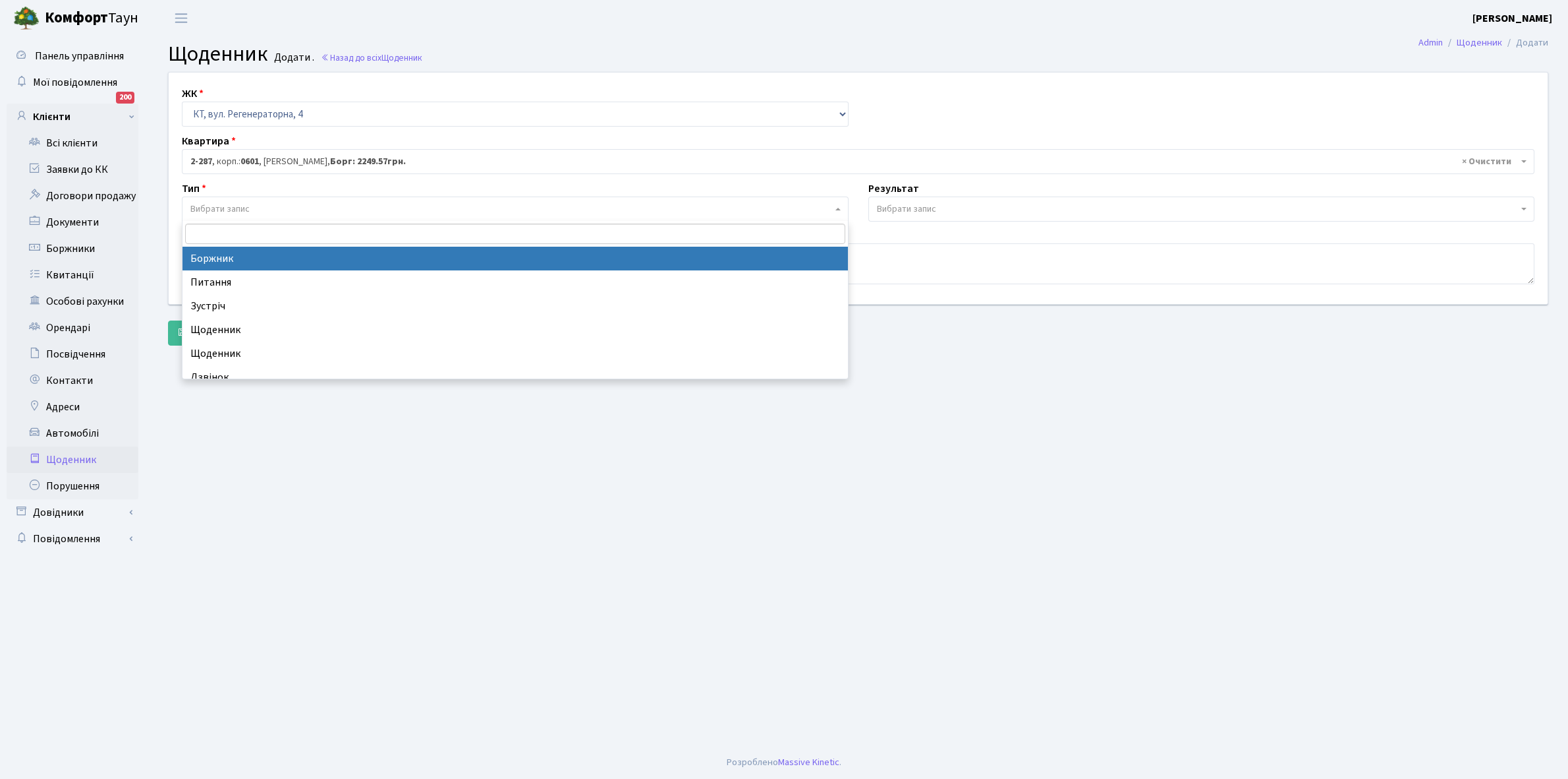
click at [262, 205] on span "Вибрати запис" at bounding box center [511, 209] width 642 height 13
select select "189"
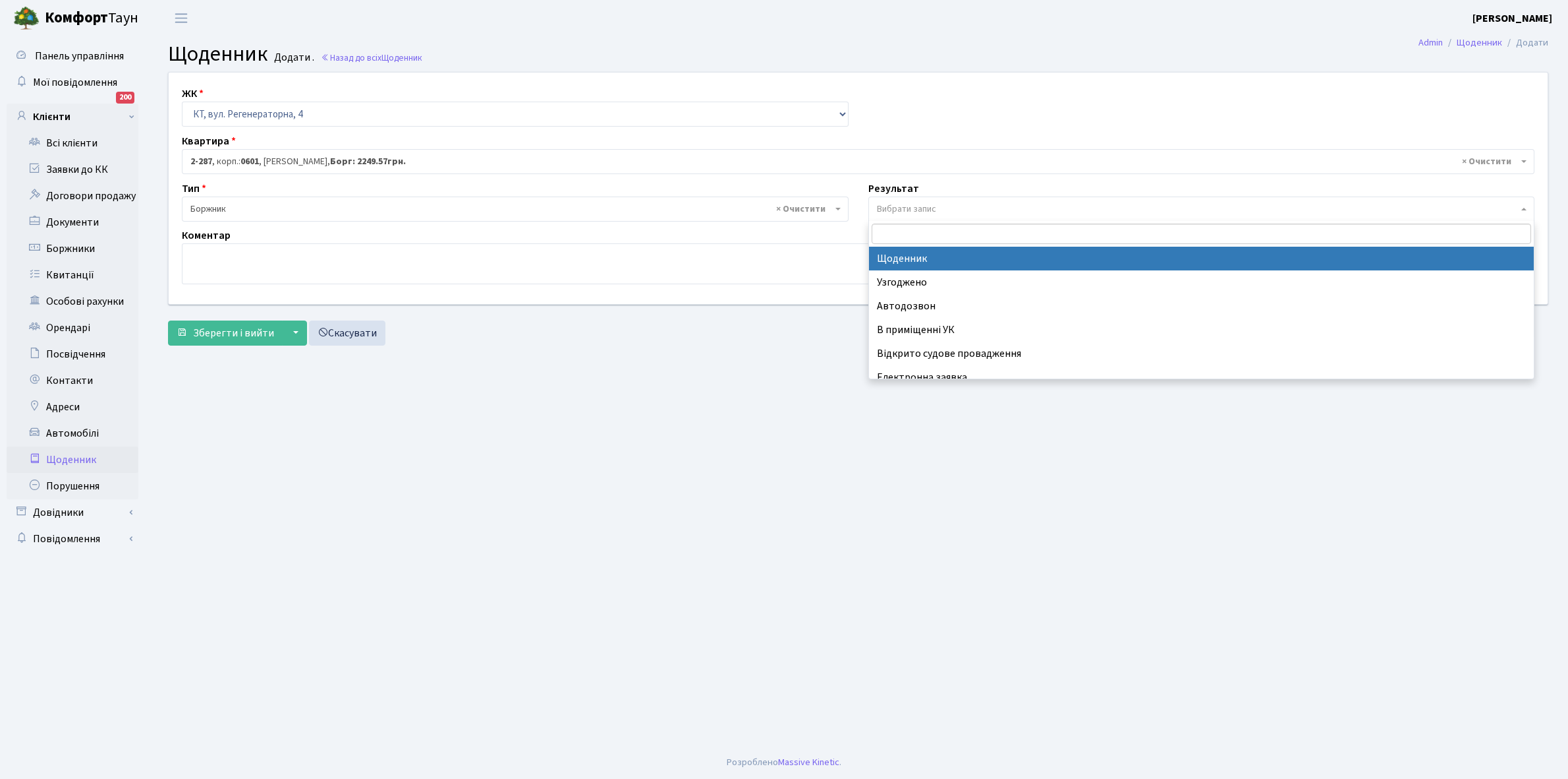
click at [943, 207] on span "Вибрати запис" at bounding box center [1198, 209] width 642 height 13
select select "14"
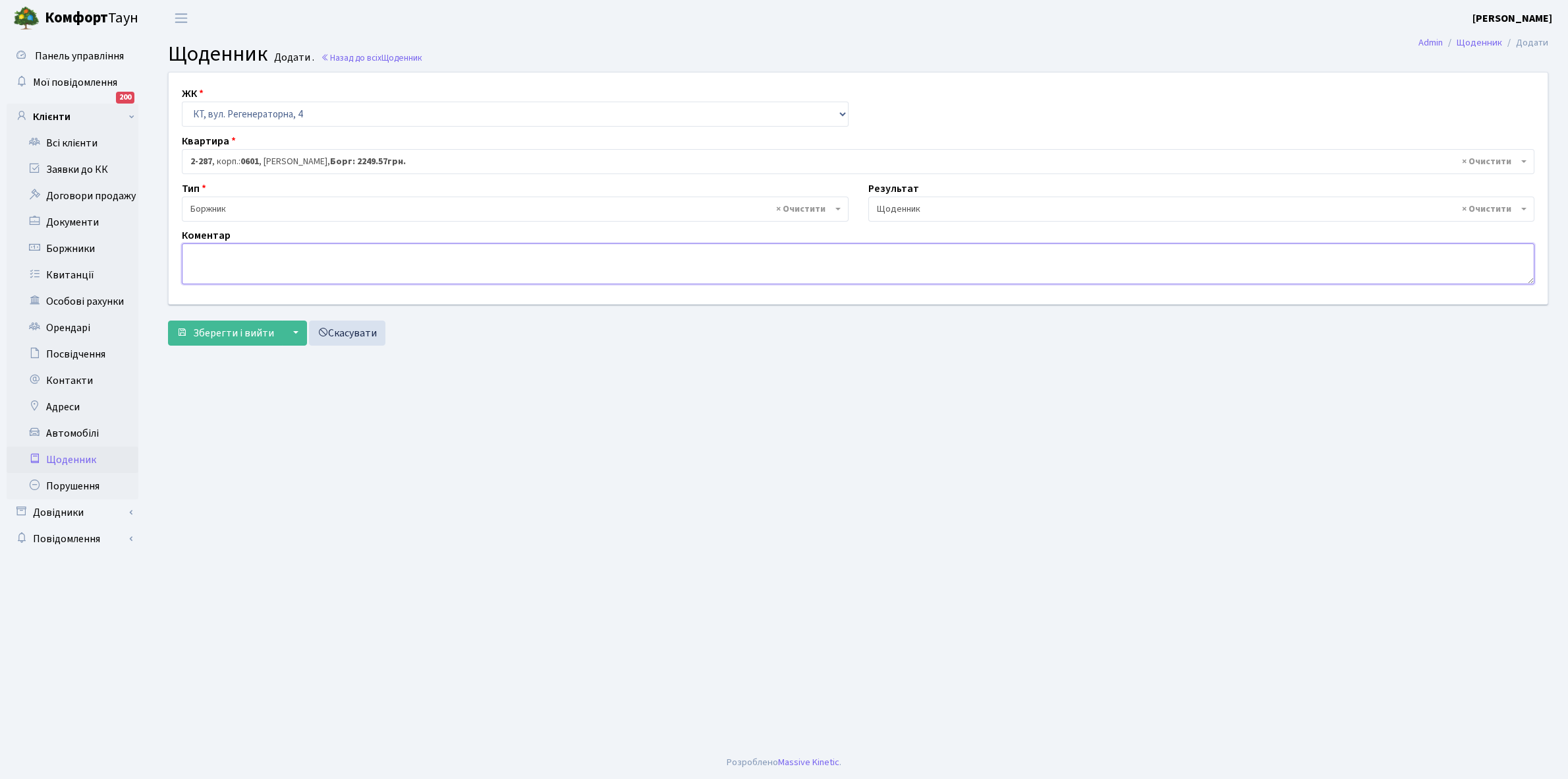
click at [219, 260] on textarea at bounding box center [859, 264] width 1353 height 41
type textarea "3000+1000 грн, не було часу укласти договори ЕЕ"
click at [207, 320] on form "ЖК - КТ, вул. Регенераторна, 4 КТ2, просп. Соборності, 17 КТ3, вул. Березнева, …" at bounding box center [858, 208] width 1380 height 273
click at [235, 331] on span "Зберегти і вийти" at bounding box center [233, 333] width 81 height 14
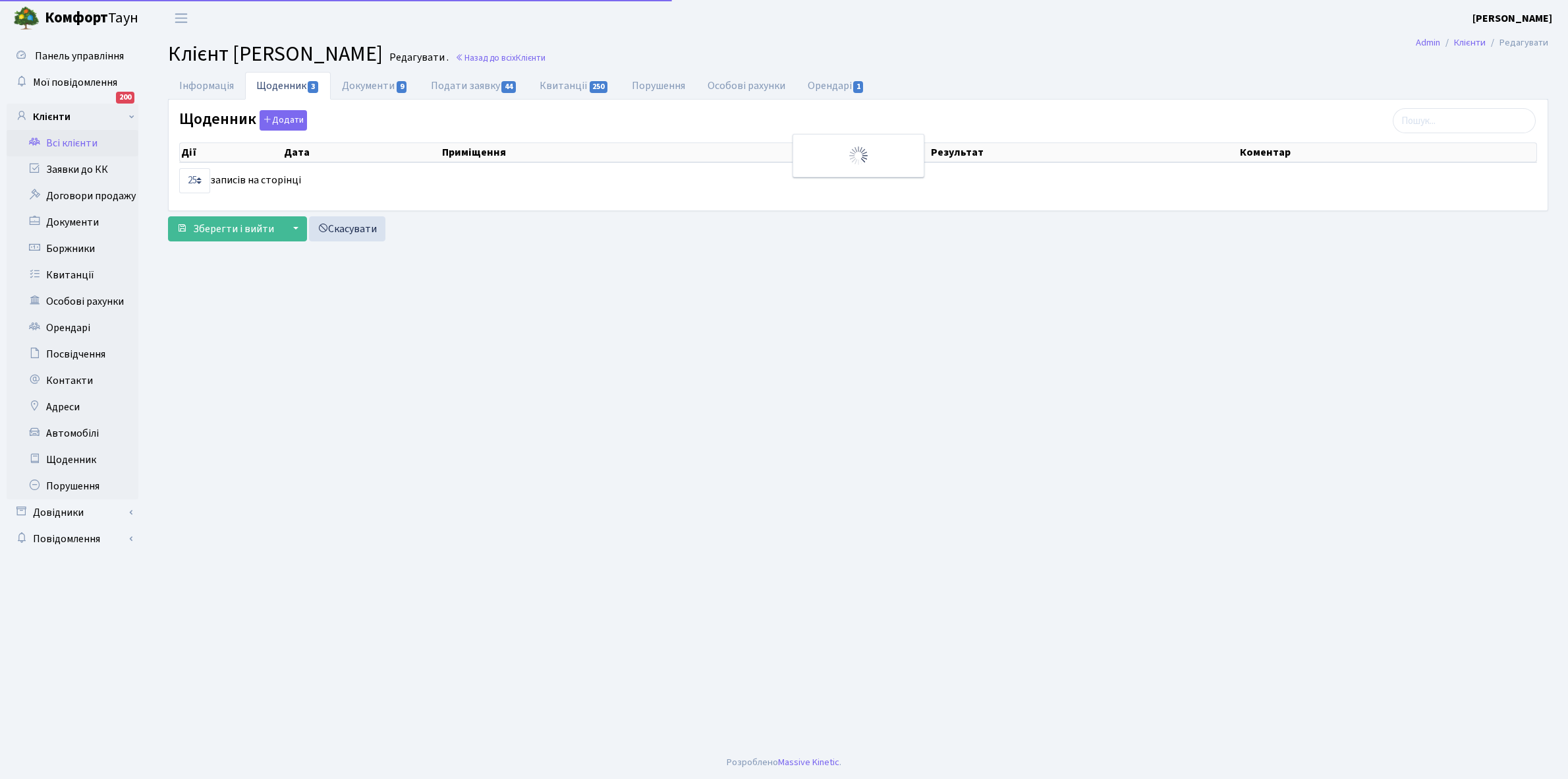
select select "25"
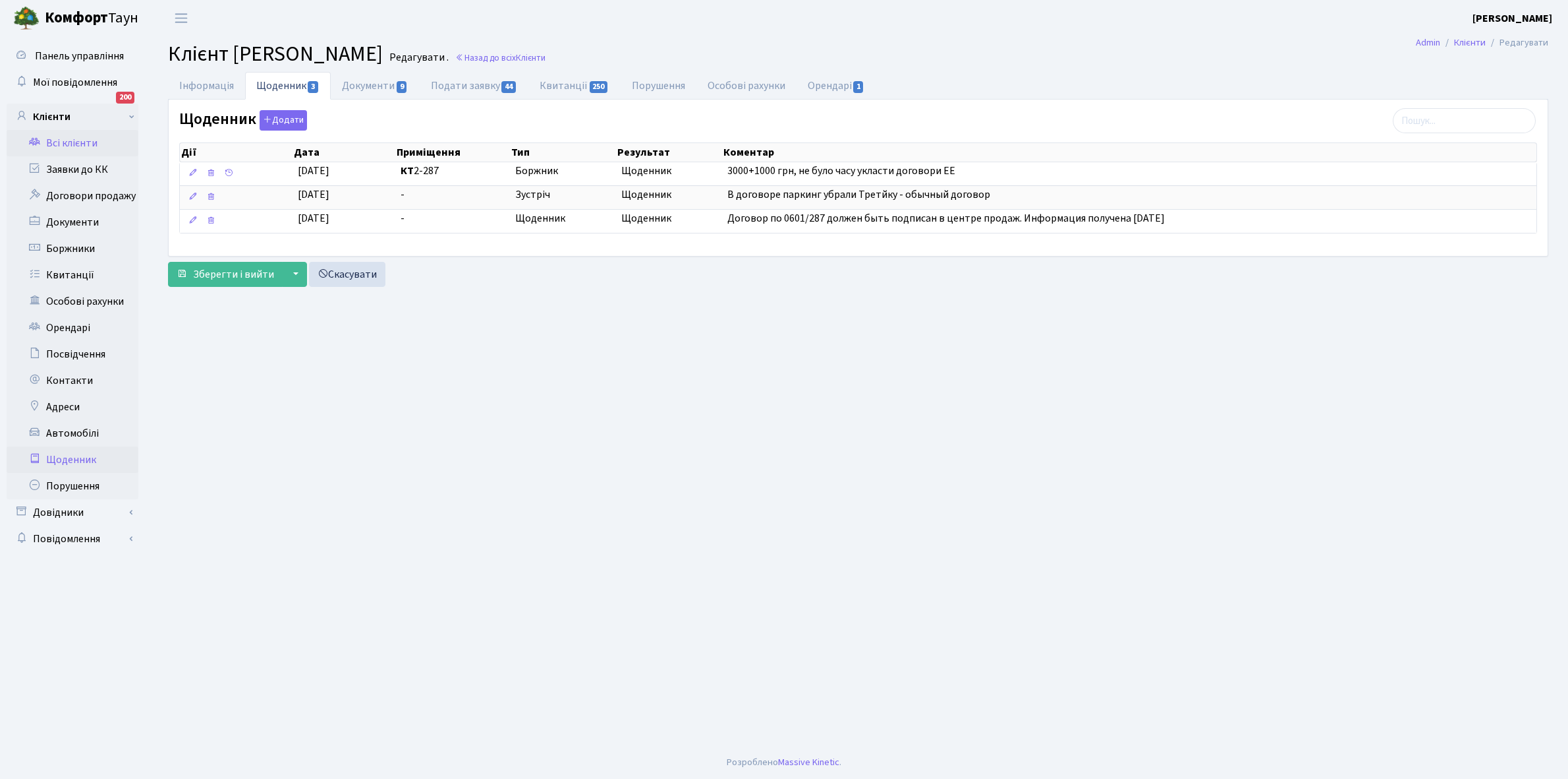
click at [82, 456] on link "Щоденник" at bounding box center [72, 460] width 132 height 27
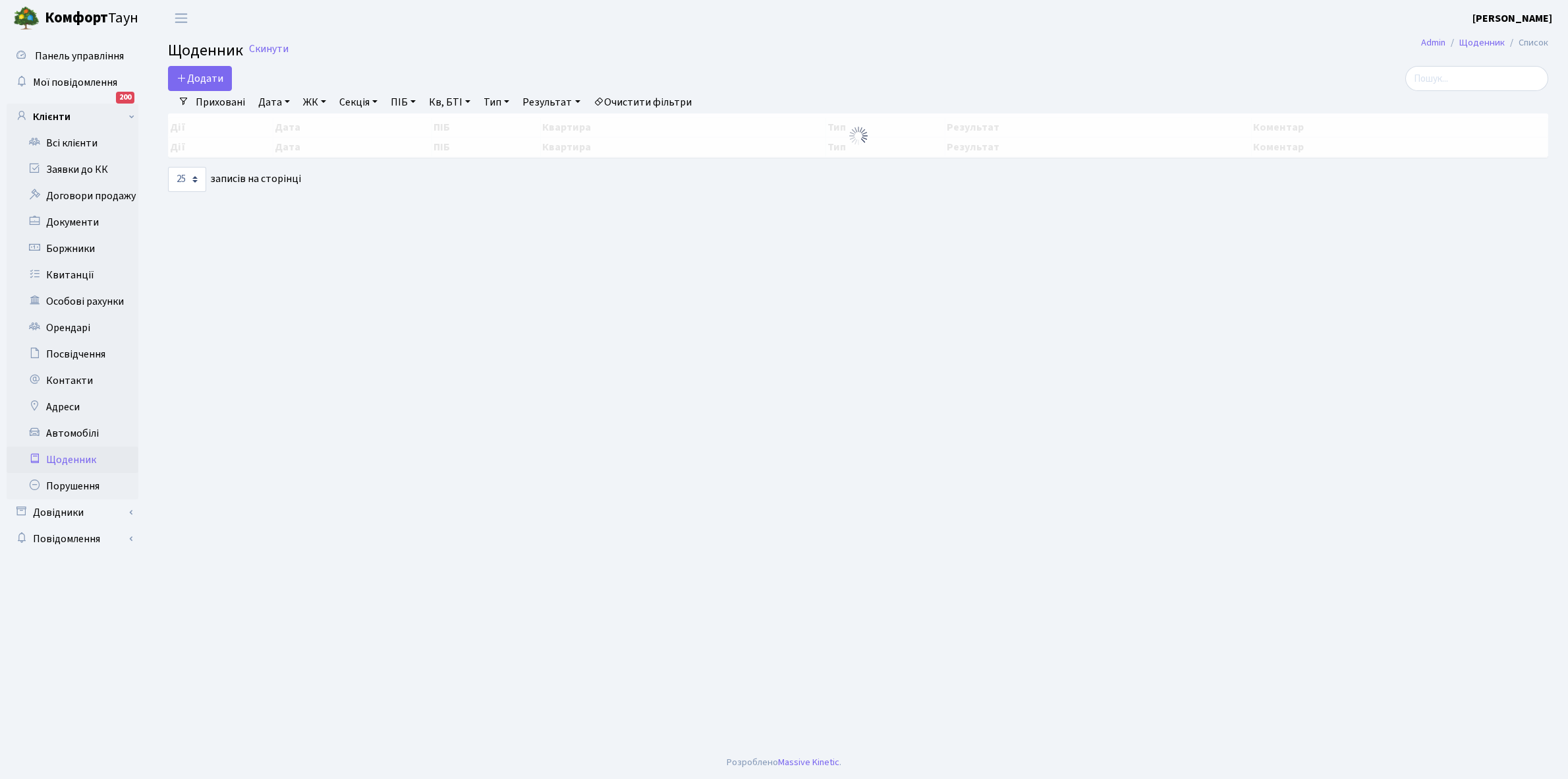
select select "25"
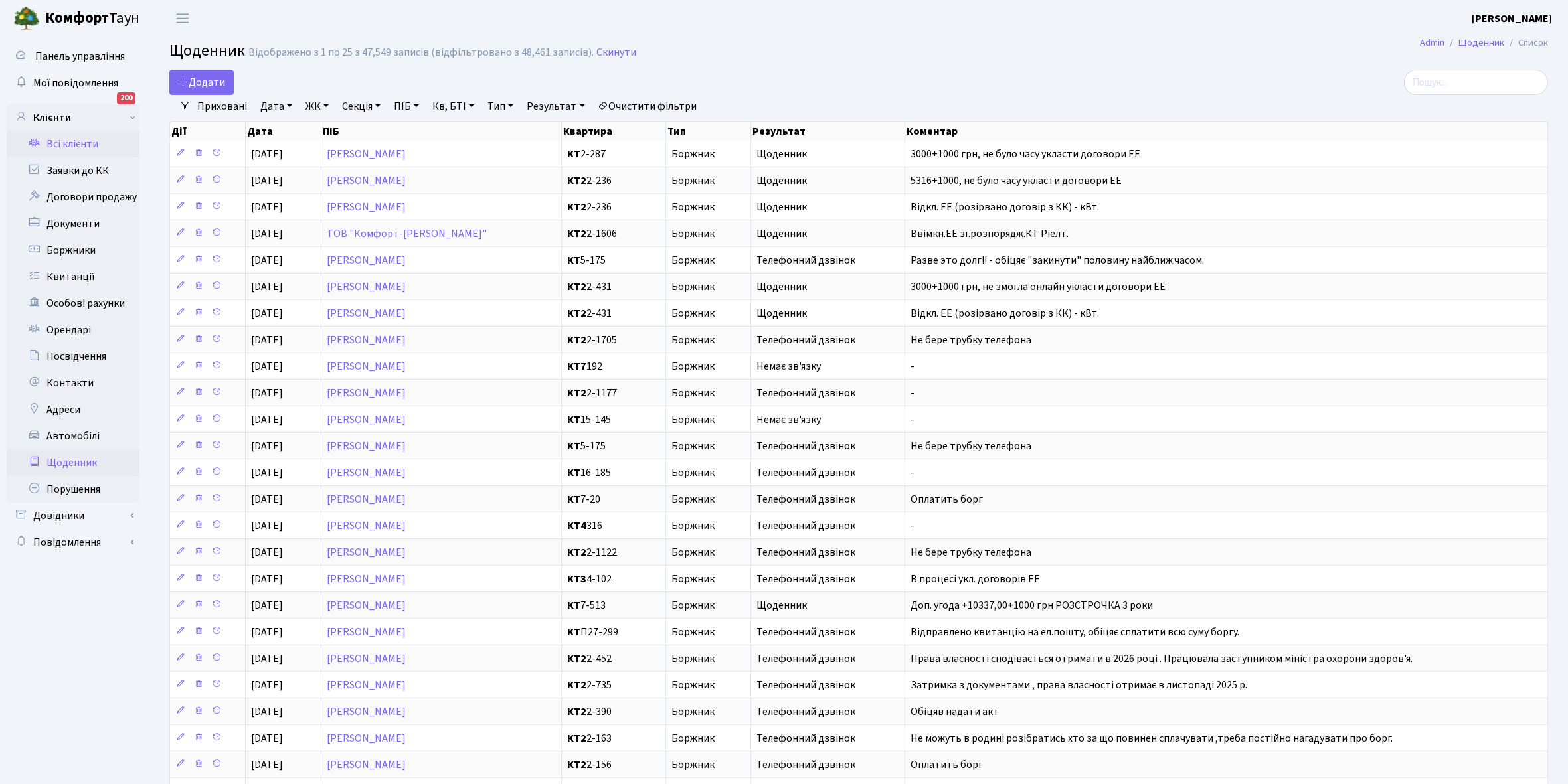
click at [82, 142] on link "Всі клієнти" at bounding box center [73, 144] width 133 height 27
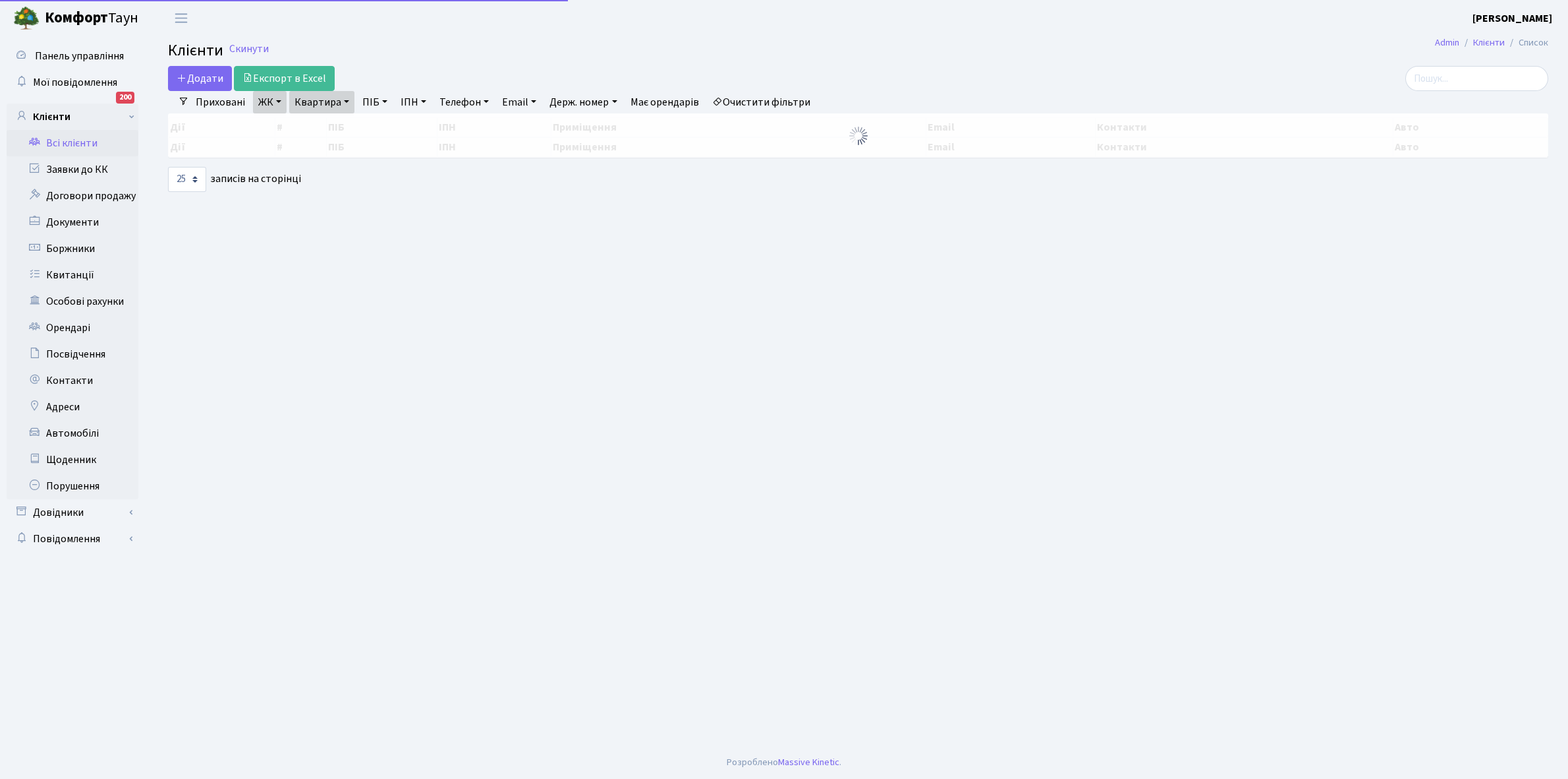
select select "25"
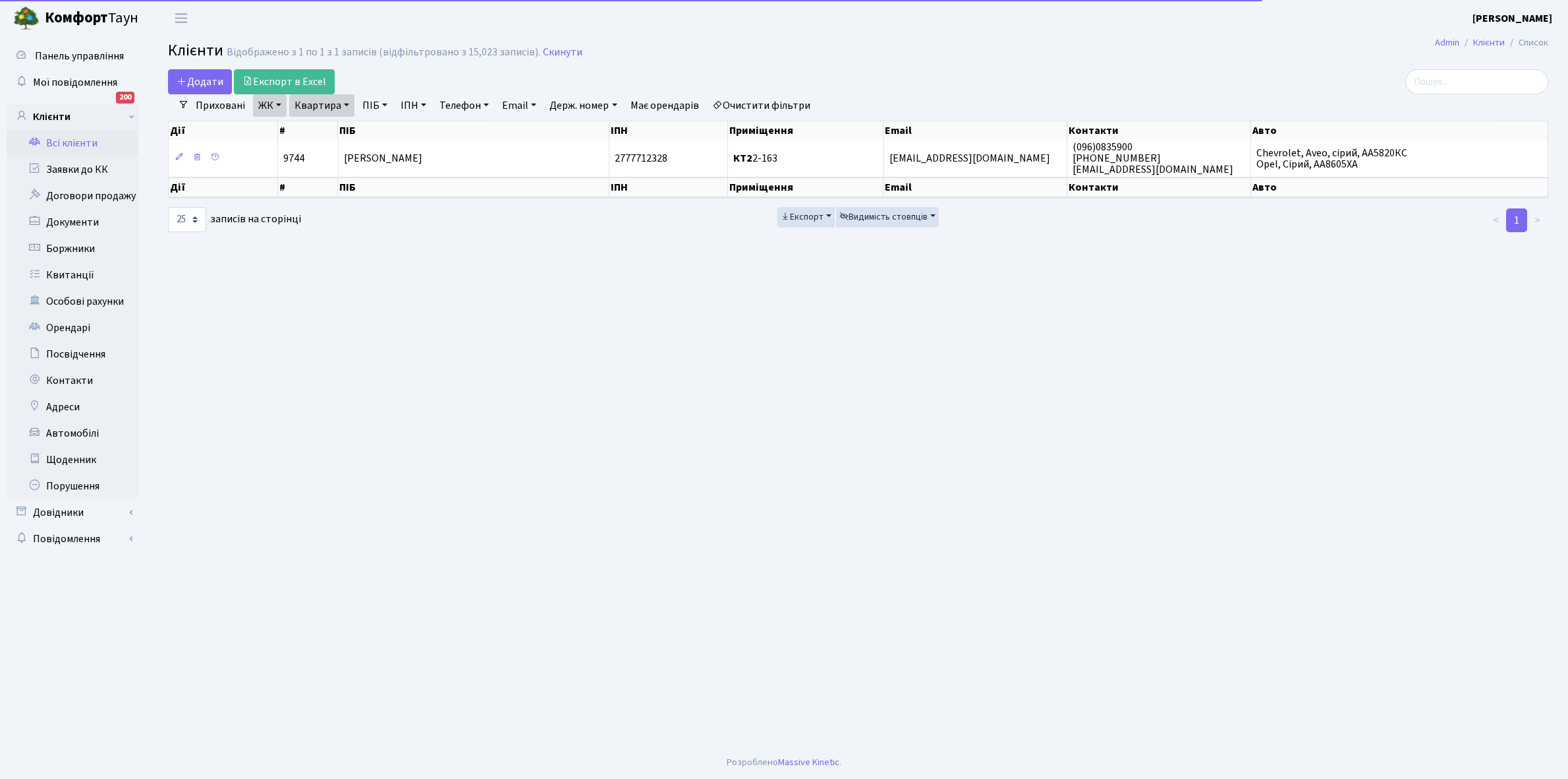
click at [346, 104] on link "Квартира" at bounding box center [321, 105] width 65 height 23
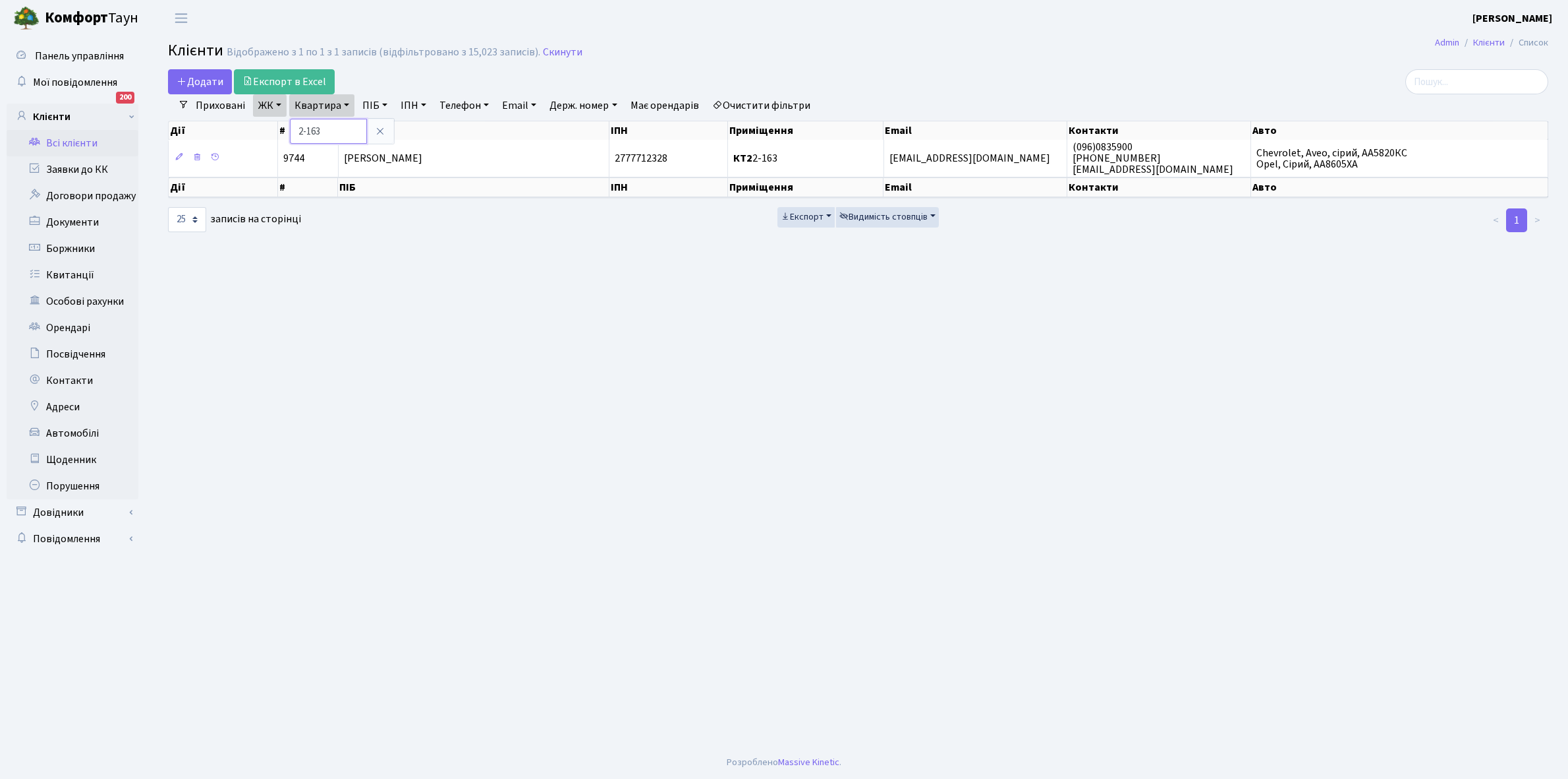
click at [345, 125] on input "2-163" at bounding box center [328, 131] width 77 height 25
type input "2-287"
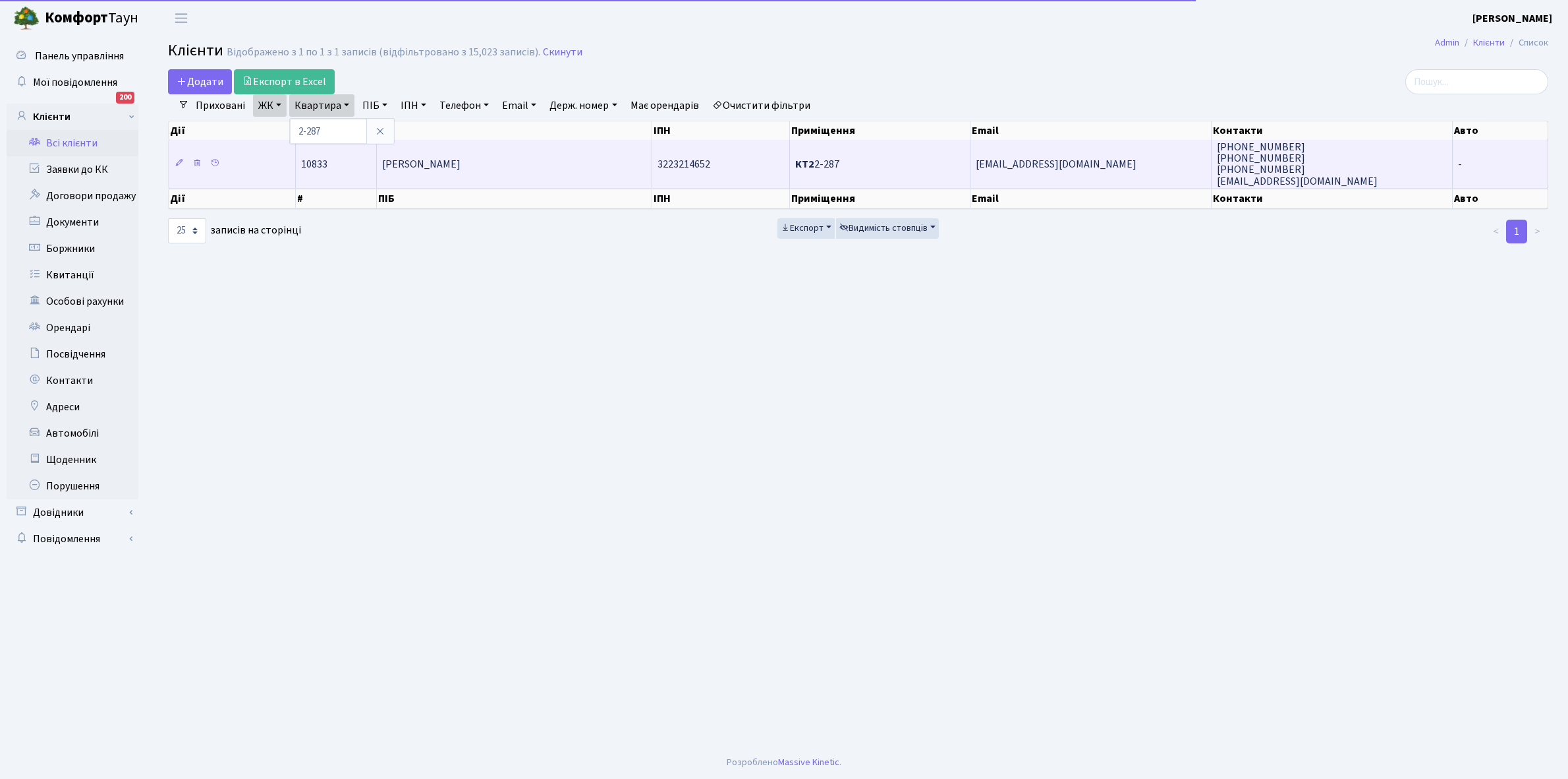
click at [460, 165] on span "[PERSON_NAME]" at bounding box center [422, 164] width 79 height 14
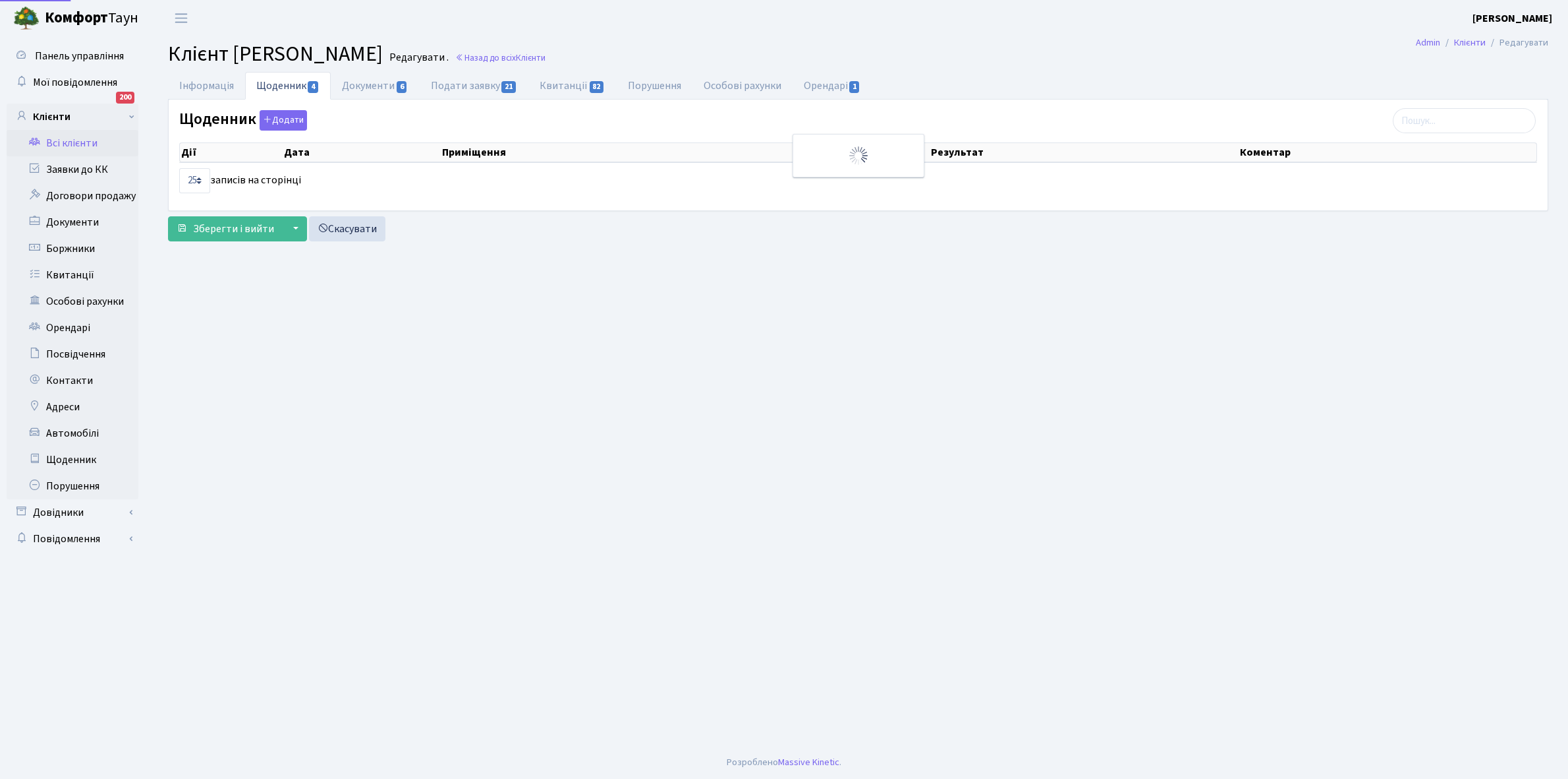
select select "25"
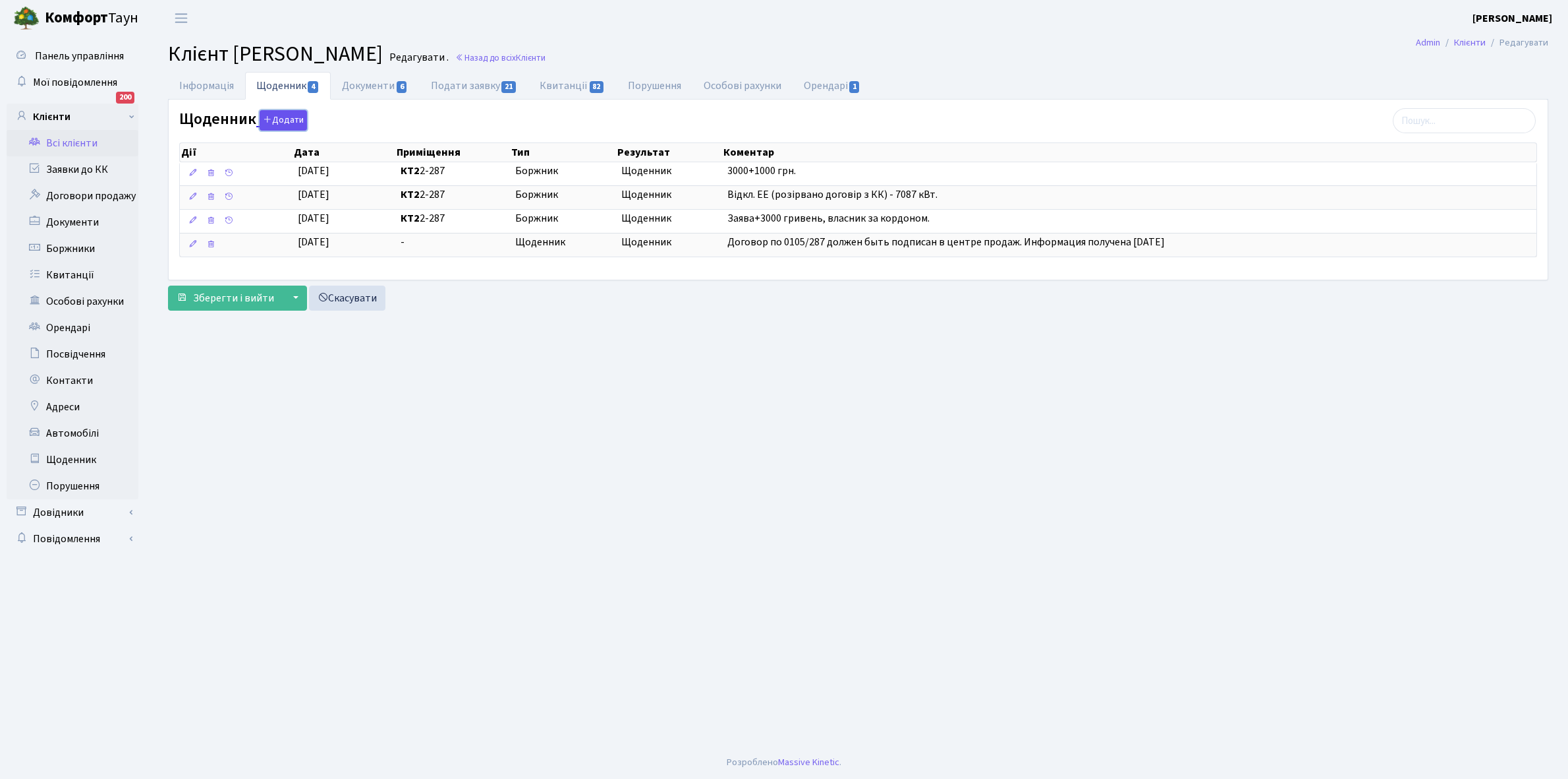
click at [290, 117] on button "Додати" at bounding box center [284, 120] width 47 height 20
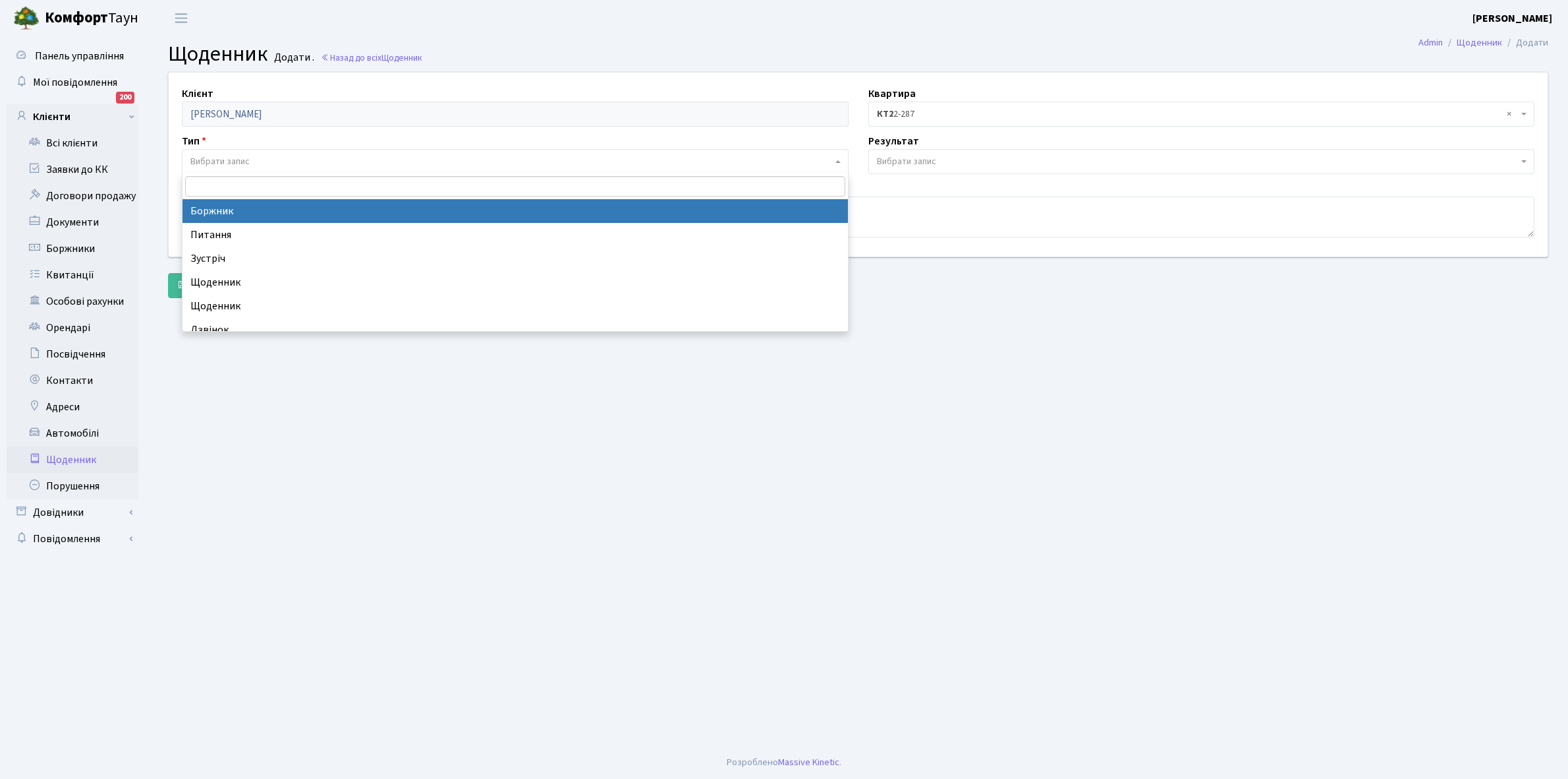
click at [236, 152] on span "Вибрати запис" at bounding box center [515, 162] width 667 height 25
select select "189"
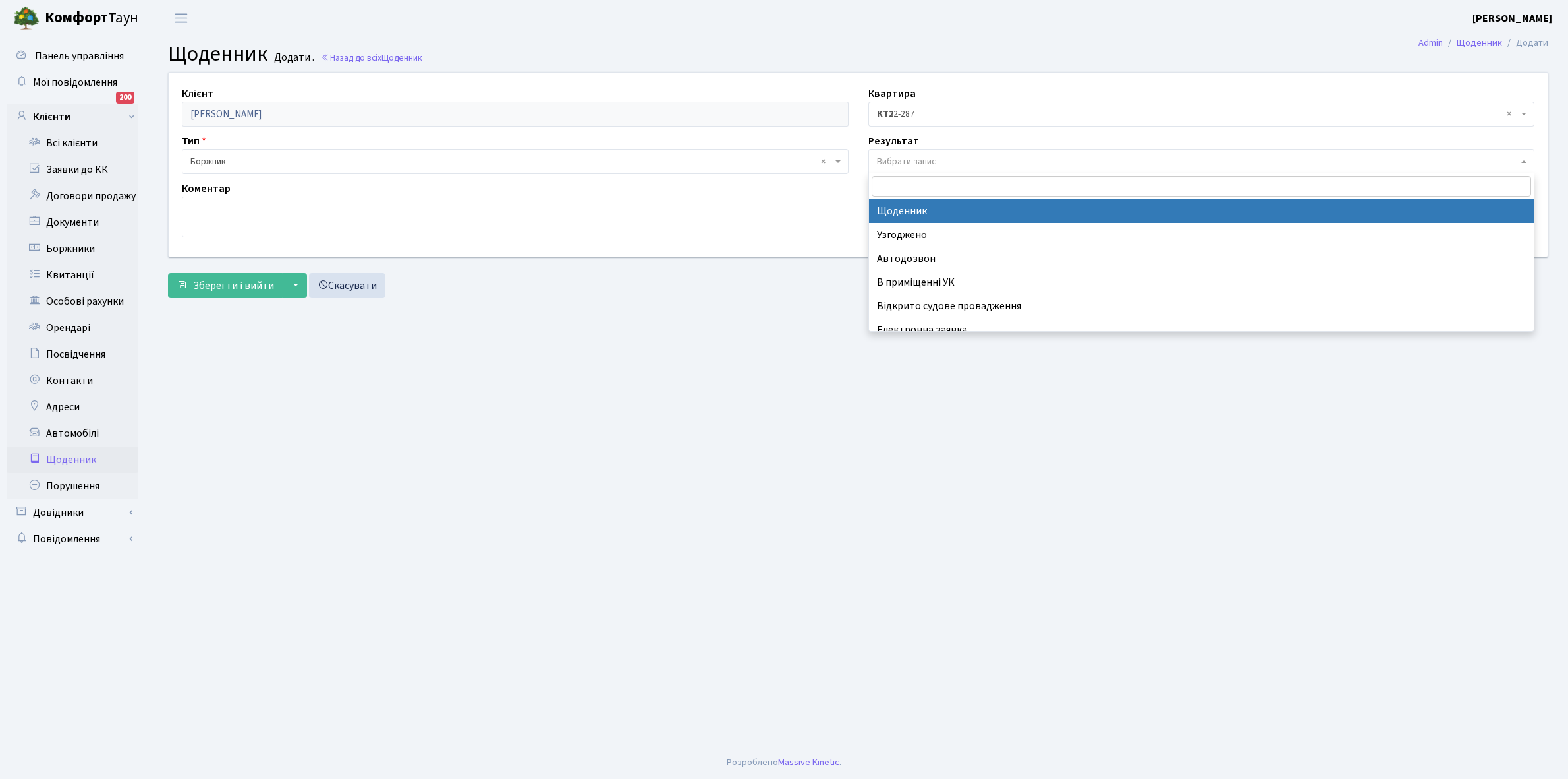
click at [939, 153] on span "Вибрати запис" at bounding box center [1202, 162] width 667 height 25
select select "14"
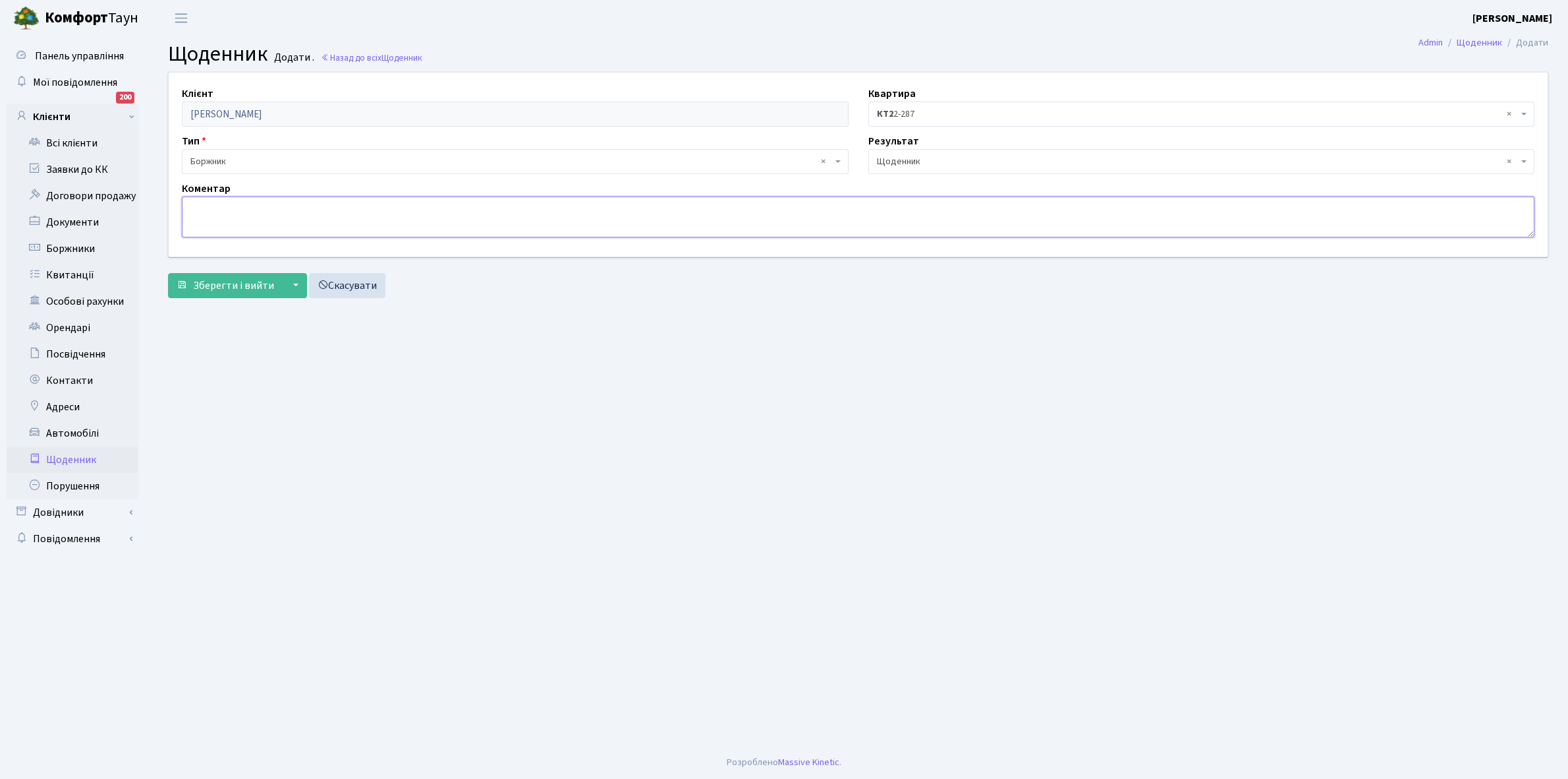
click at [218, 219] on textarea at bounding box center [859, 217] width 1353 height 41
paste textarea "Відкл. ЕЕ (розірвано договір з КК) - кВт."
click at [345, 208] on textarea "Відкл. ЕЕ (розірвано договір з КК) - кВт." at bounding box center [859, 217] width 1353 height 41
type textarea "Відкл. ЕЕ (розірвано договір з КК) - 7792 кВт."
click at [210, 282] on span "Зберегти і вийти" at bounding box center [233, 285] width 81 height 14
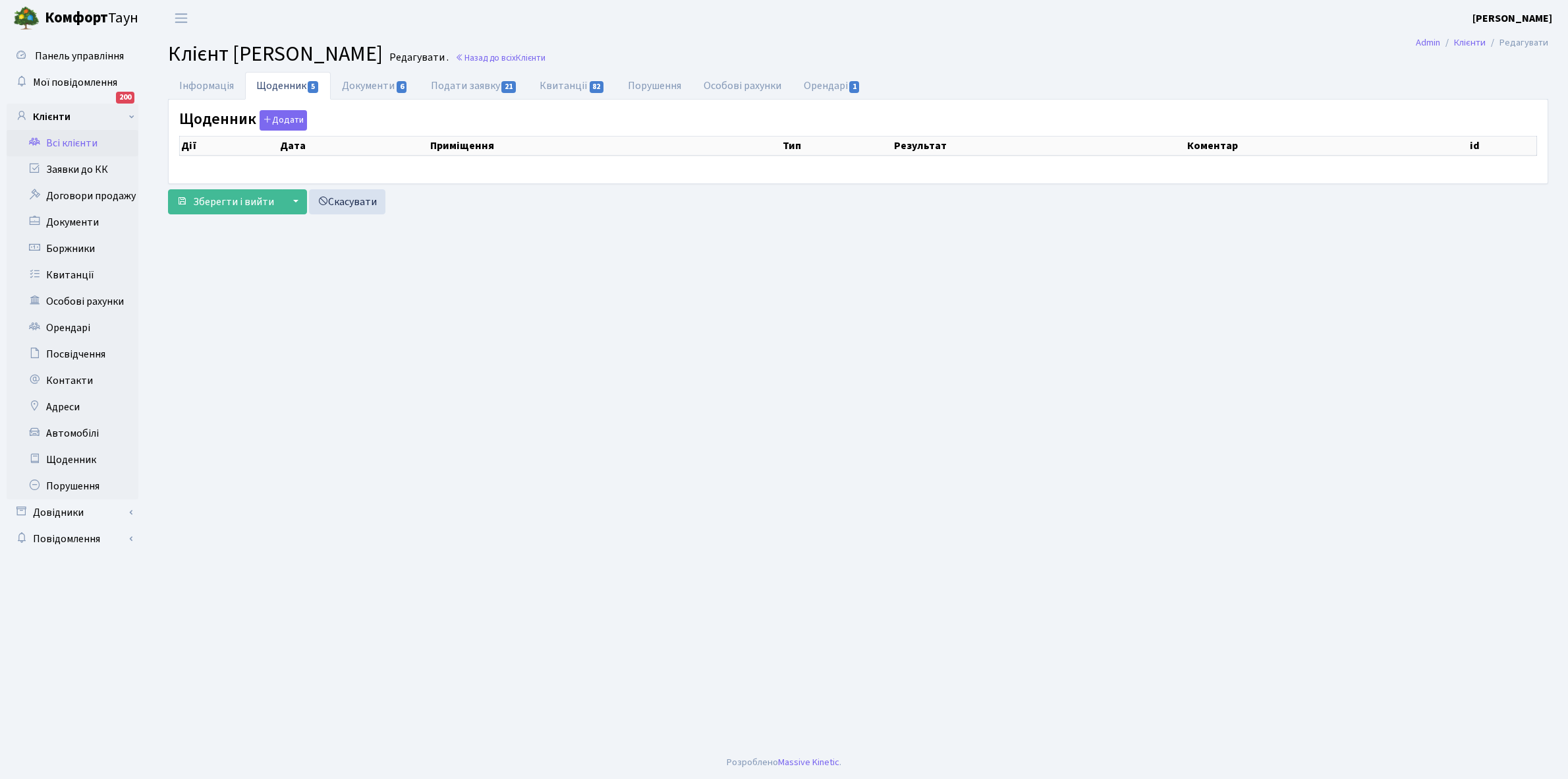
select select "25"
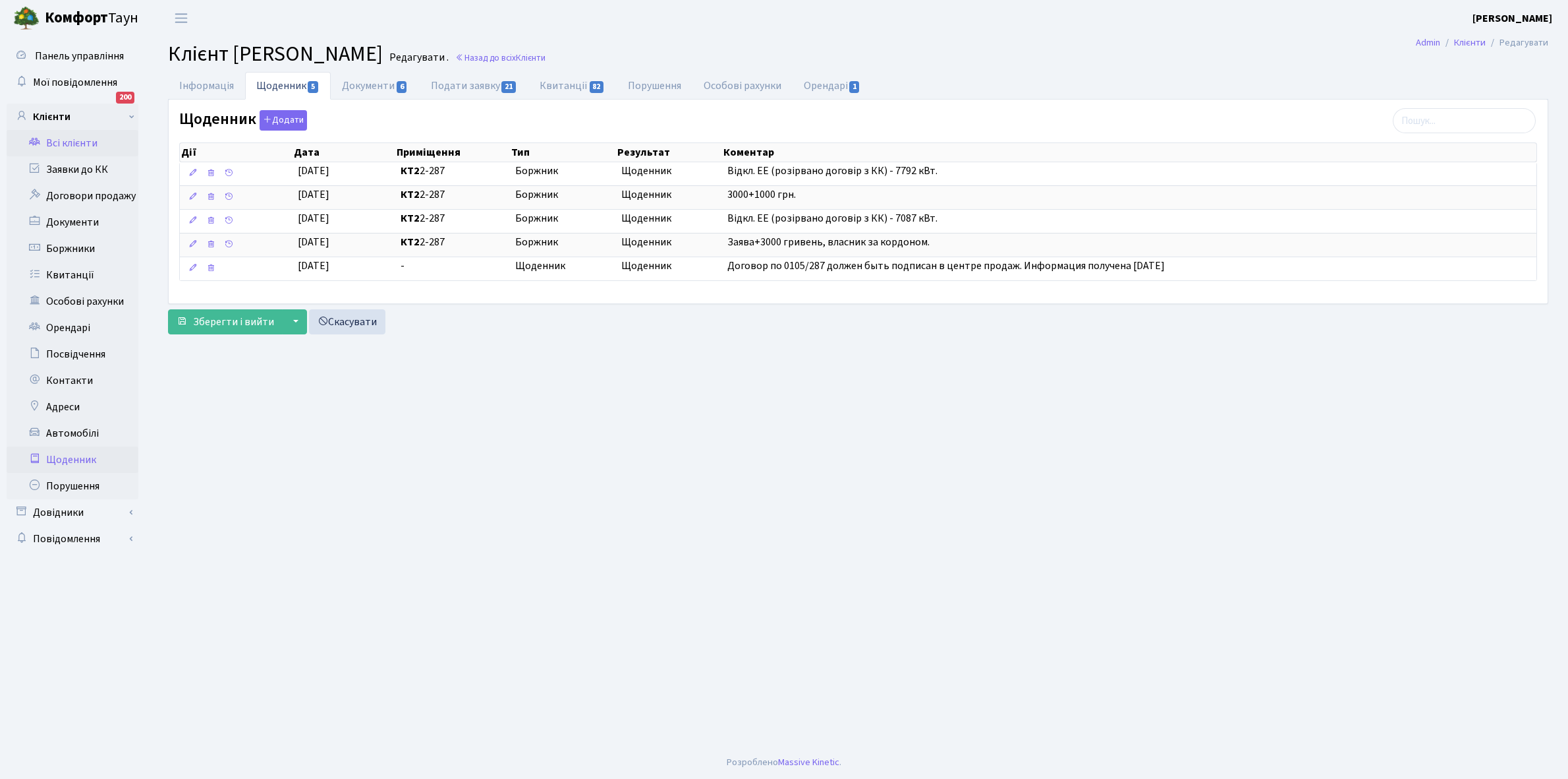
click at [64, 455] on link "Щоденник" at bounding box center [72, 460] width 132 height 27
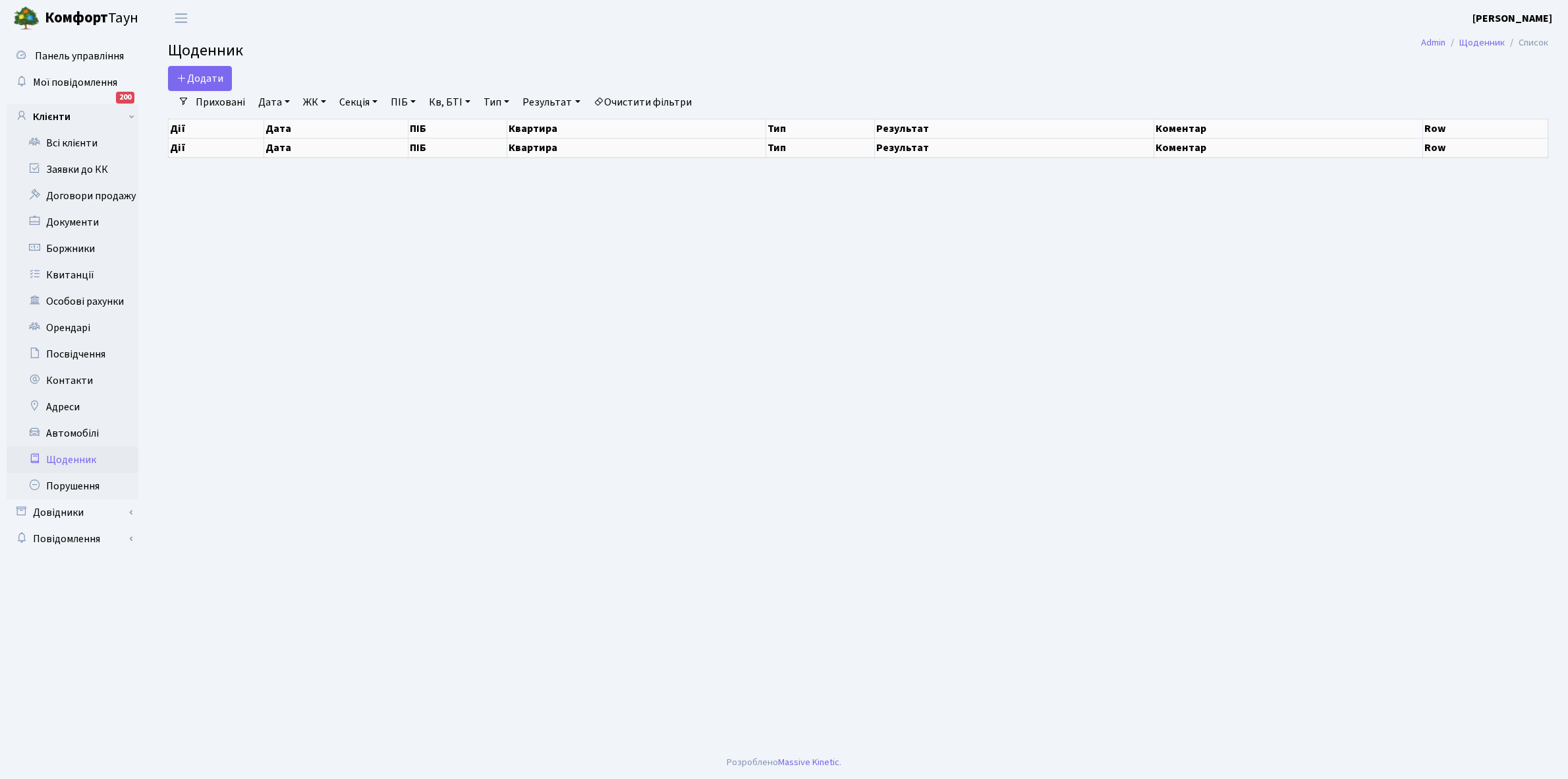
select select "25"
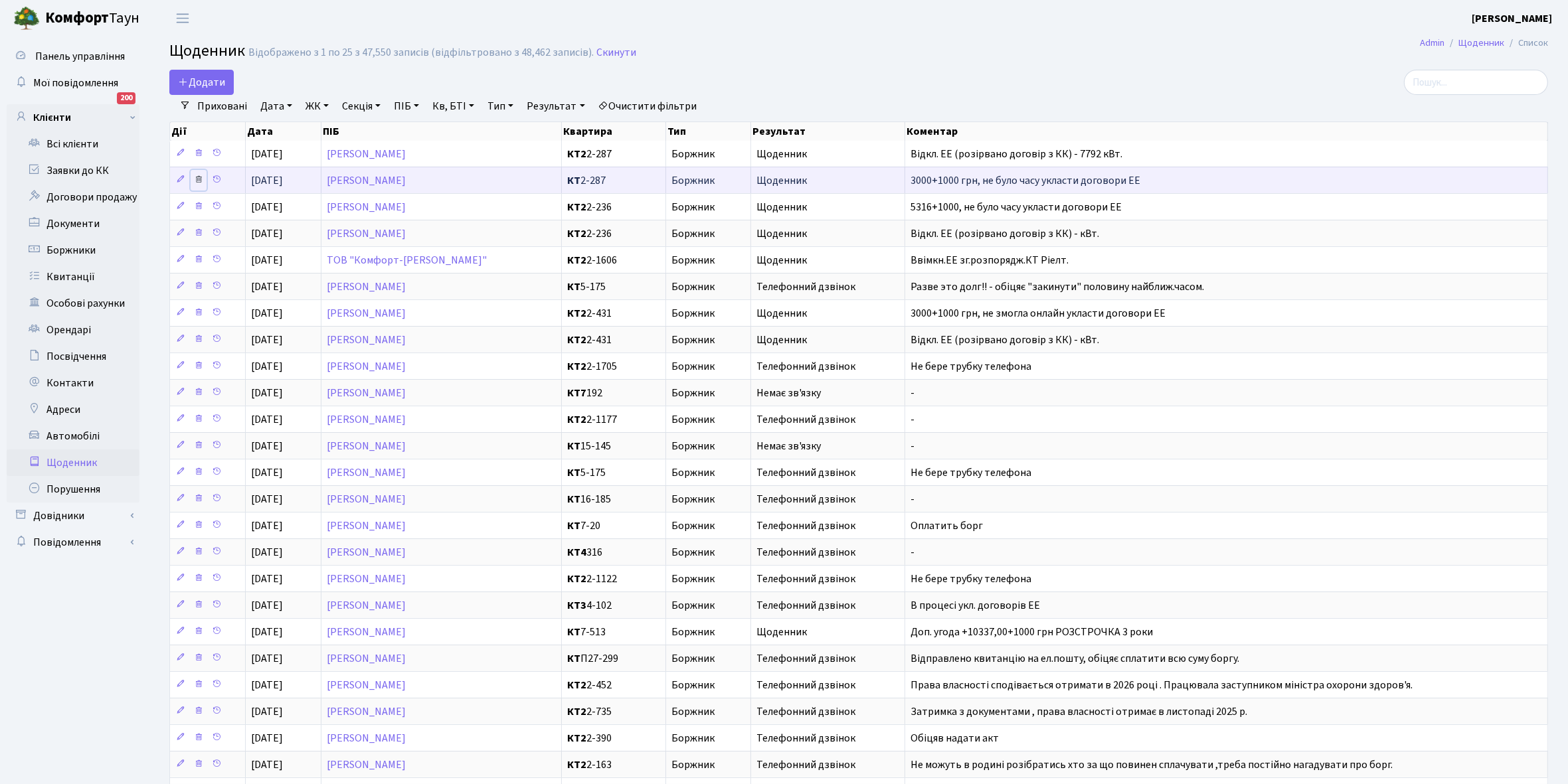
click at [203, 178] on icon at bounding box center [199, 180] width 9 height 9
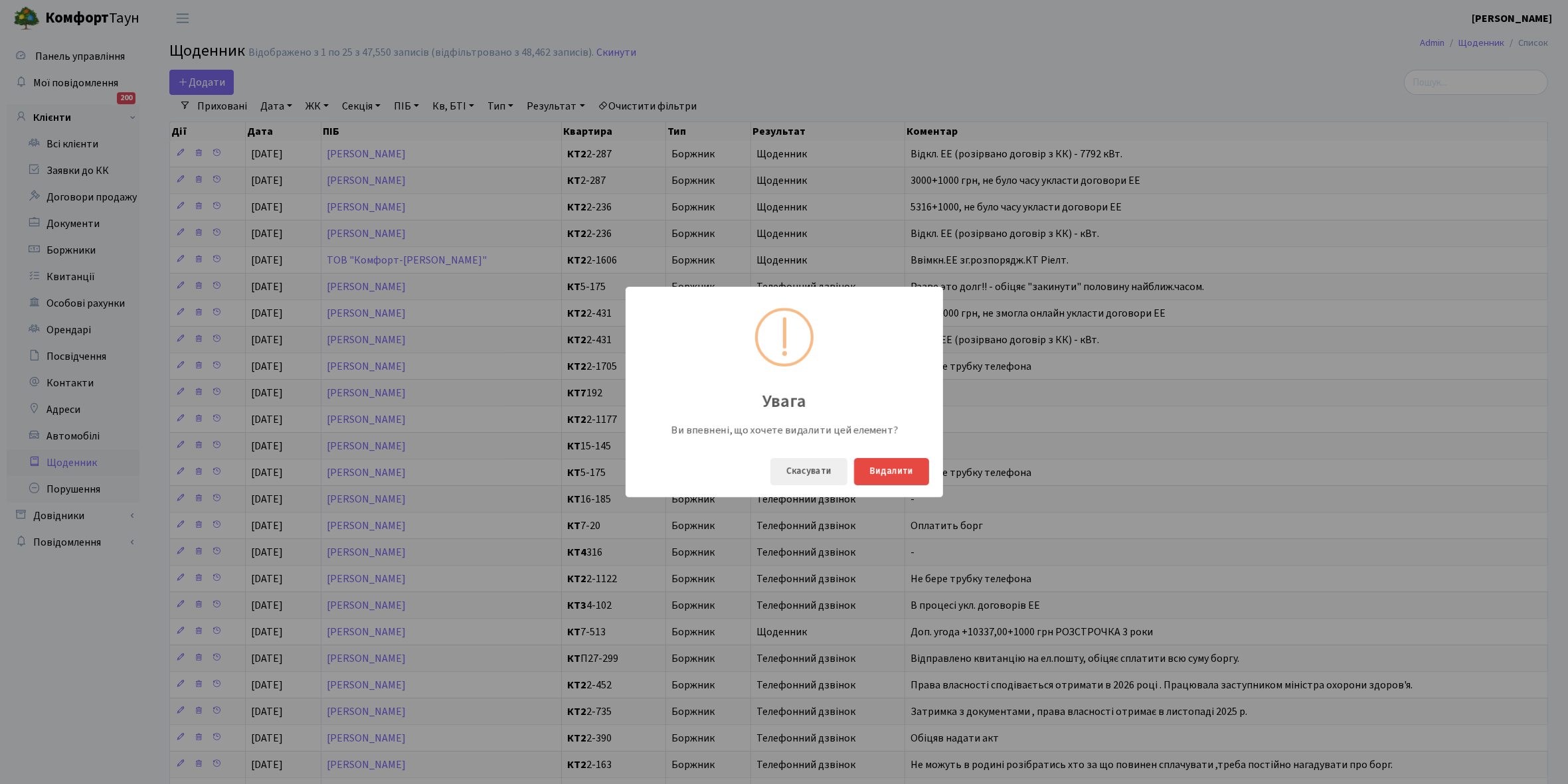
click at [392, 410] on div "Увага Ви впевнені, що хочете видалити цей елемент? Скасувати Видалити" at bounding box center [784, 392] width 1568 height 784
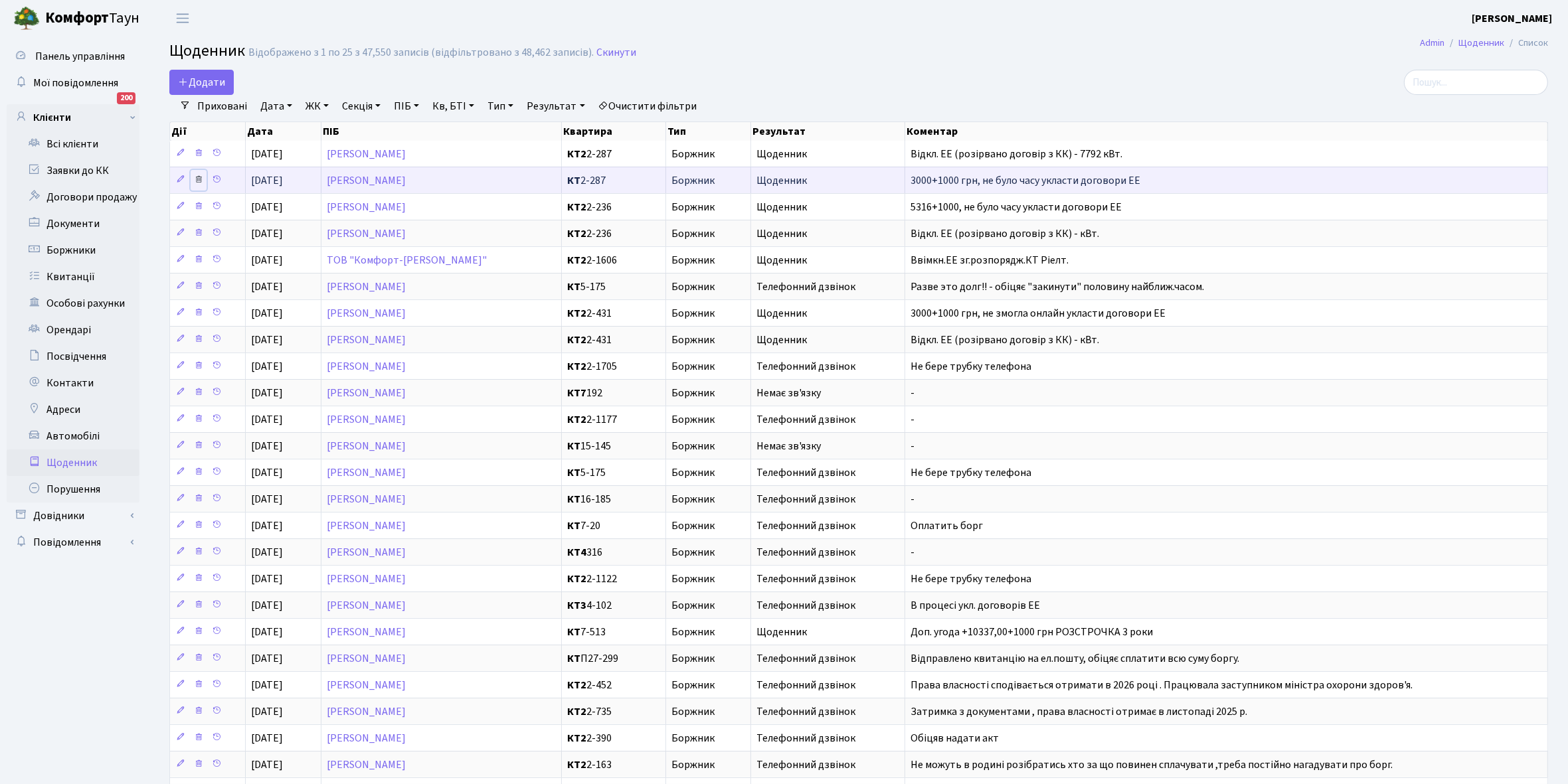
click at [196, 184] on icon at bounding box center [199, 180] width 9 height 9
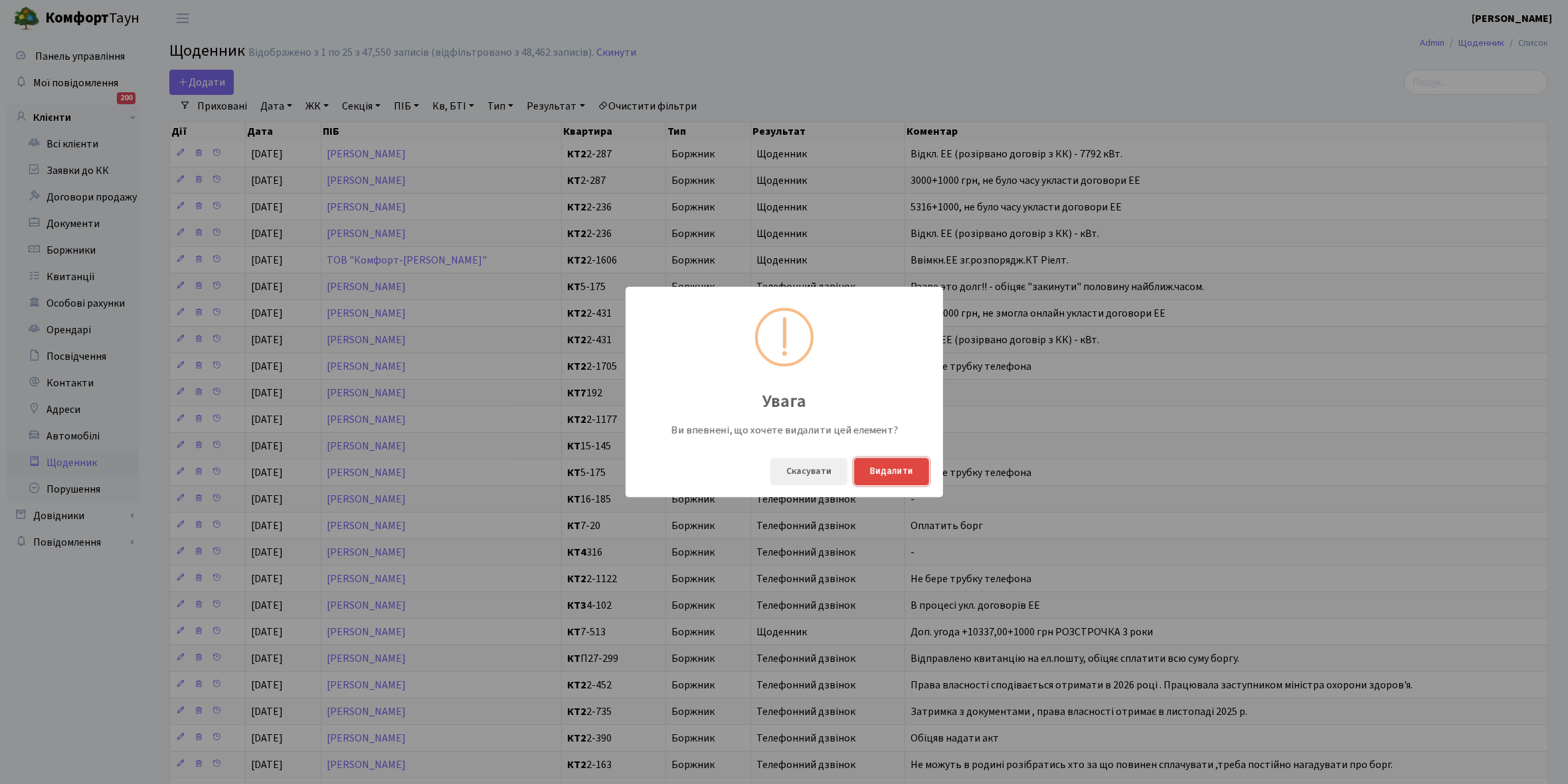
click at [890, 472] on button "Видалити" at bounding box center [891, 472] width 75 height 27
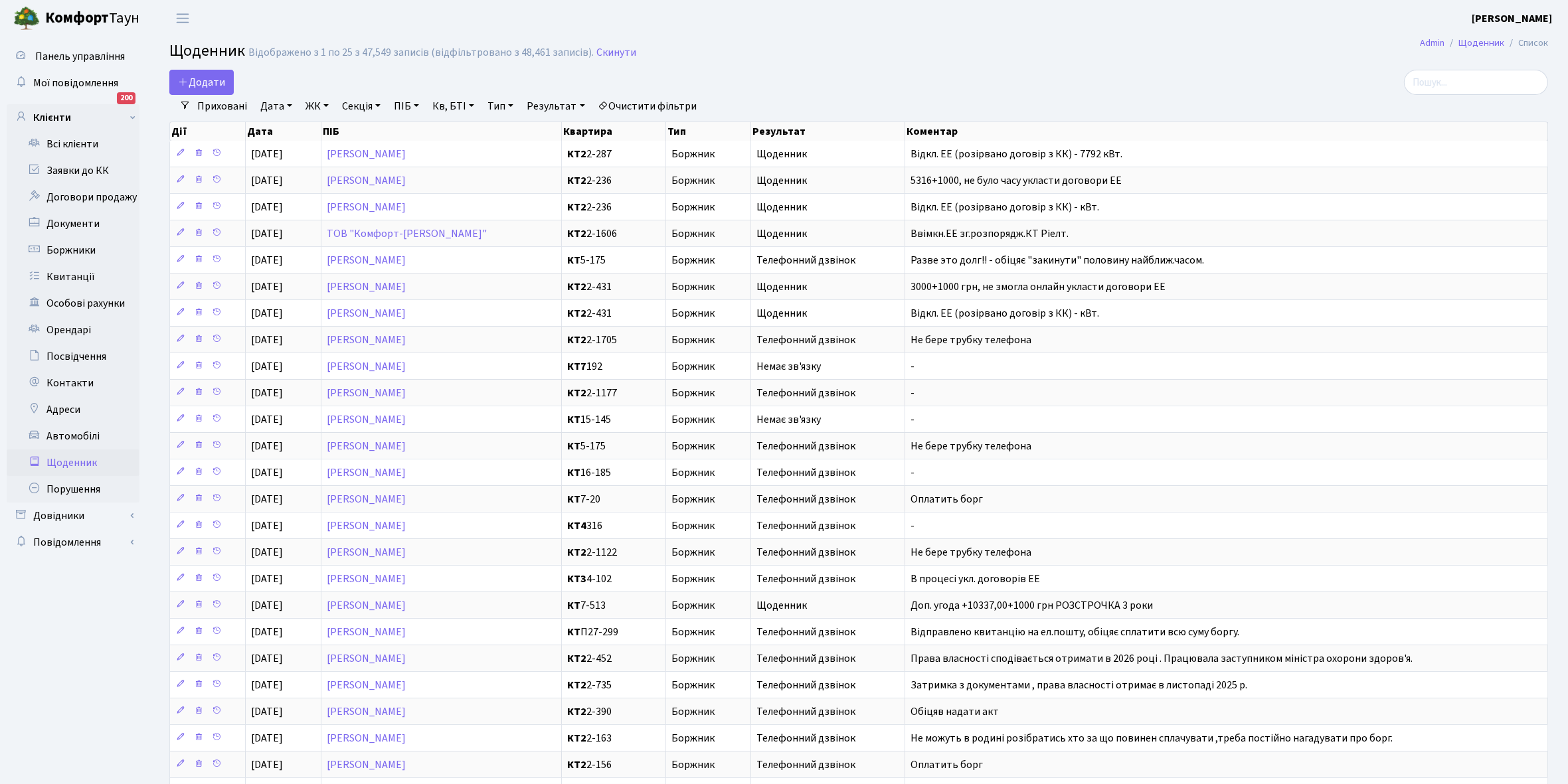
click at [68, 463] on link "Щоденник" at bounding box center [73, 463] width 133 height 27
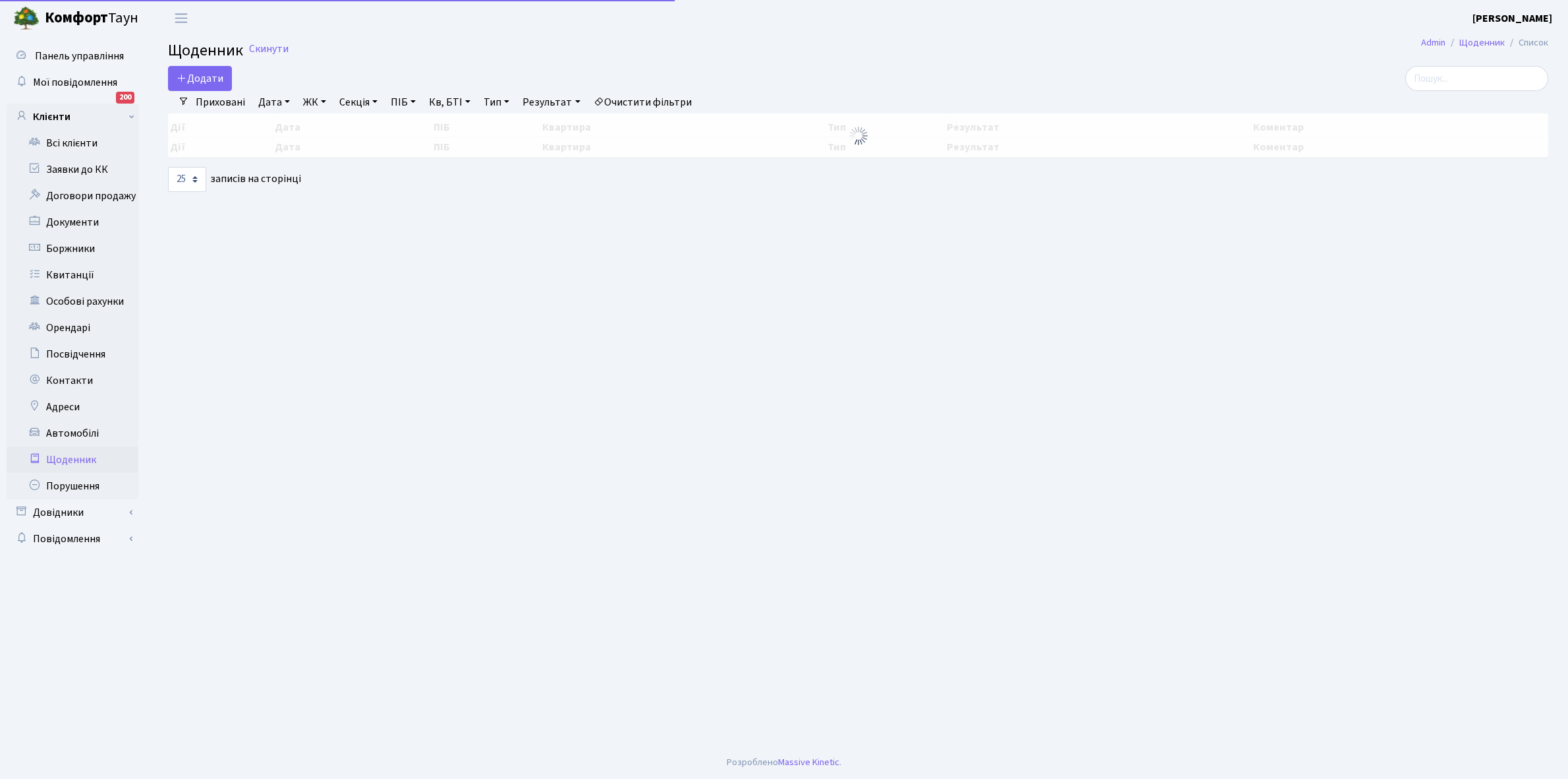
select select "25"
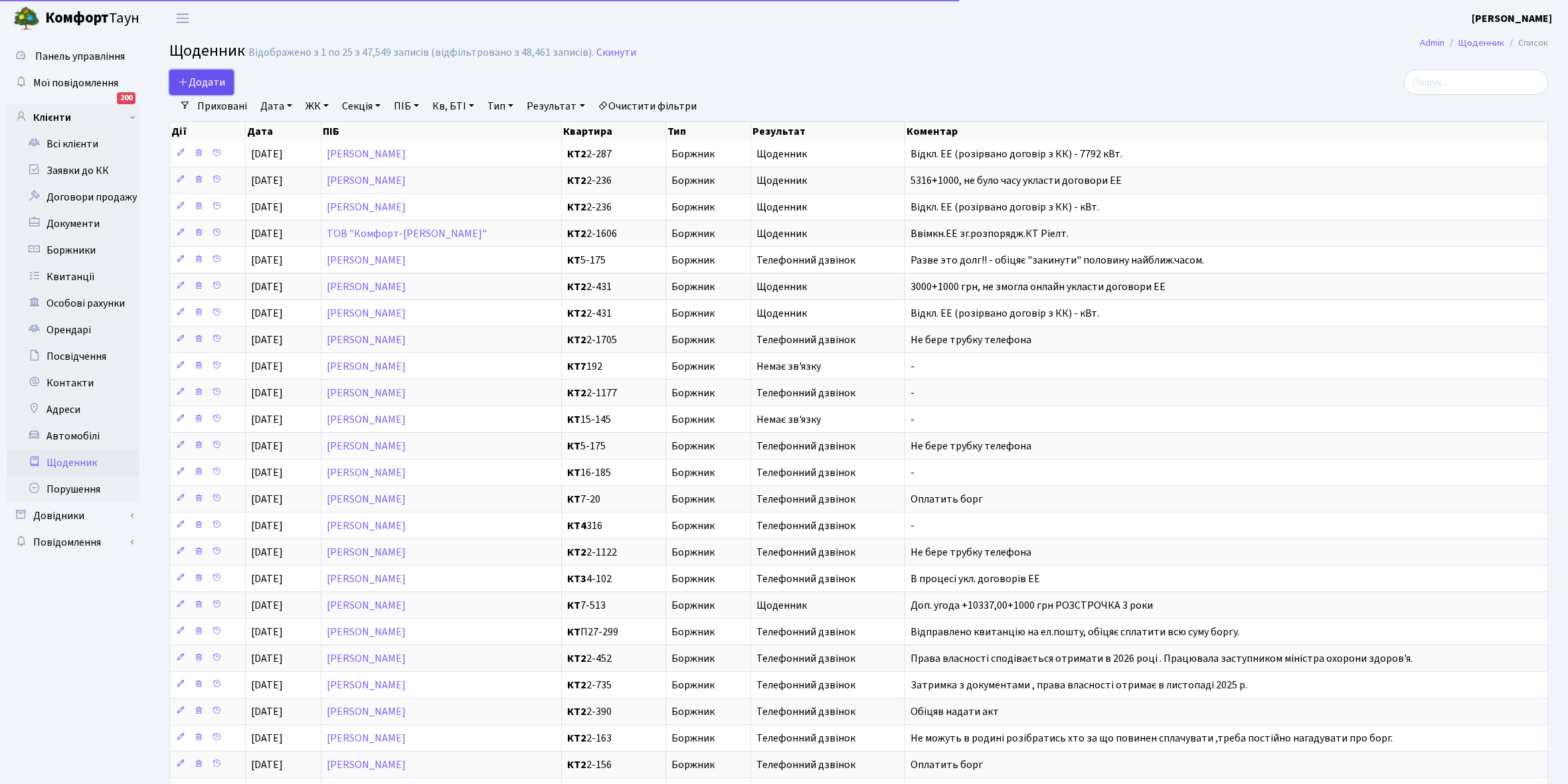
click at [210, 81] on span "Додати" at bounding box center [202, 82] width 47 height 14
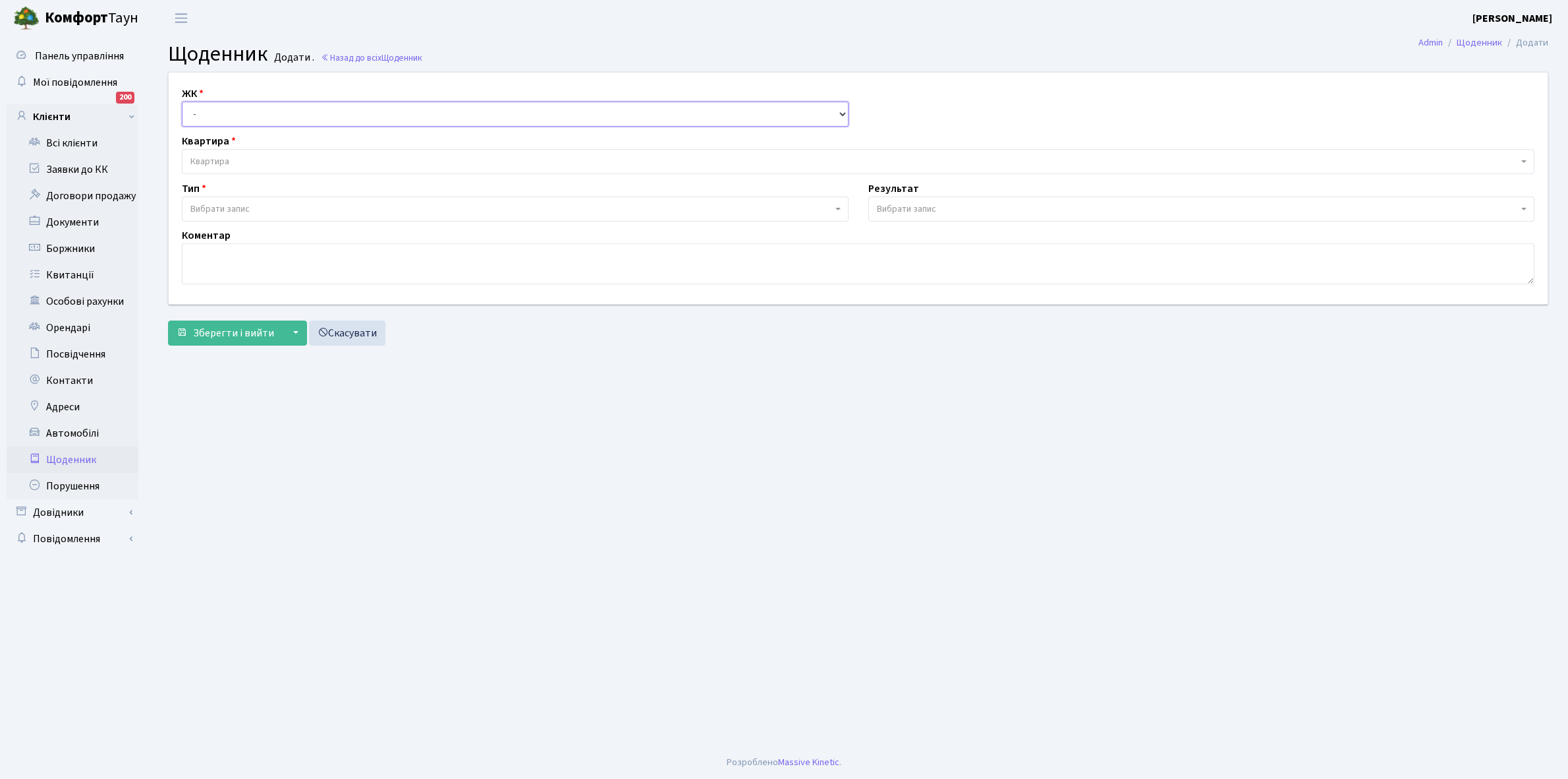
click at [211, 112] on select "- КТ, вул. Регенераторна, 4 КТ2, просп. Соборності, 17 КТ3, вул. Березнева, 16 …" at bounding box center [515, 114] width 667 height 25
select select "271"
click at [182, 101] on select "- КТ, вул. Регенераторна, 4 КТ2, просп. Соборності, 17 КТ3, вул. Березнева, 16 …" at bounding box center [515, 114] width 667 height 25
select select
click at [247, 108] on select "- КТ, вул. Регенераторна, 4 КТ2, просп. Соборності, 17 КТ3, вул. Березнева, 16 …" at bounding box center [515, 114] width 667 height 25
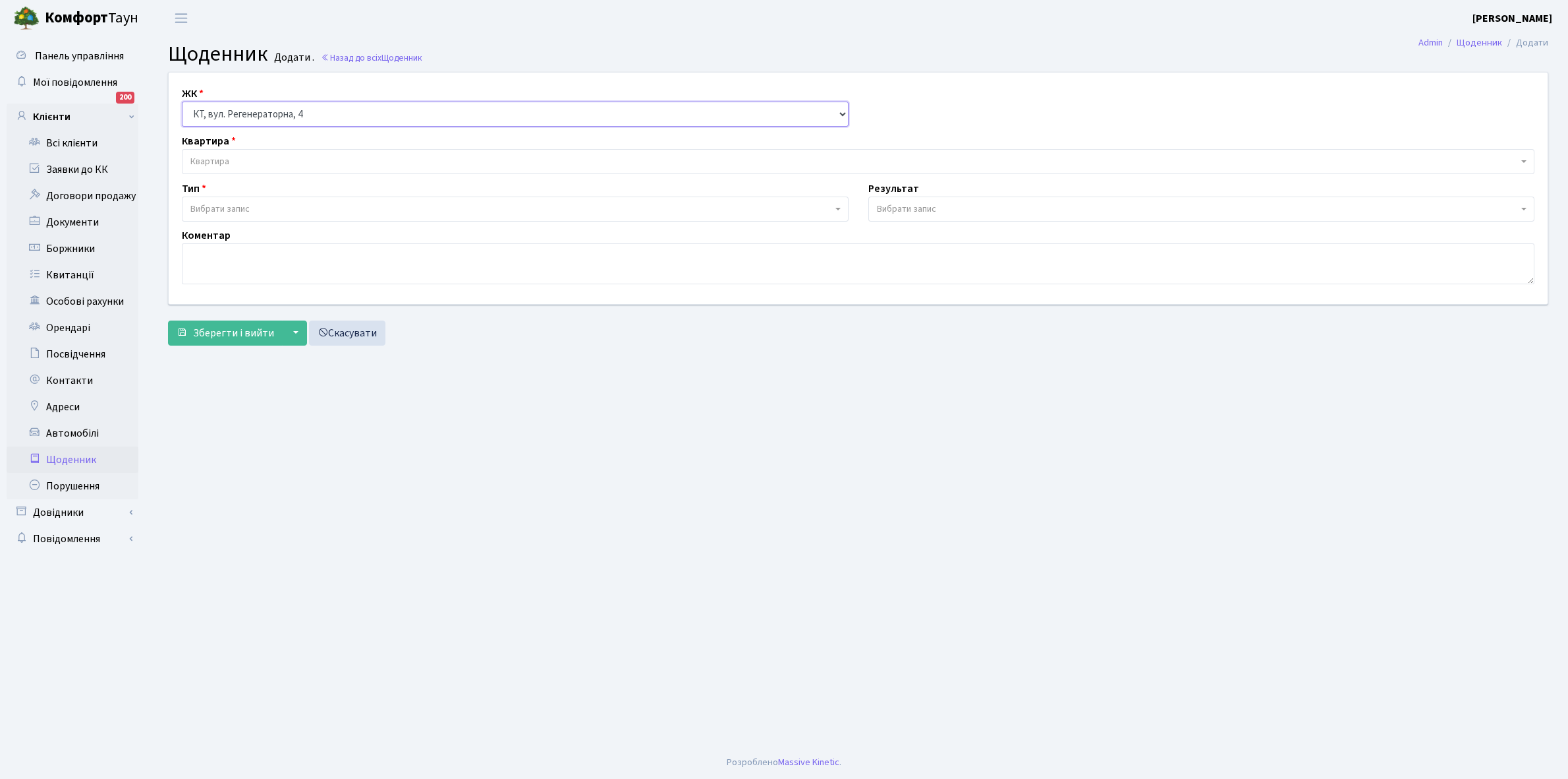
select select "295"
click at [182, 101] on select "- КТ, вул. Регенераторна, 4 КТ2, просп. Соборності, 17 КТ3, вул. Березнева, 16 …" at bounding box center [515, 114] width 667 height 25
select select
click at [228, 156] on span "Квартира" at bounding box center [209, 161] width 38 height 13
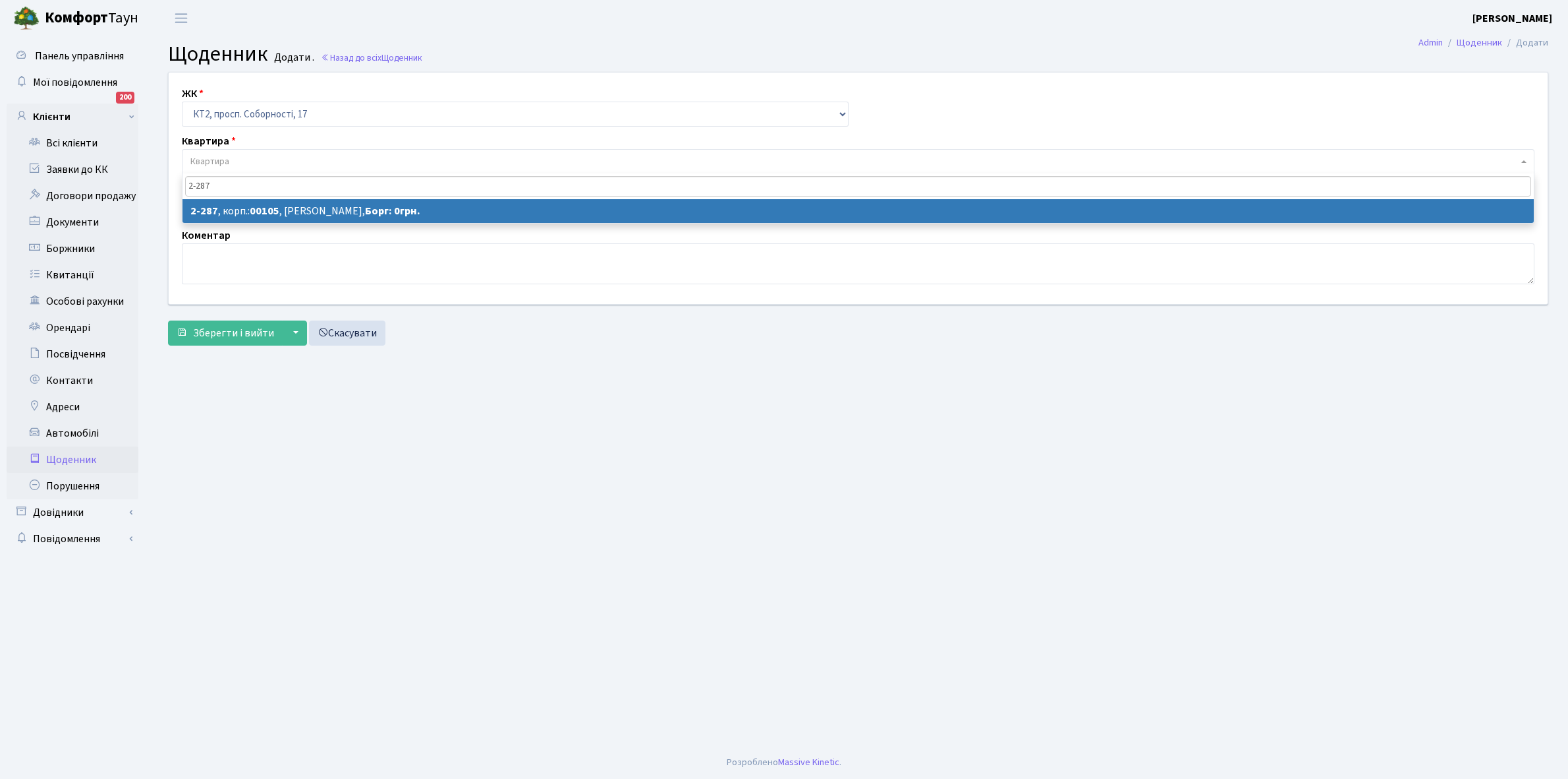
type input "2-287"
select select "15338"
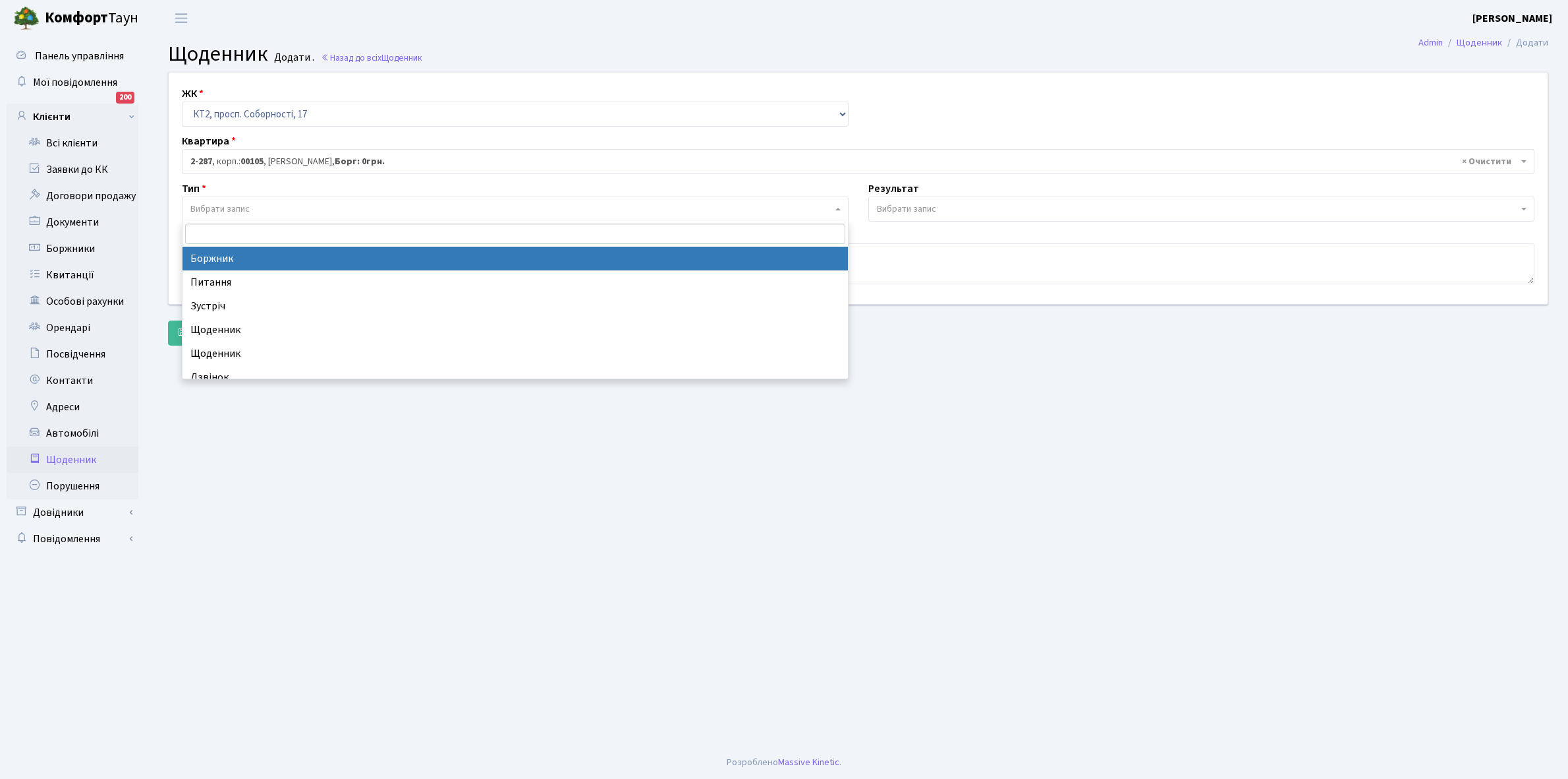
click at [278, 208] on span "Вибрати запис" at bounding box center [511, 209] width 642 height 13
select select "189"
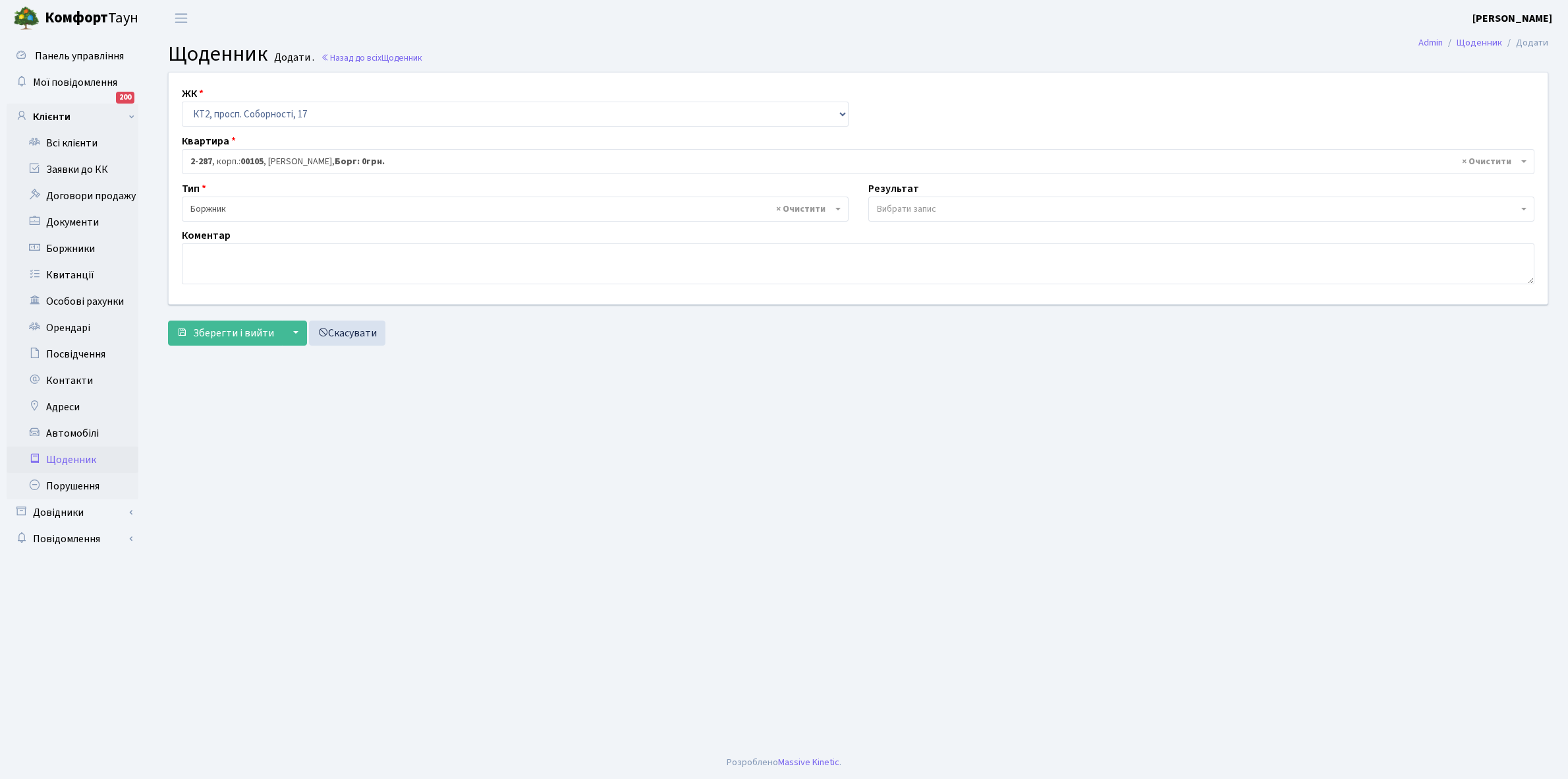
click at [896, 211] on span "Вибрати запис" at bounding box center [907, 209] width 59 height 13
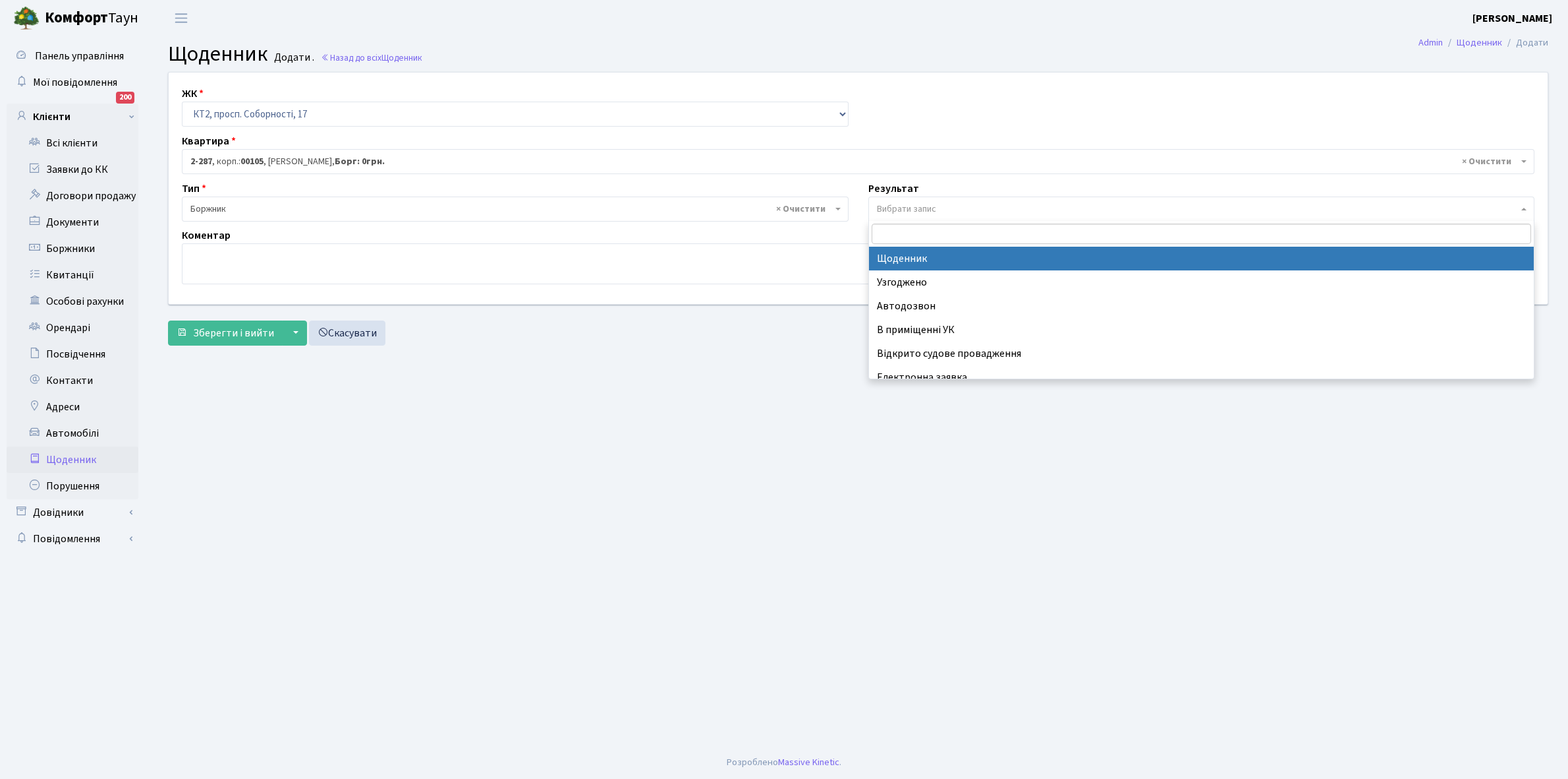
select select "14"
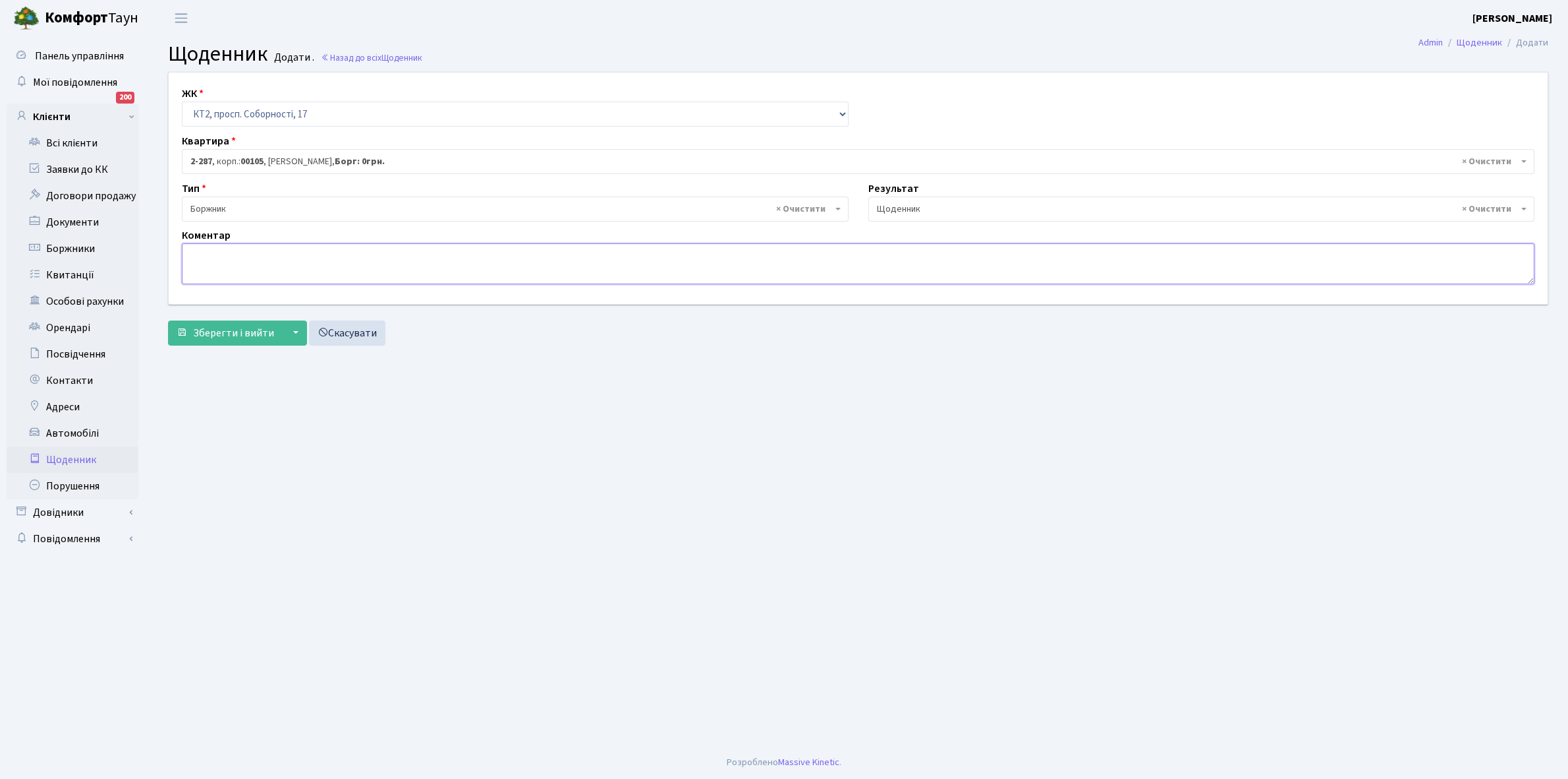
click at [204, 259] on textarea at bounding box center [859, 264] width 1353 height 41
paste textarea "Відкл. ЕЕ (розірвано договір з КК) - кВт."
click at [377, 255] on textarea "Відкл. ЕЕ (розірвано договір з КК) - кВт." at bounding box center [859, 264] width 1353 height 41
type textarea "В"
type textarea "3000+1000 грн, не було часу укласти договори ЕЕ"
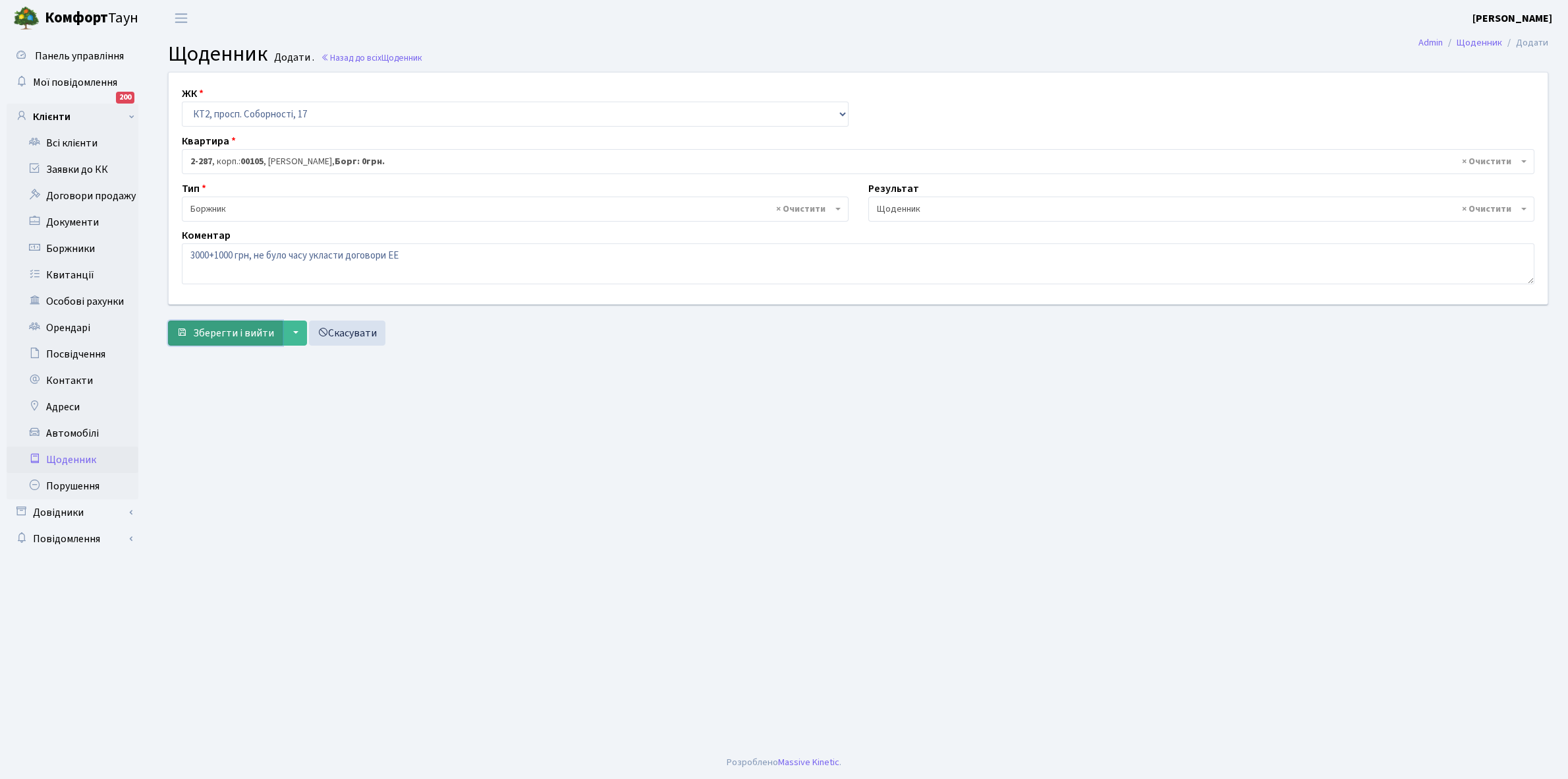
click at [219, 333] on span "Зберегти і вийти" at bounding box center [233, 333] width 81 height 14
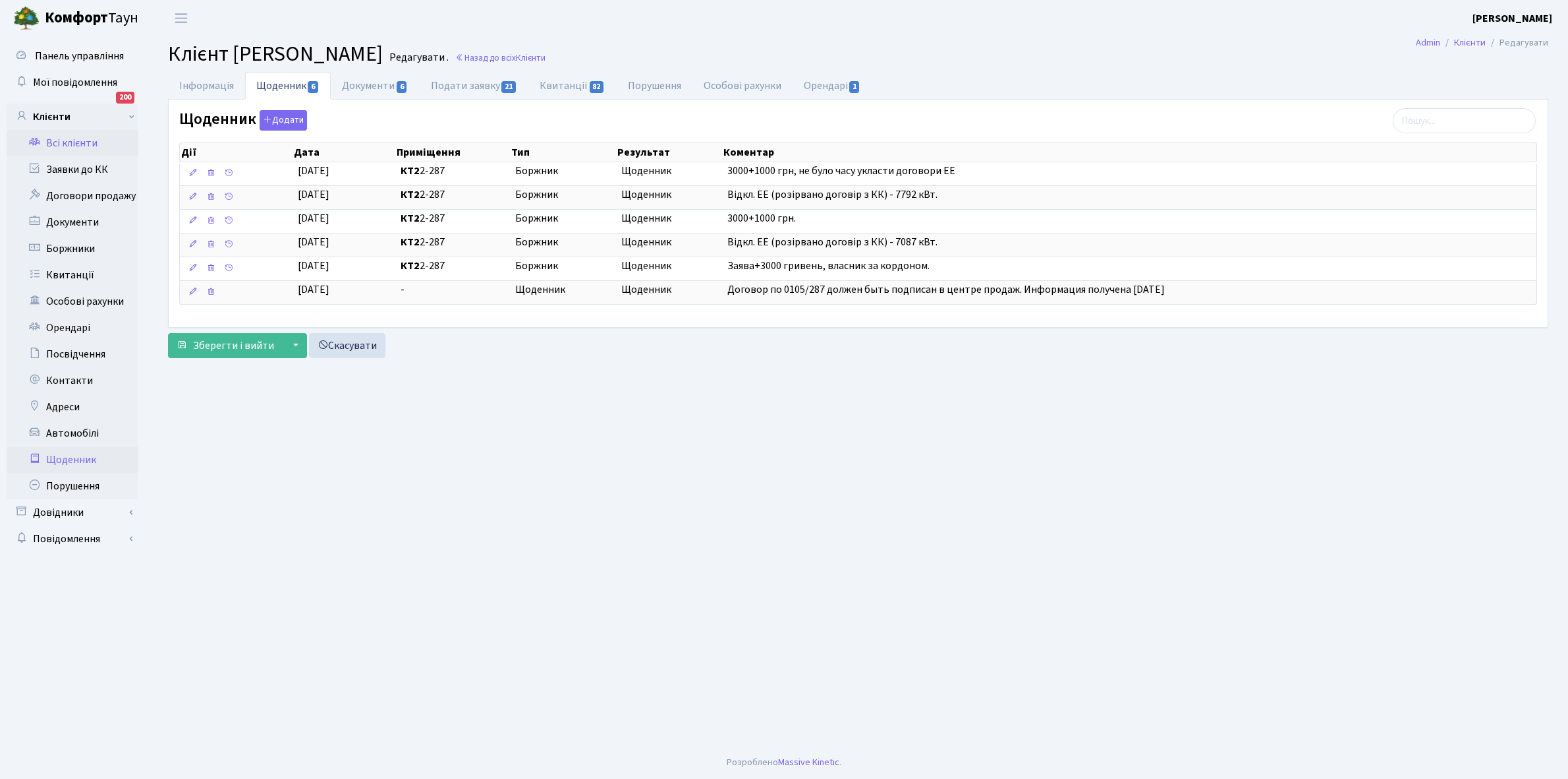
click at [82, 453] on link "Щоденник" at bounding box center [72, 460] width 132 height 27
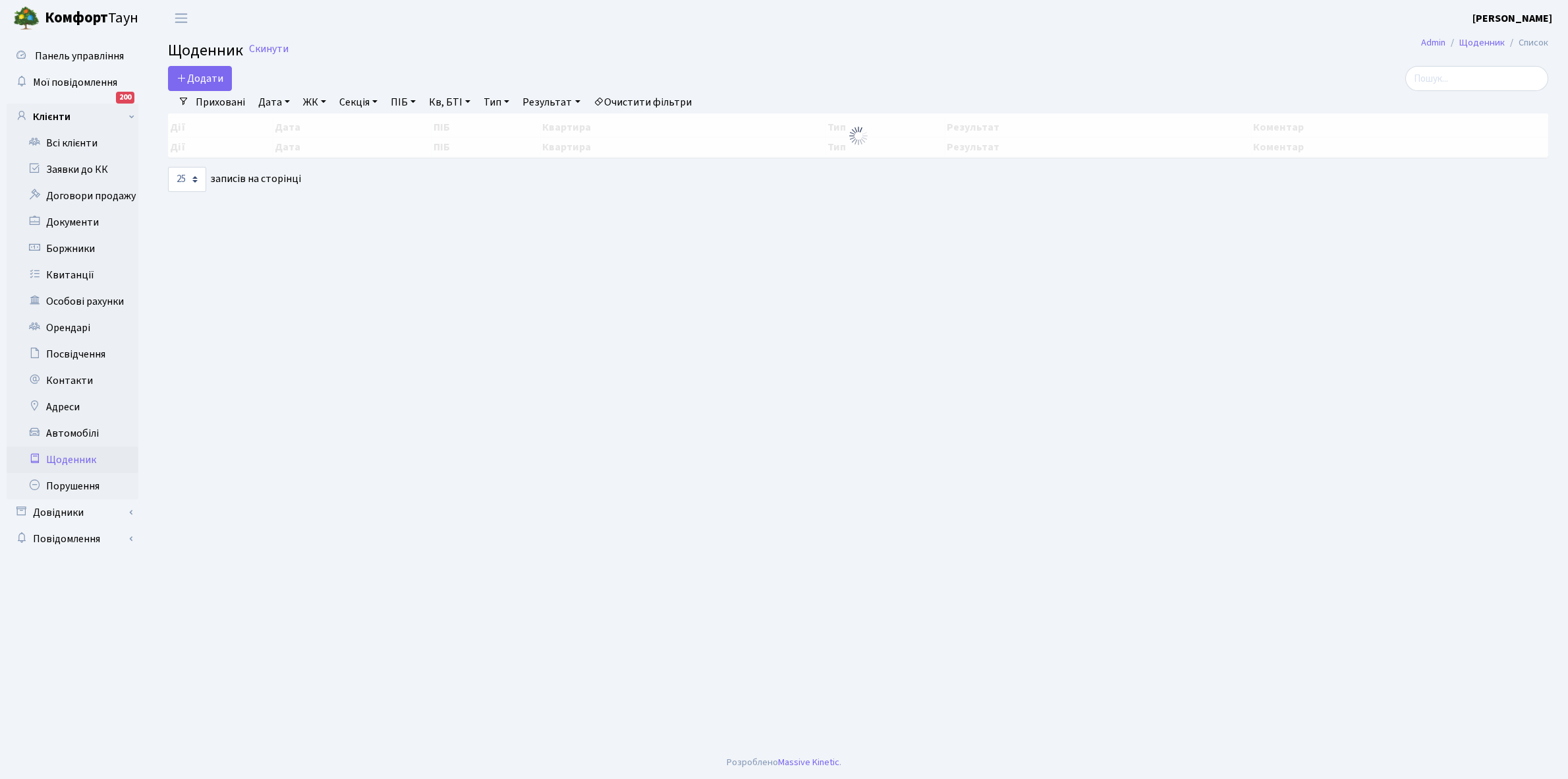
select select "25"
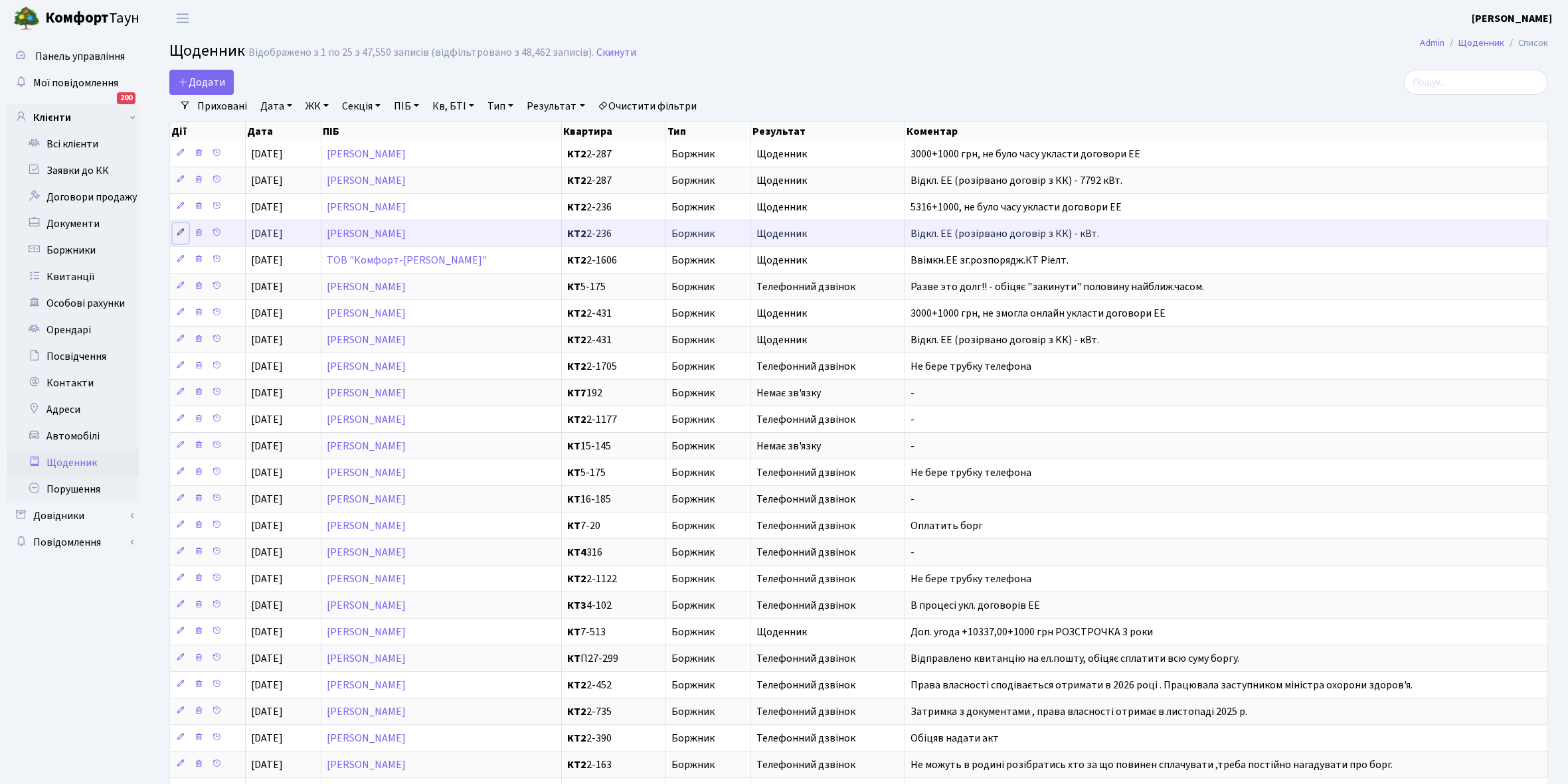
click at [176, 233] on icon at bounding box center [180, 233] width 9 height 9
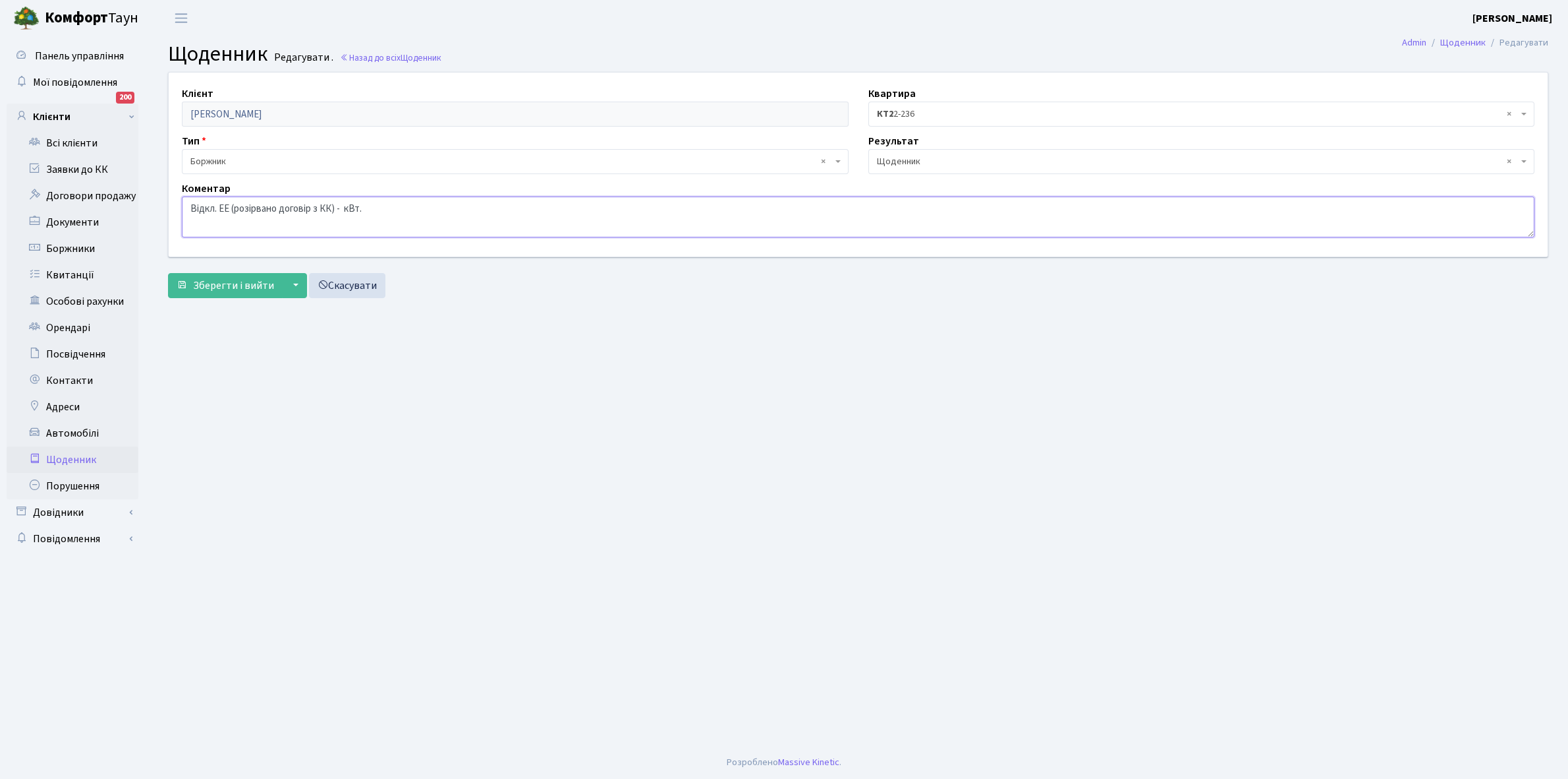
click at [343, 208] on textarea "Відкл. ЕЕ (розірвано договір з КК) - кВт." at bounding box center [859, 217] width 1353 height 41
type textarea "Відкл. ЕЕ (розірвано договір з КК) - 14821 кВт."
click at [244, 279] on span "Зберегти і вийти" at bounding box center [233, 285] width 81 height 14
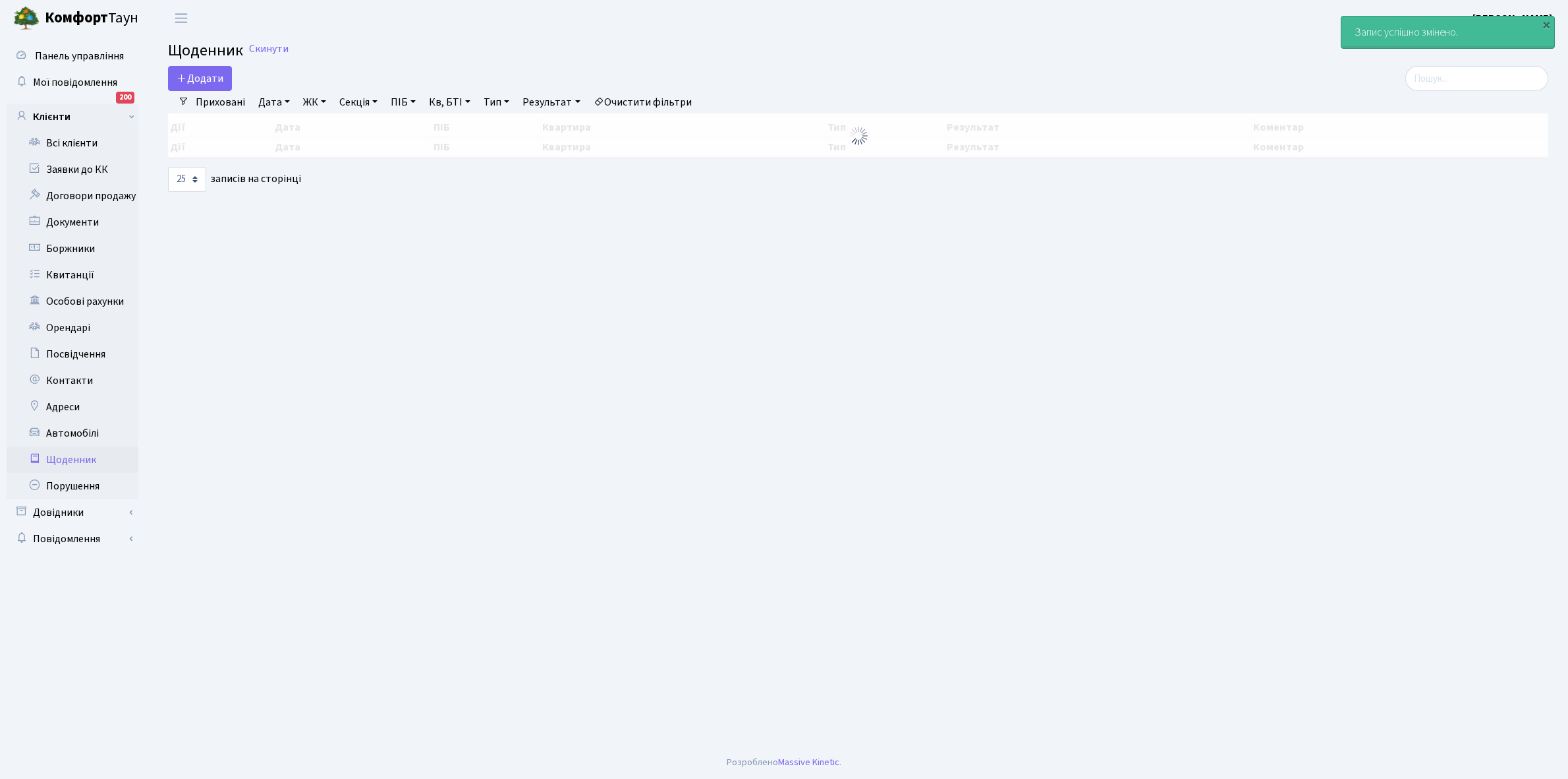
select select "25"
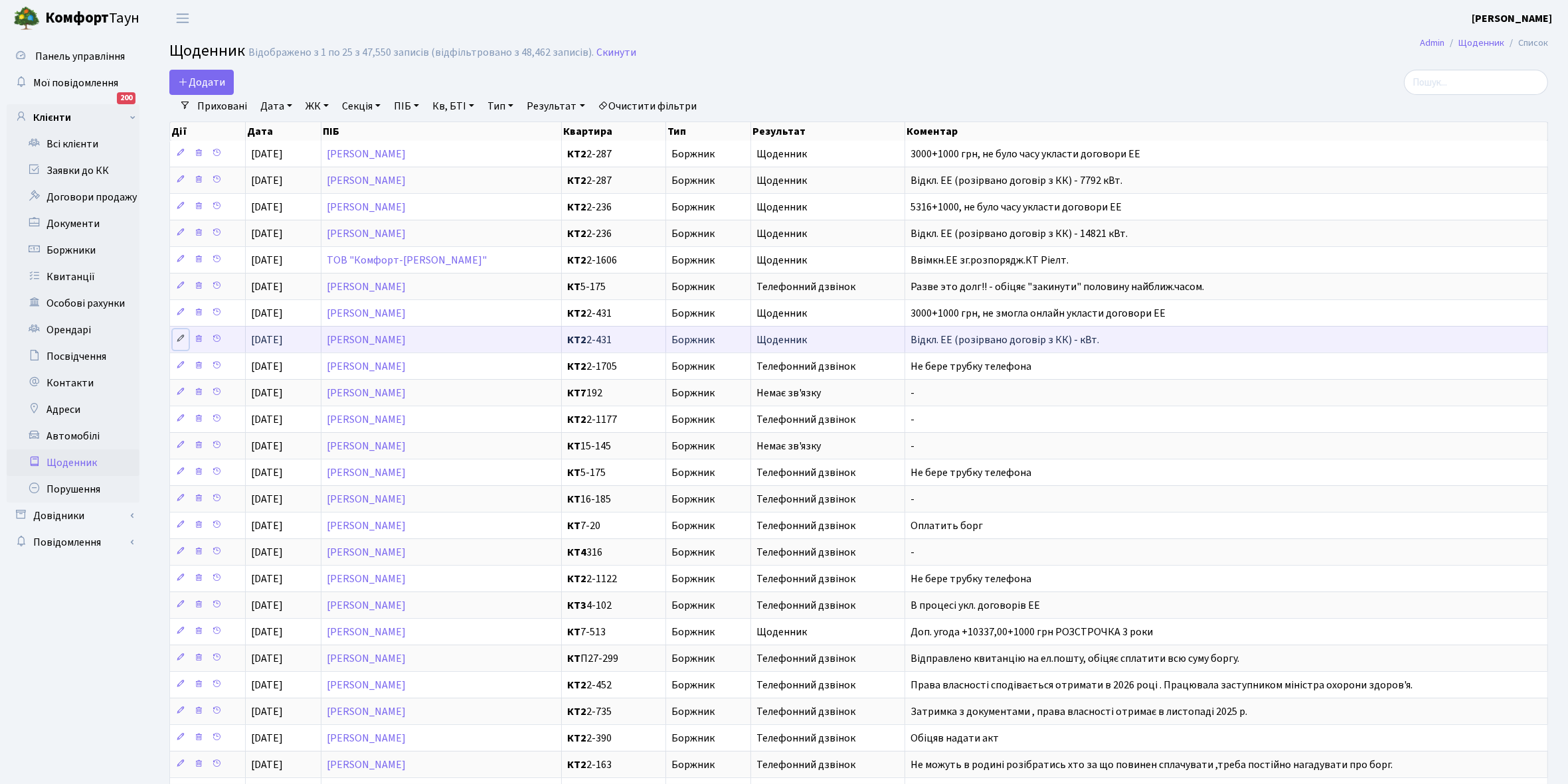
click at [184, 342] on icon at bounding box center [180, 339] width 9 height 9
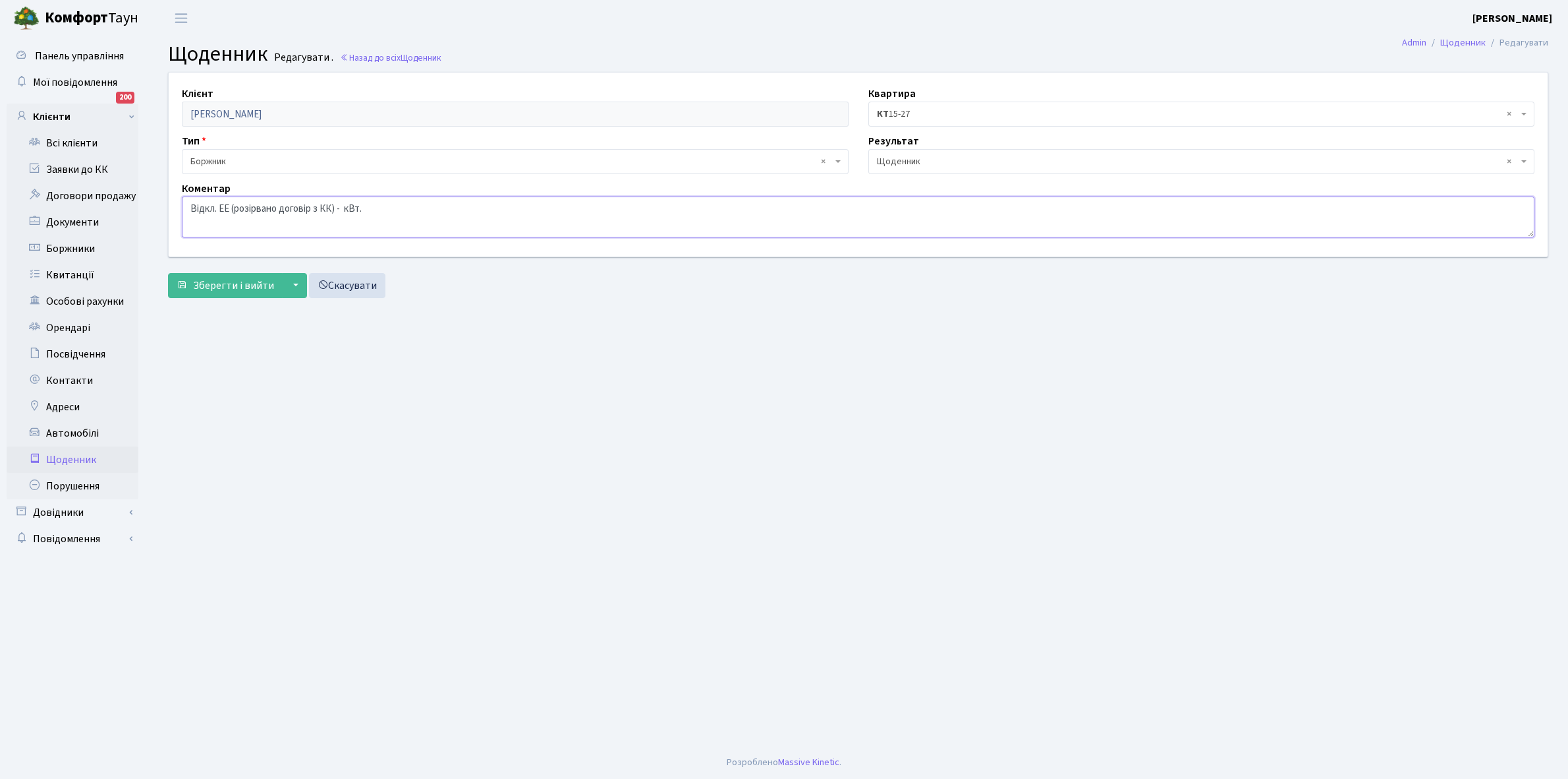
click at [343, 203] on textarea "Відкл. ЕЕ (розірвано договір з КК) - кВт." at bounding box center [859, 217] width 1353 height 41
type textarea "Відкл. ЕЕ (розірвано договір з КК) - 2175 кВт."
click at [229, 288] on span "Зберегти і вийти" at bounding box center [233, 285] width 81 height 14
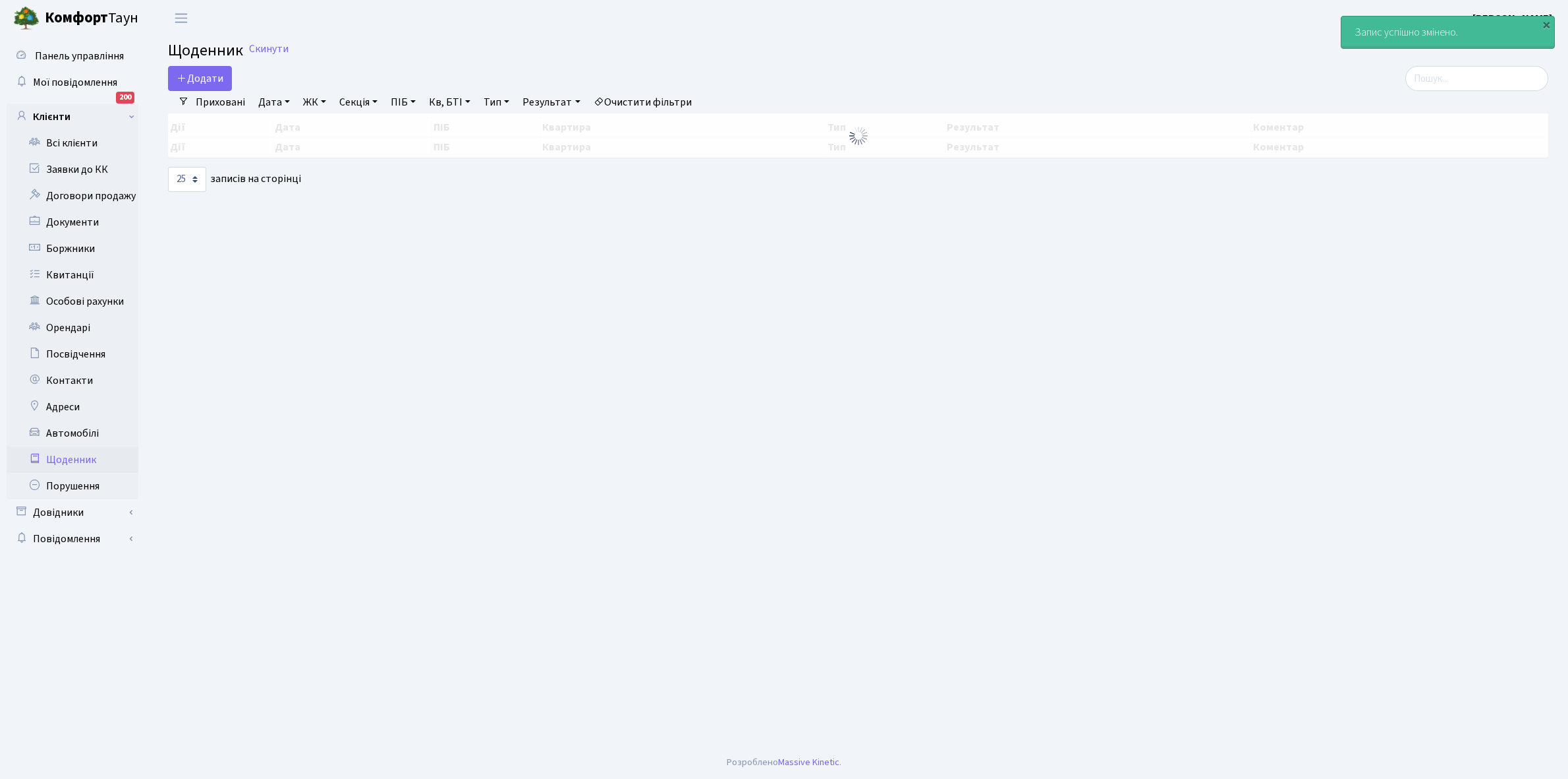
select select "25"
